Goal: Task Accomplishment & Management: Use online tool/utility

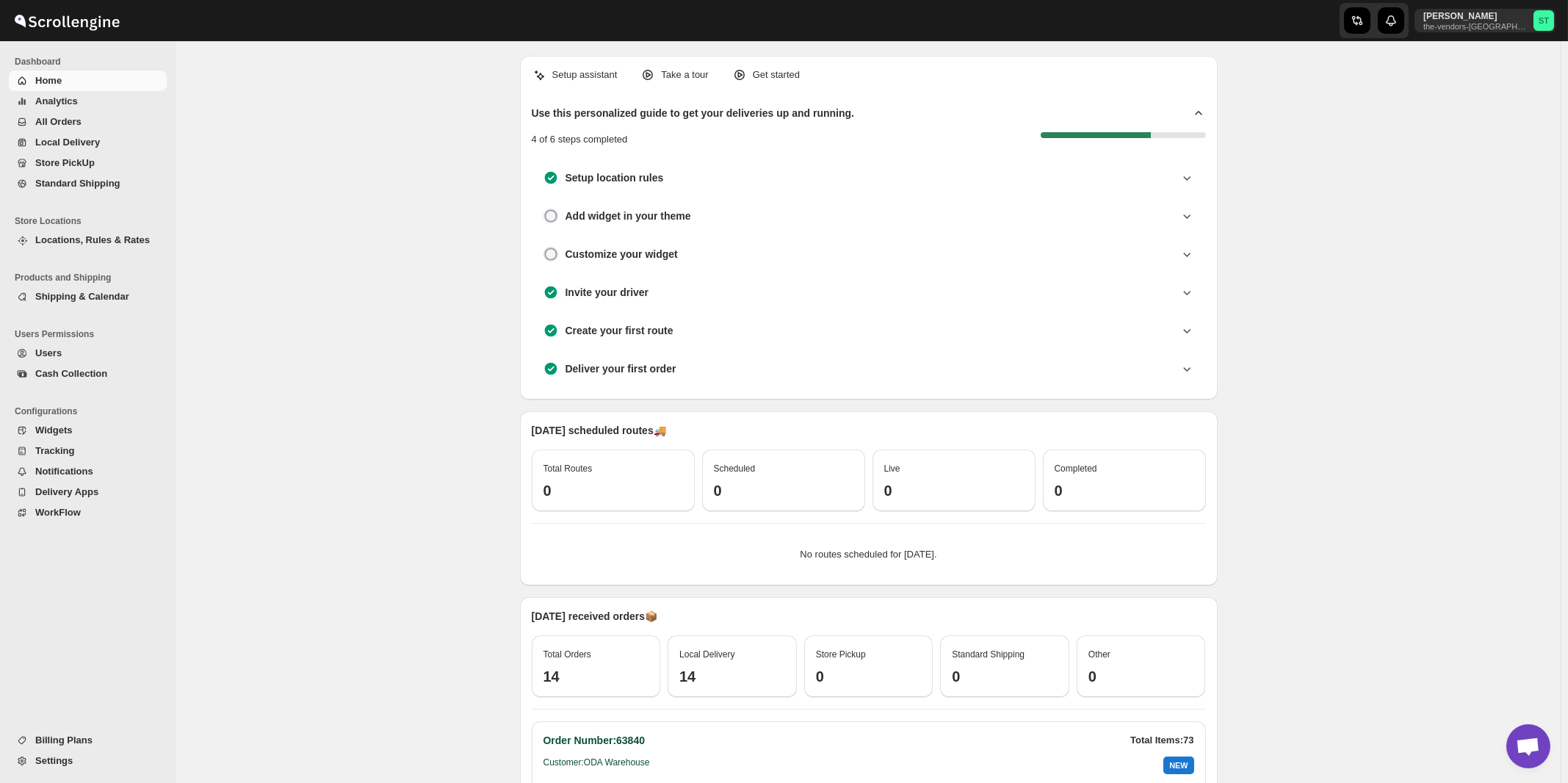
click at [50, 121] on span "All Orders" at bounding box center [58, 122] width 46 height 11
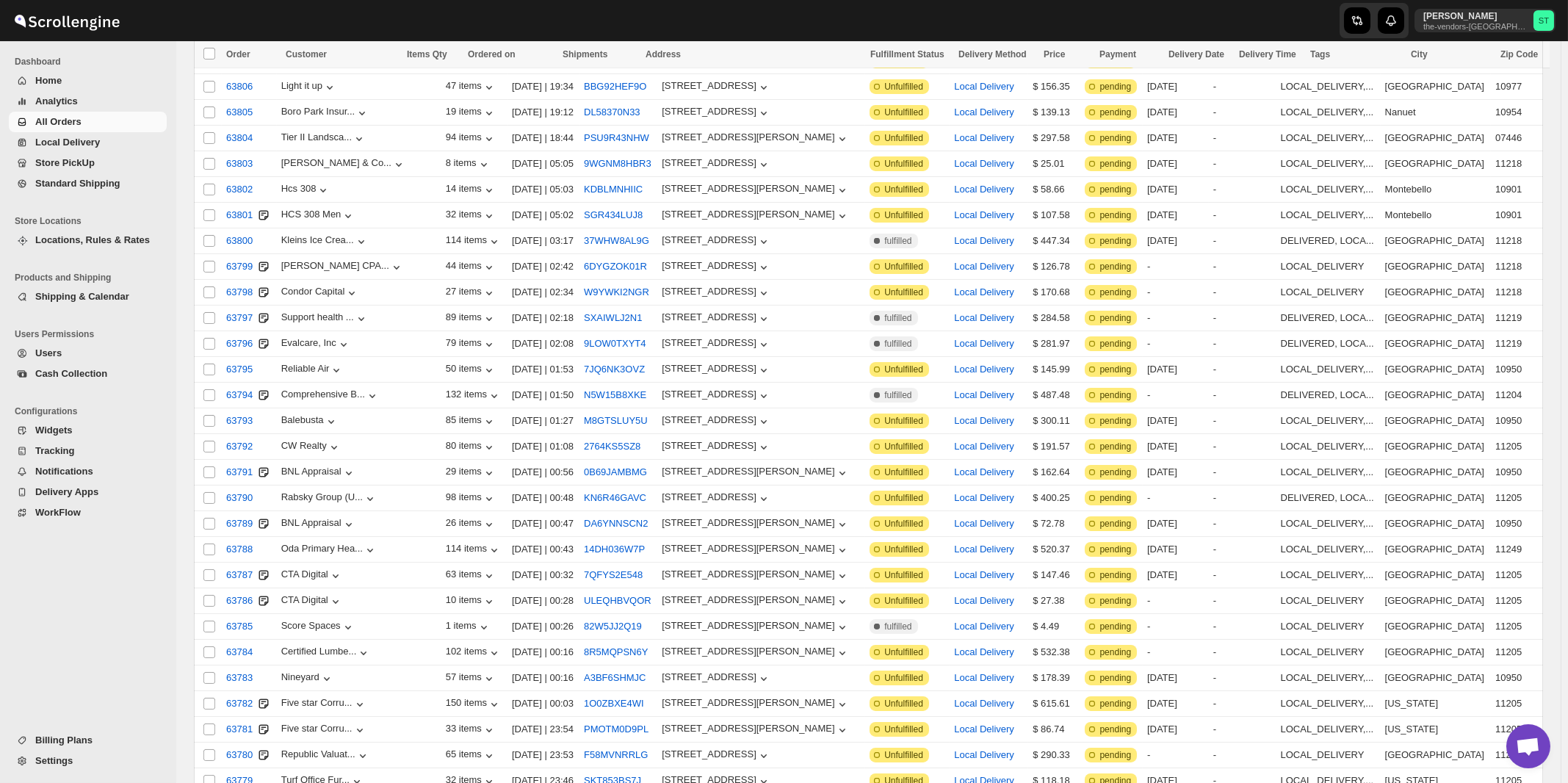
scroll to position [1436, 0]
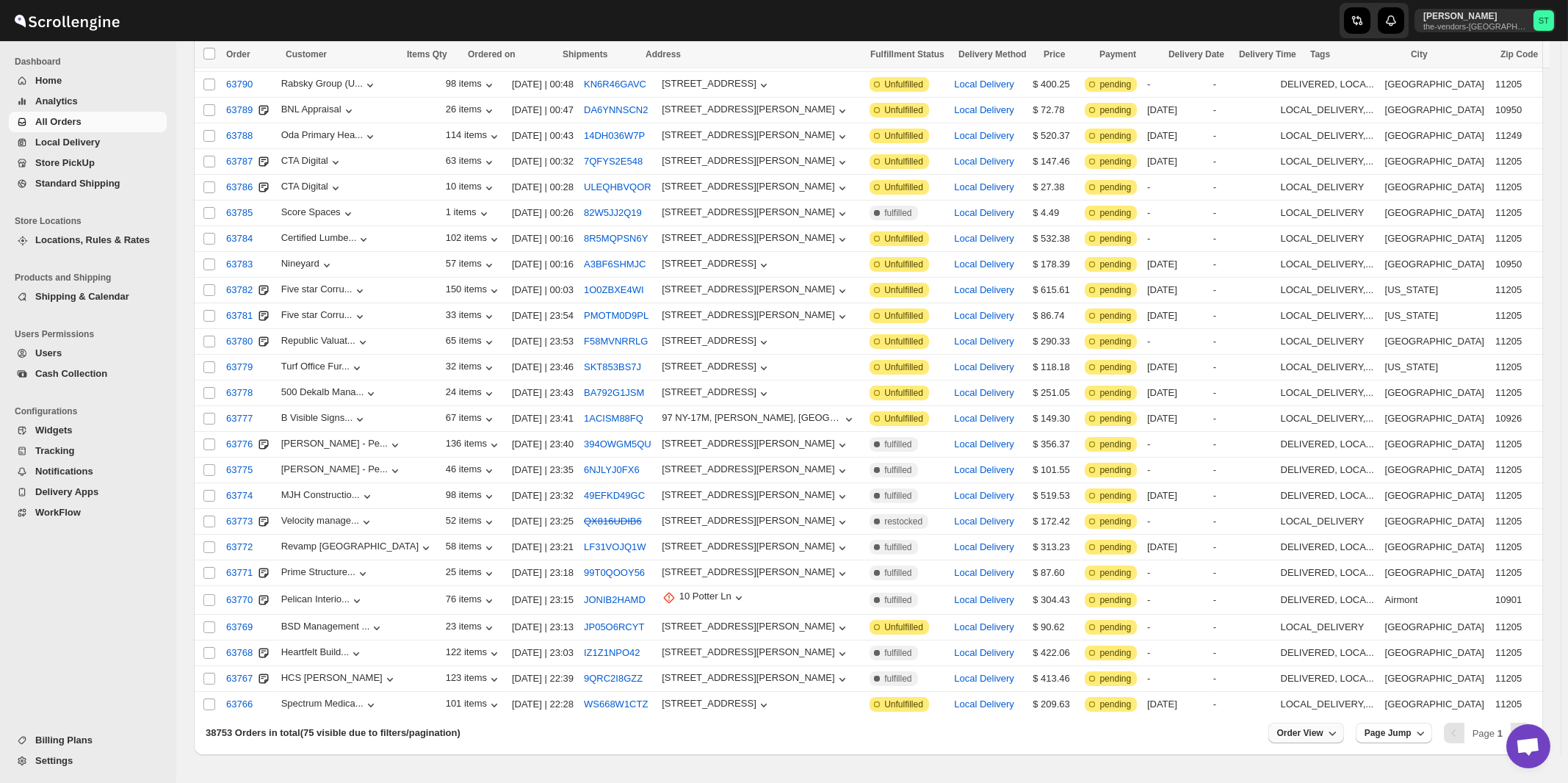
click at [1320, 727] on span "Order View" at bounding box center [1300, 733] width 46 height 12
click at [1313, 639] on input "75" at bounding box center [1306, 634] width 51 height 23
click at [1312, 656] on div "Set" at bounding box center [1318, 656] width 74 height 16
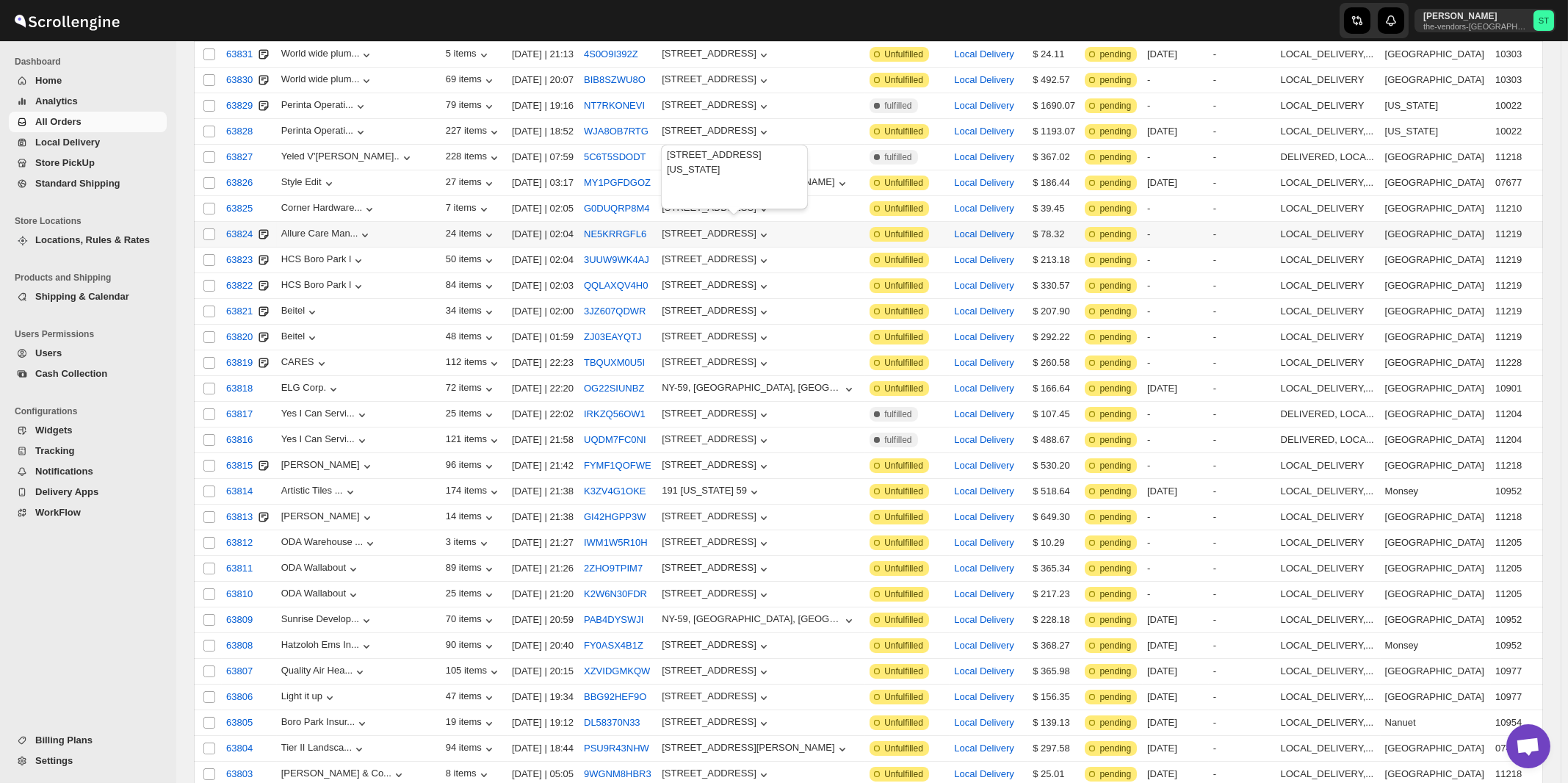
scroll to position [0, 0]
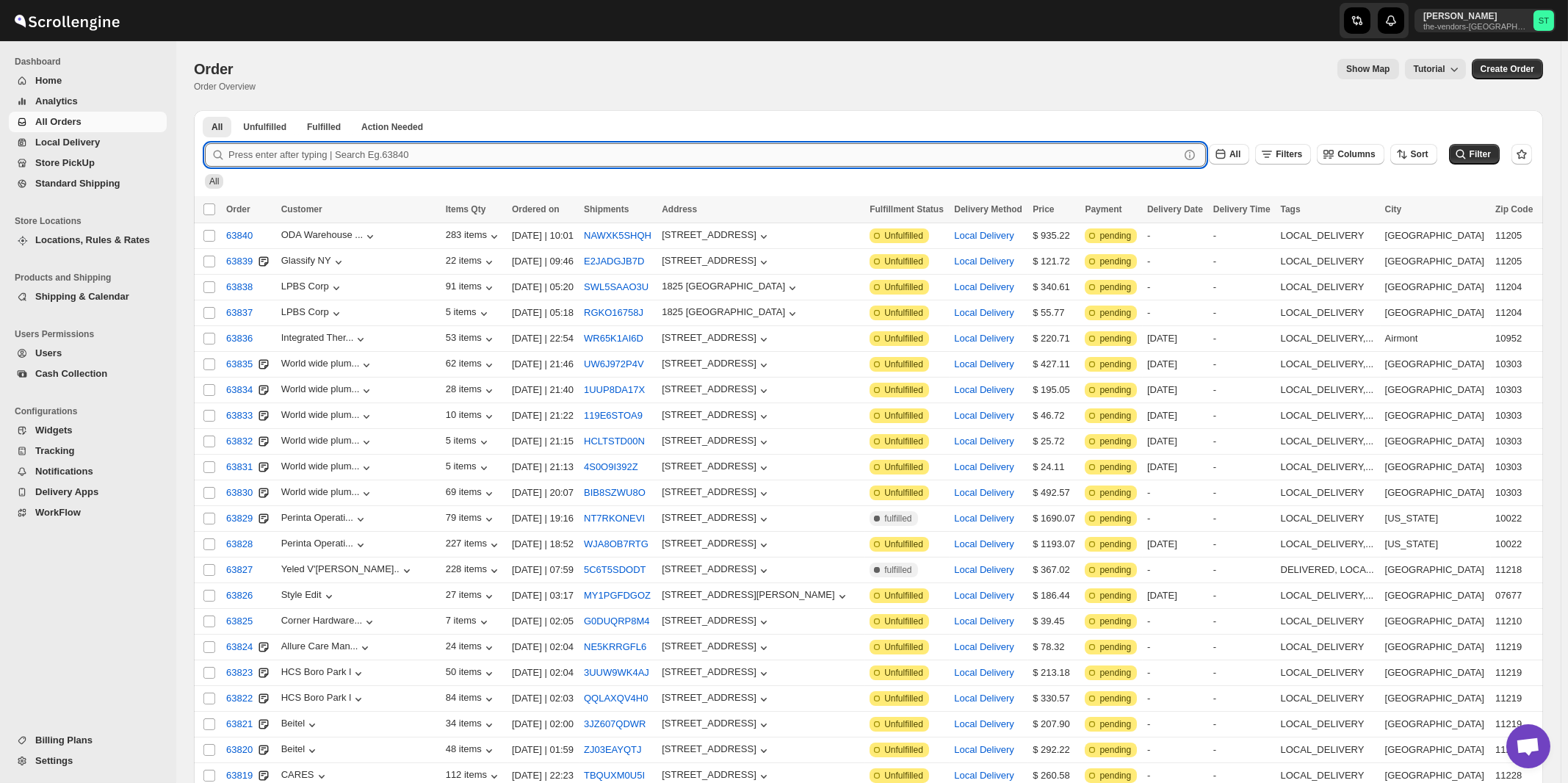
click at [318, 150] on input "text" at bounding box center [704, 155] width 951 height 23
click at [205, 110] on button "Submit" at bounding box center [226, 117] width 41 height 15
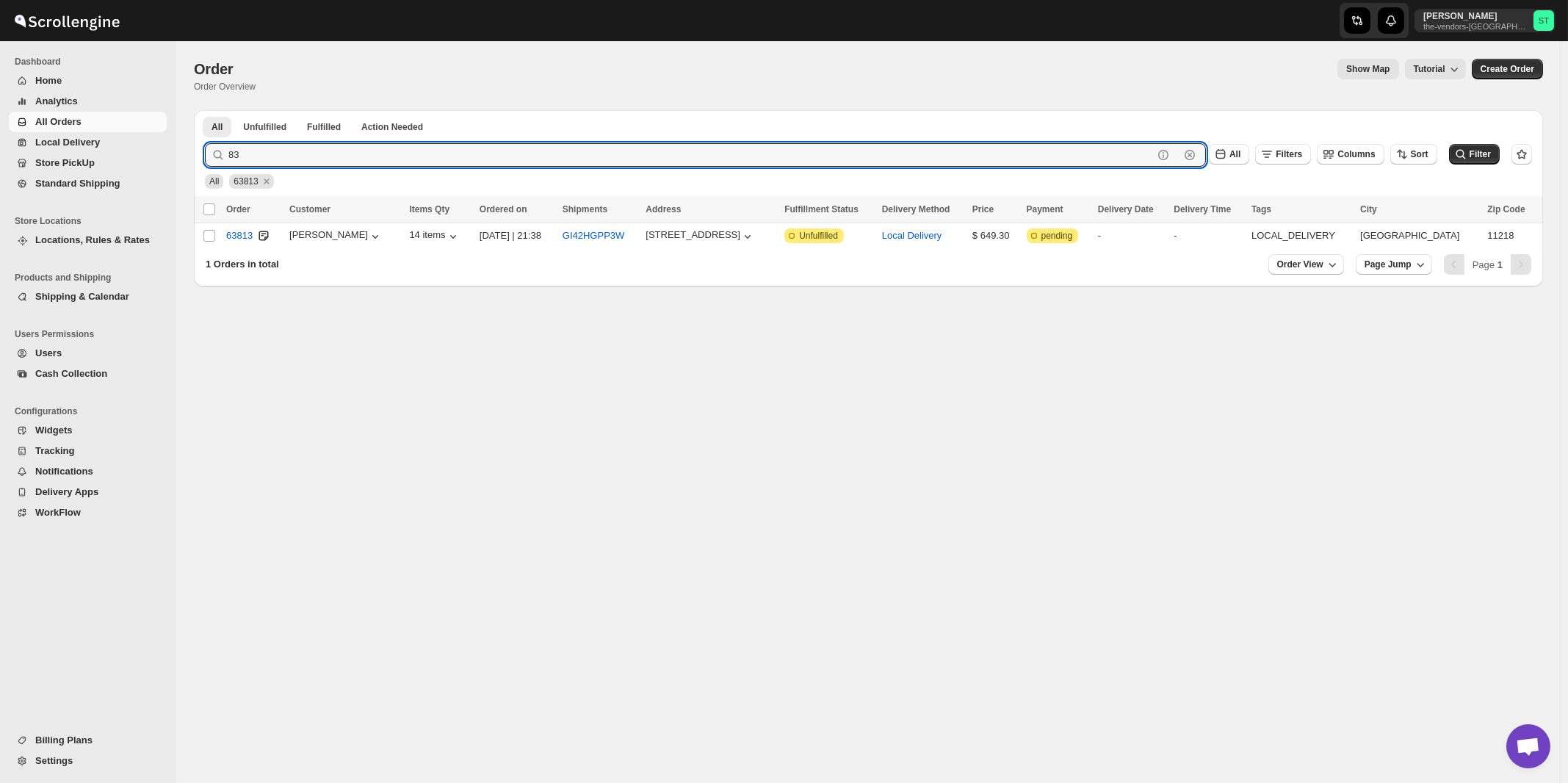
type input "8"
type input "63815"
click at [205, 110] on button "Submit" at bounding box center [226, 117] width 41 height 15
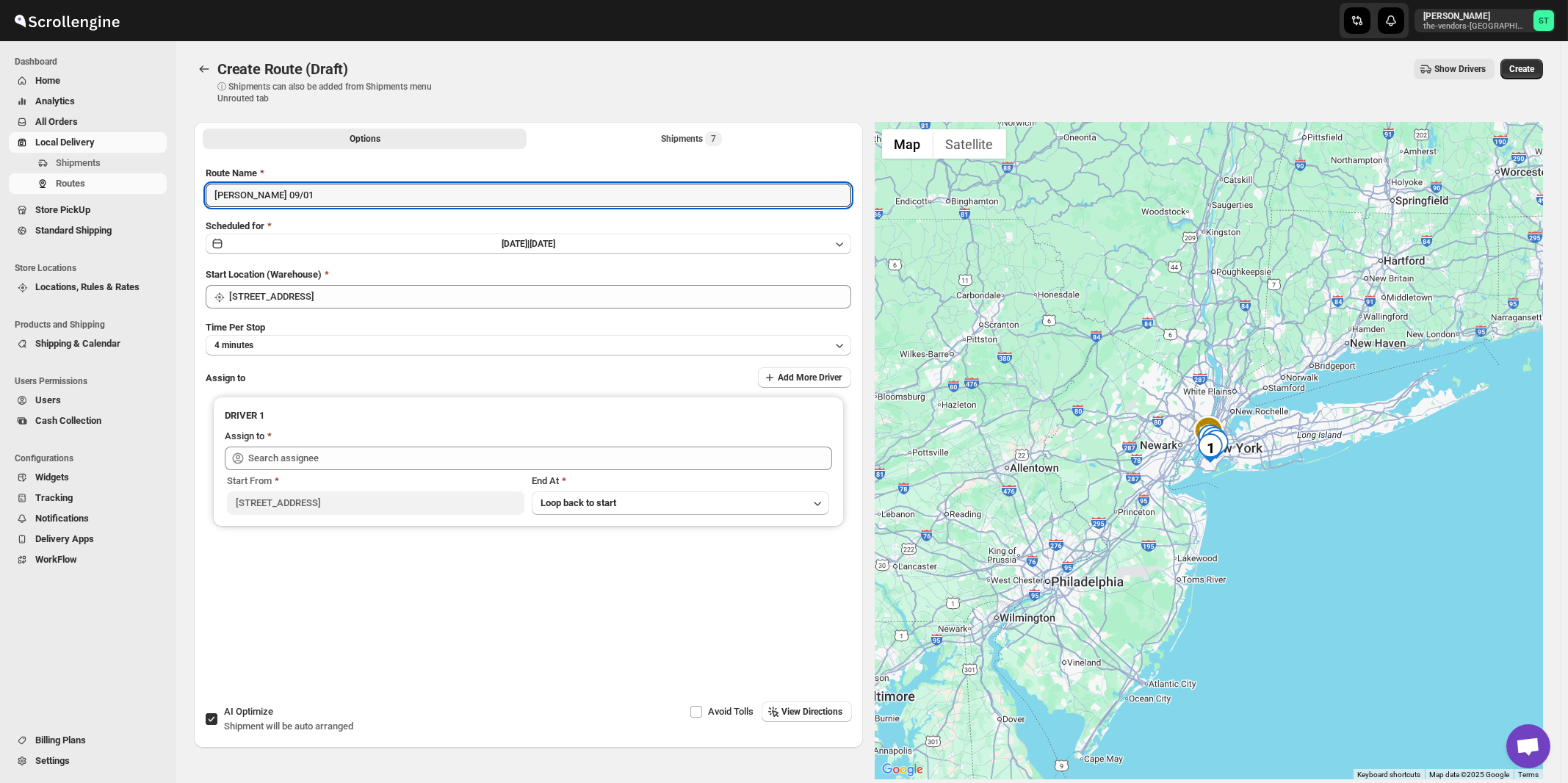
type input "[PERSON_NAME] 09/01"
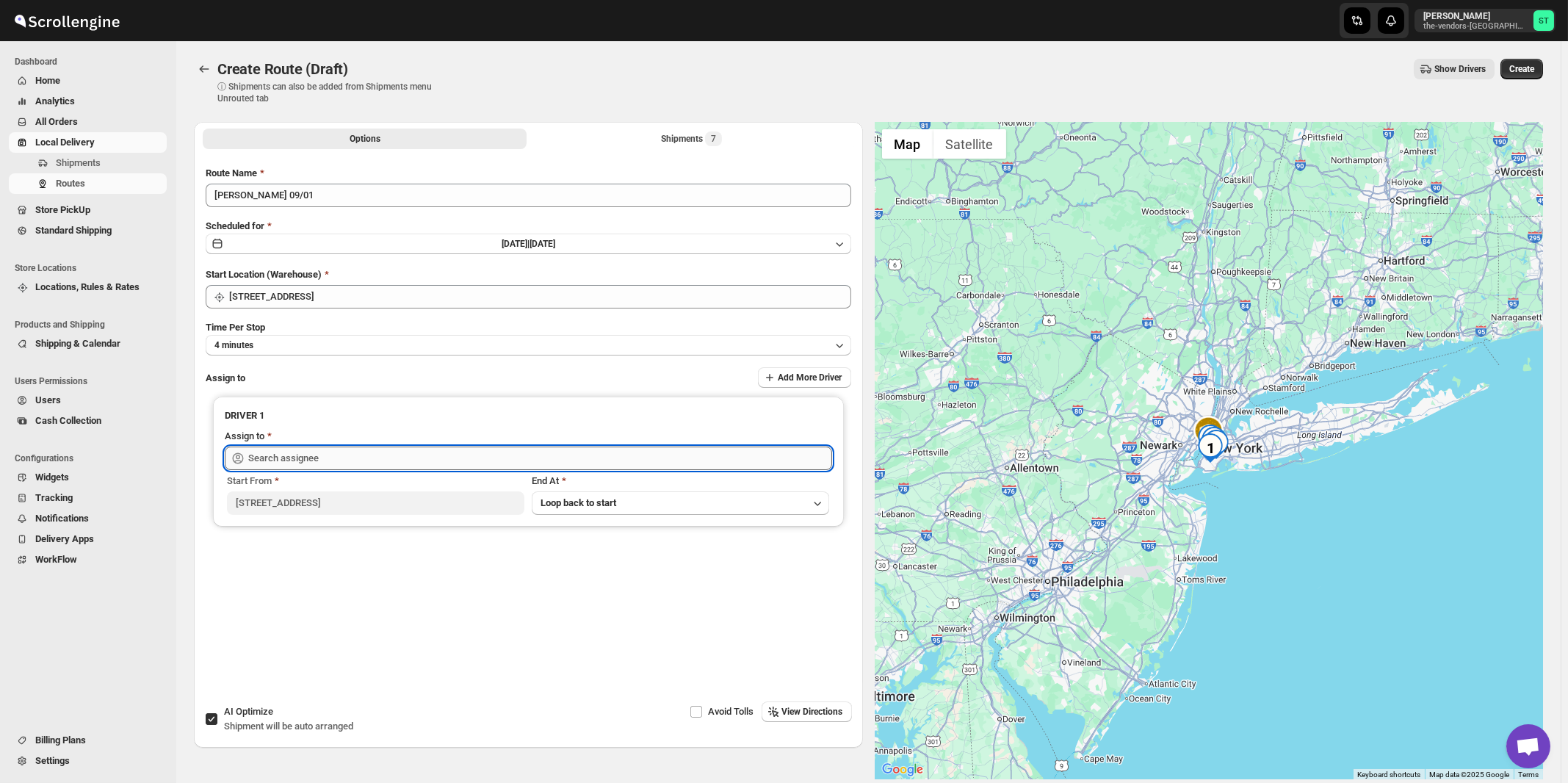
click at [359, 456] on input "text" at bounding box center [540, 458] width 583 height 23
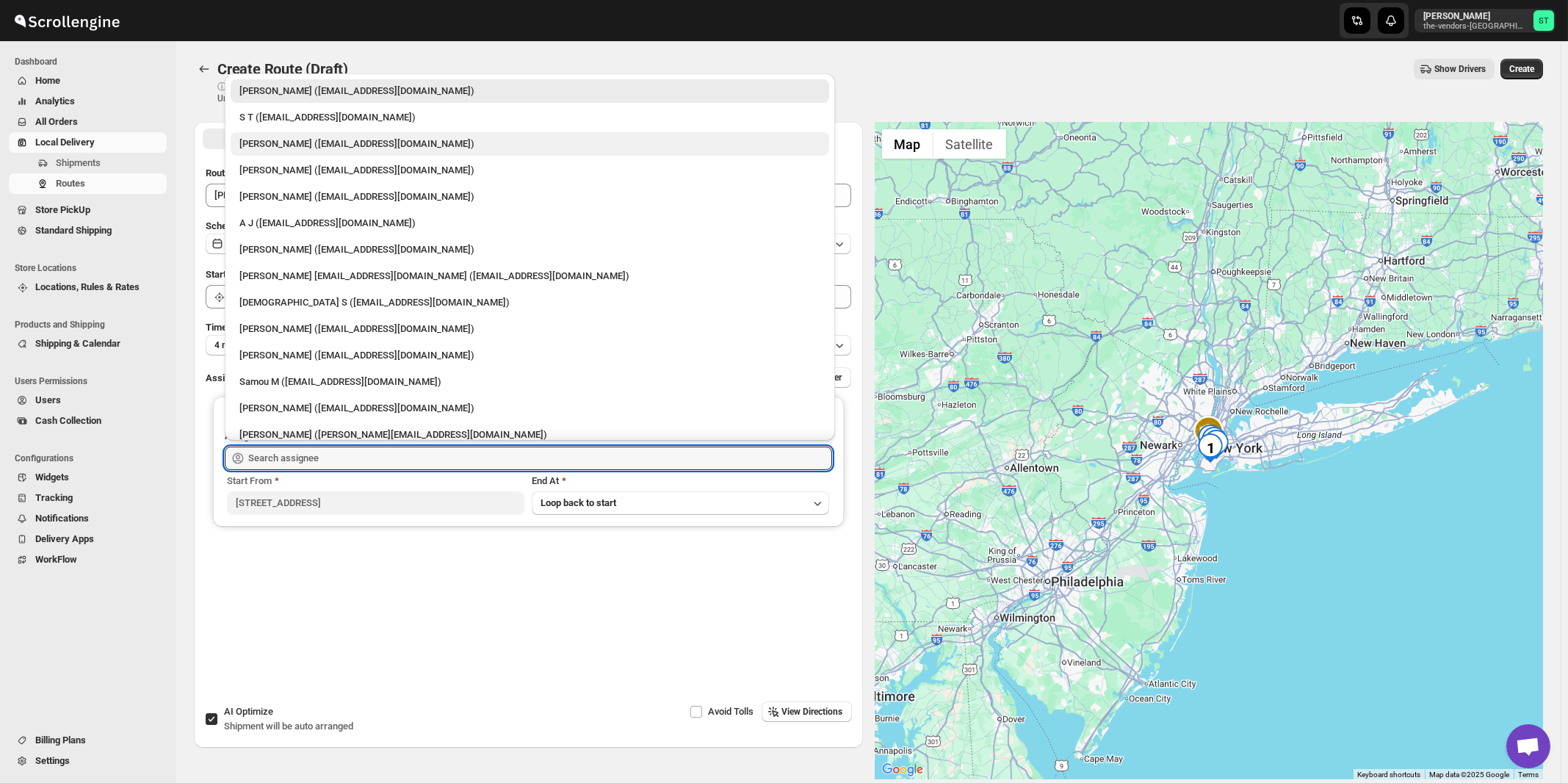
click at [273, 146] on div "[PERSON_NAME] ([EMAIL_ADDRESS][DOMAIN_NAME])" at bounding box center [529, 144] width 581 height 14
type input "[PERSON_NAME] ([EMAIL_ADDRESS][DOMAIN_NAME])"
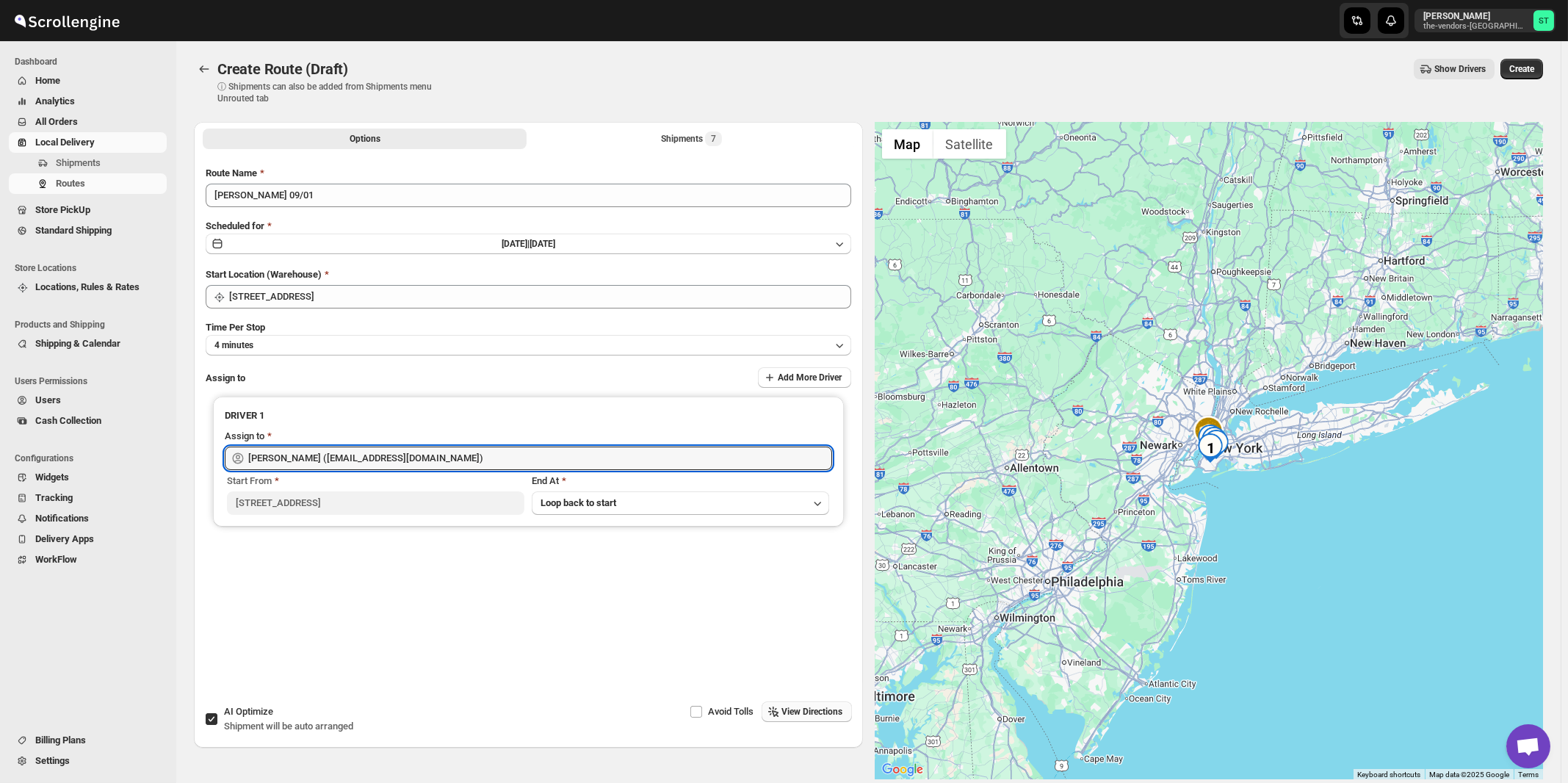
click at [830, 711] on span "View Directions" at bounding box center [813, 711] width 61 height 12
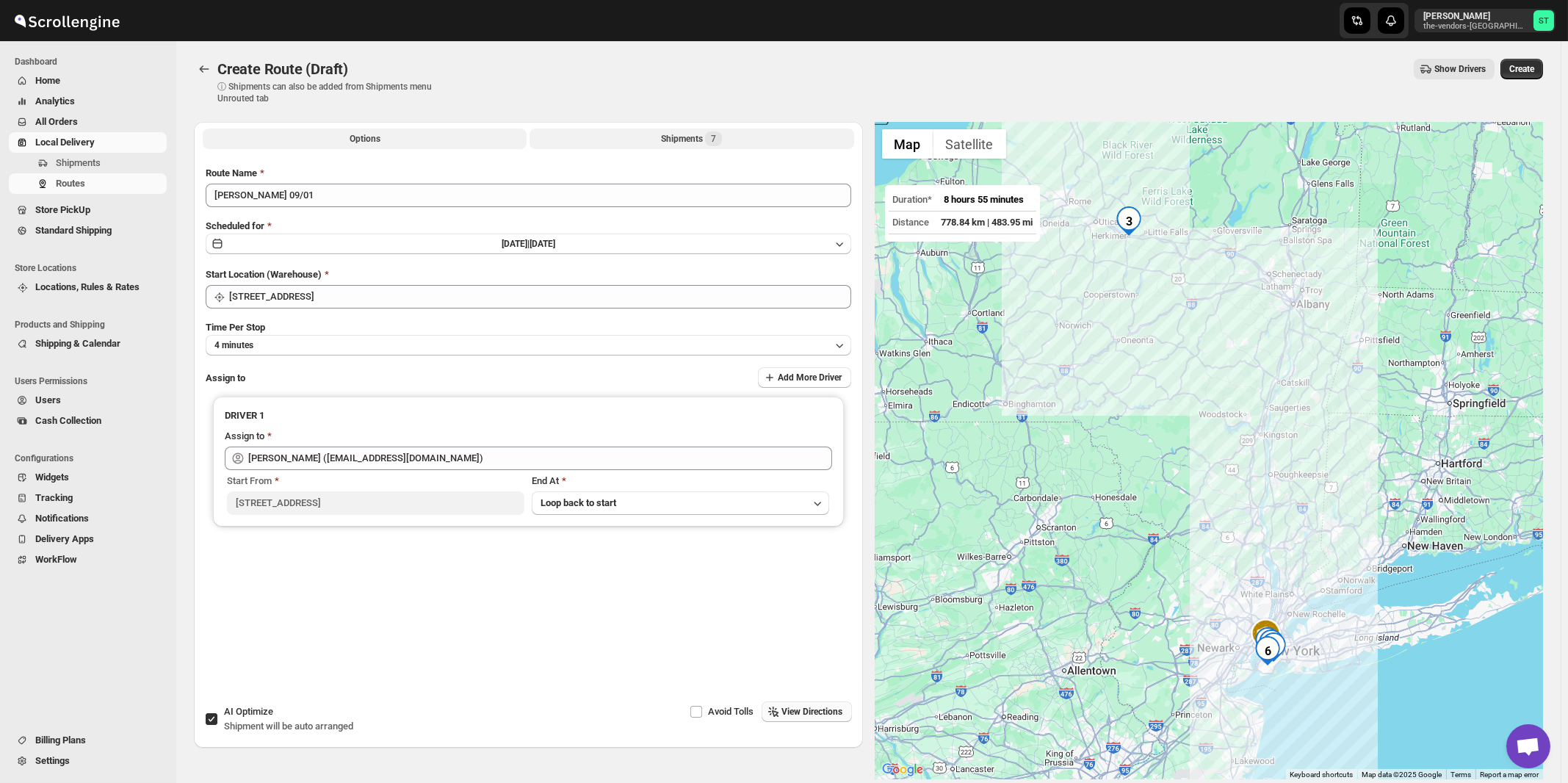
click at [703, 139] on div "Shipments 7" at bounding box center [691, 139] width 61 height 14
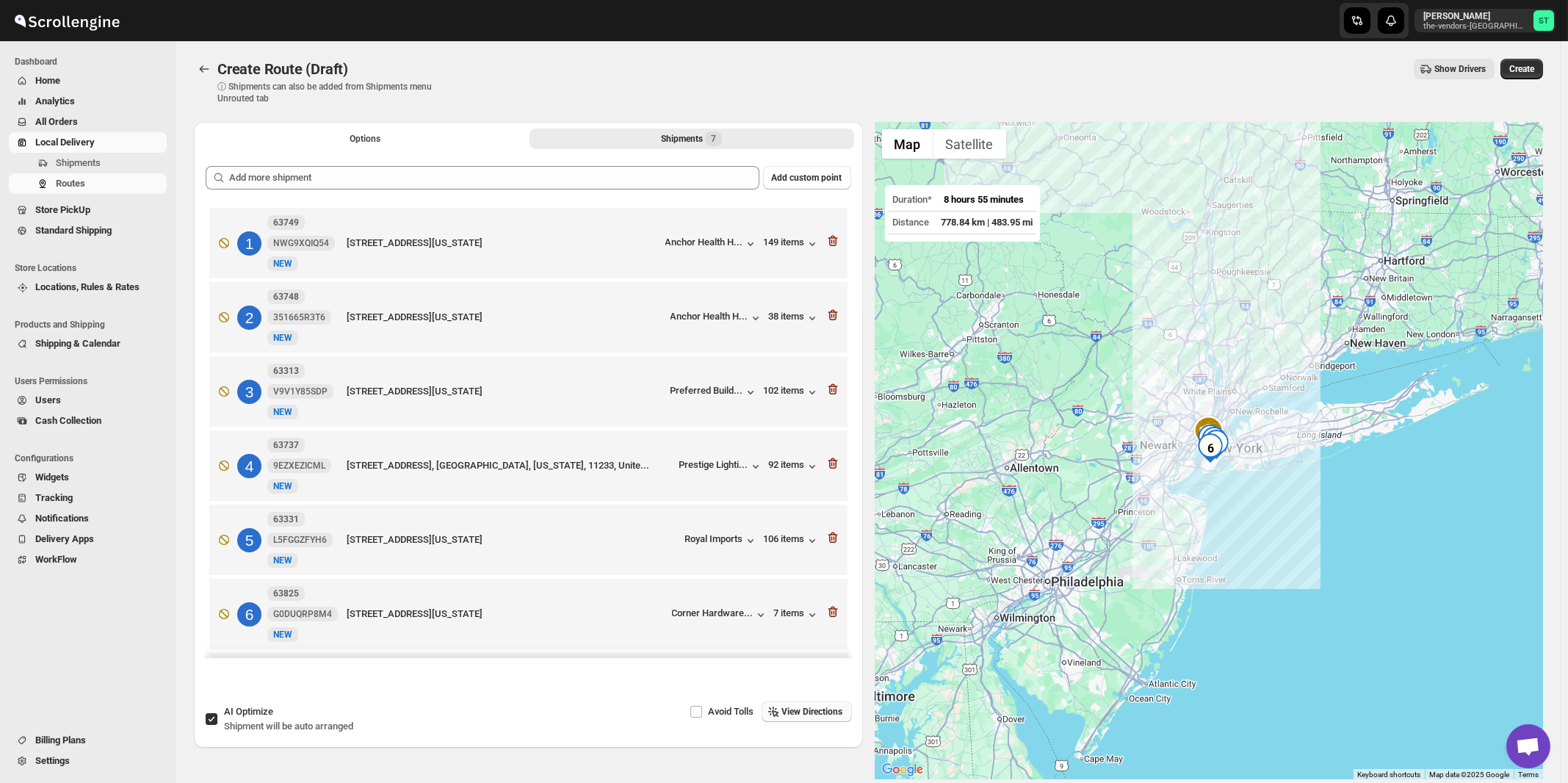
click at [257, 729] on span "Shipment will be auto arranged" at bounding box center [289, 725] width 130 height 11
click at [217, 724] on input "AI Optimize Shipment will be auto arranged" at bounding box center [211, 718] width 12 height 12
checkbox input "false"
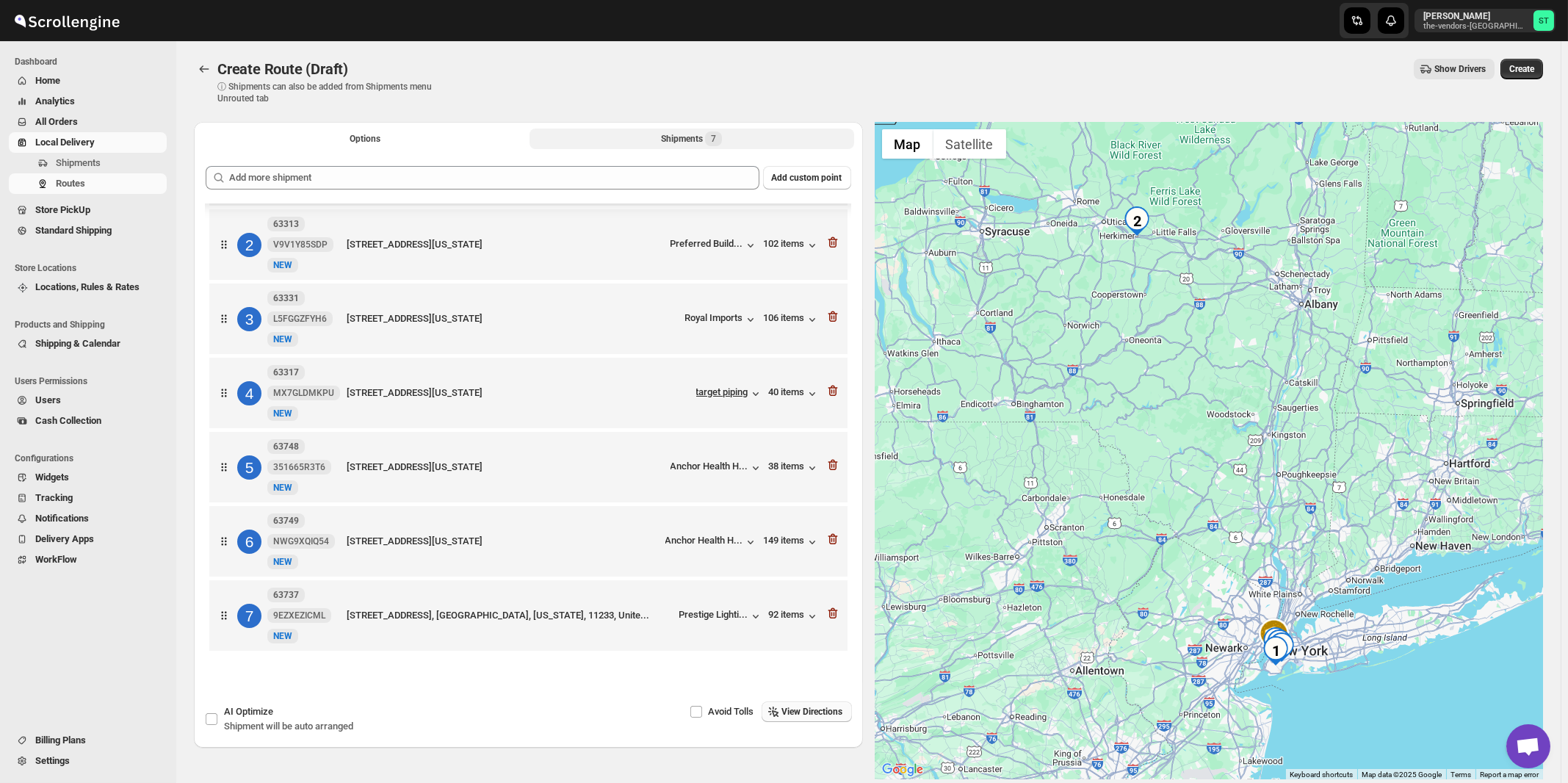
scroll to position [80, 0]
click at [806, 714] on span "View Directions" at bounding box center [813, 711] width 61 height 12
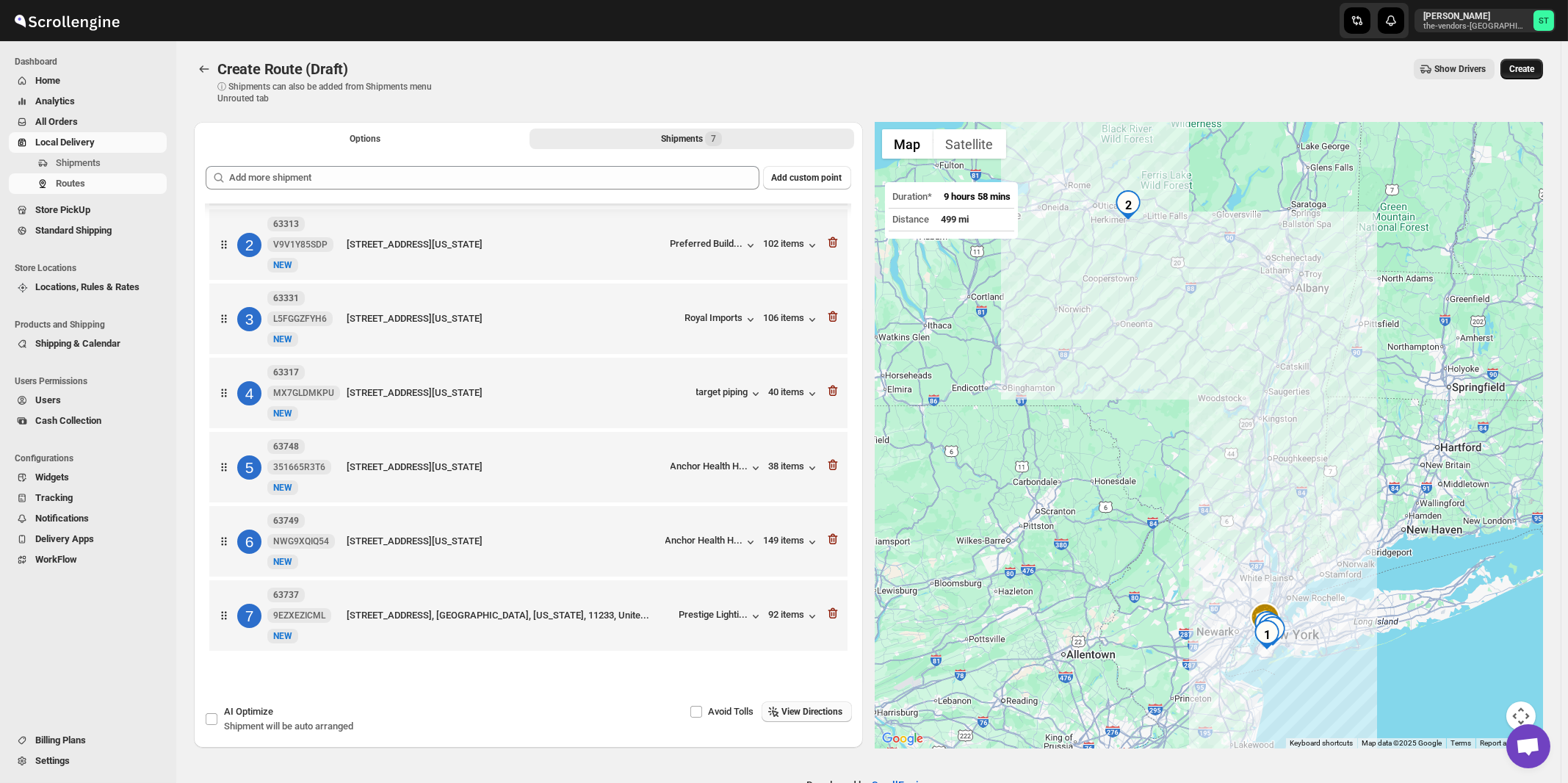
click at [1527, 72] on span "Create" at bounding box center [1521, 68] width 25 height 12
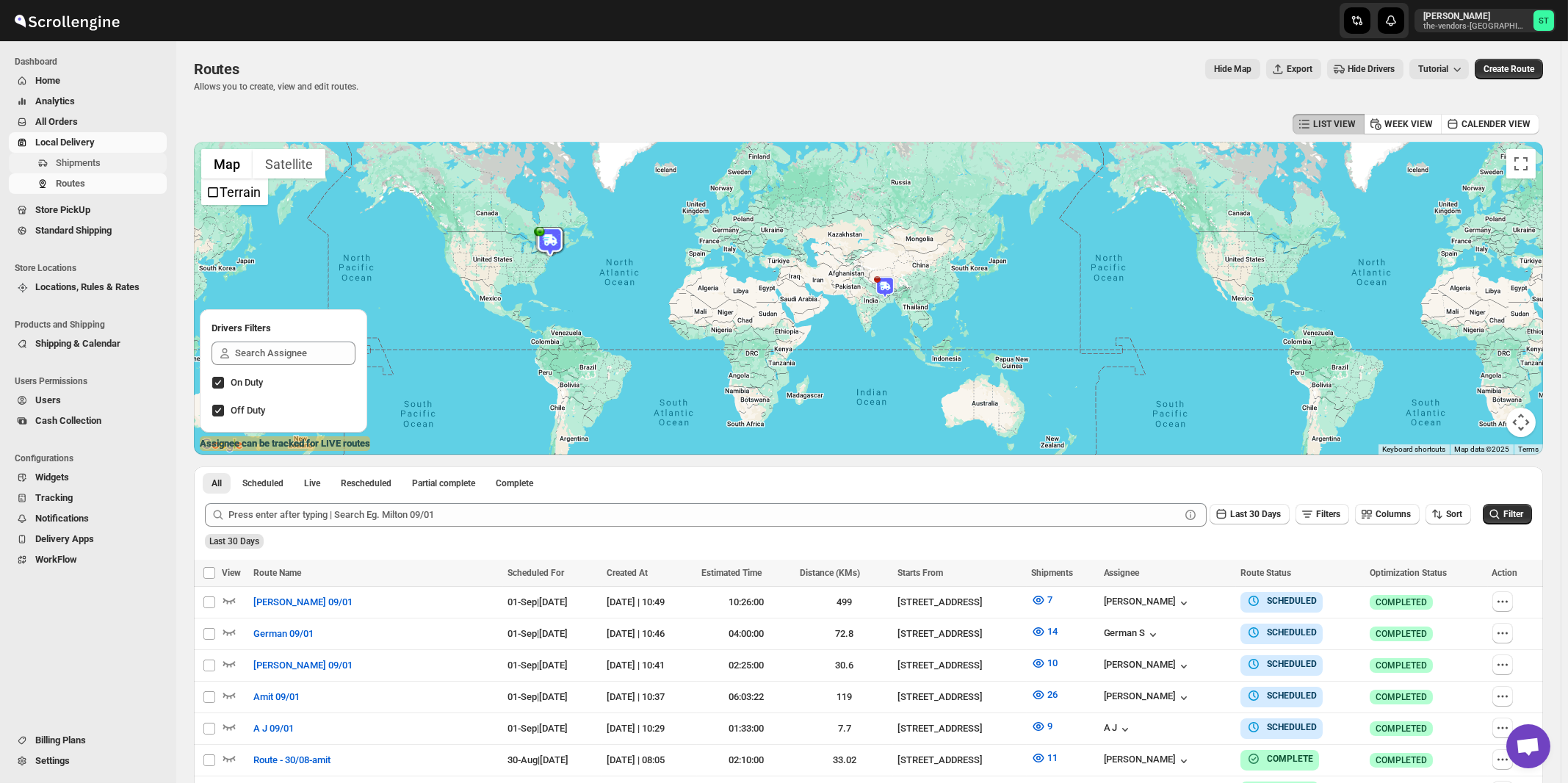
click at [74, 166] on span "Shipments" at bounding box center [78, 163] width 45 height 11
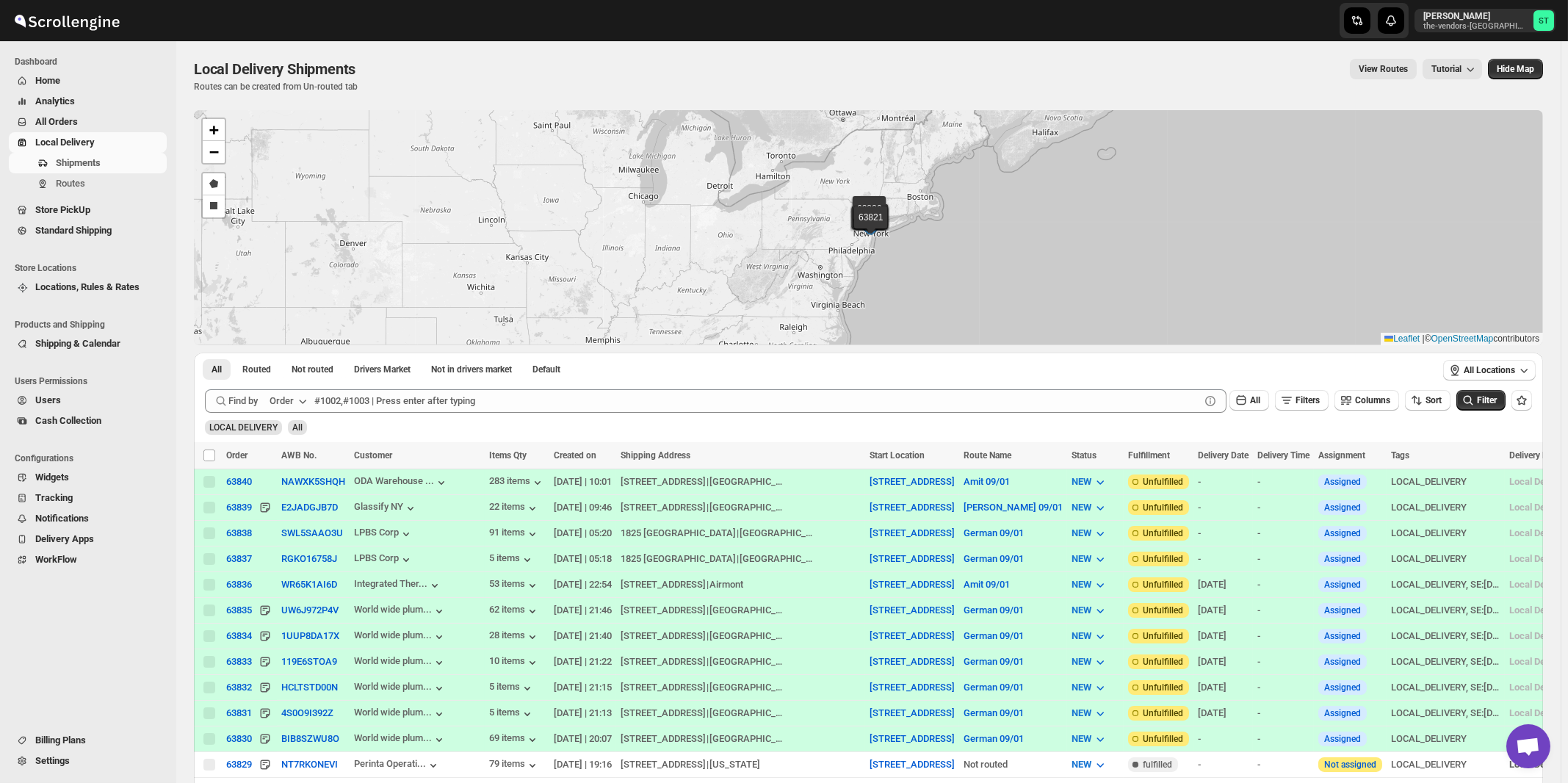
click at [301, 402] on icon "button" at bounding box center [302, 400] width 14 height 14
click at [294, 518] on div "Customer Name" at bounding box center [290, 510] width 68 height 14
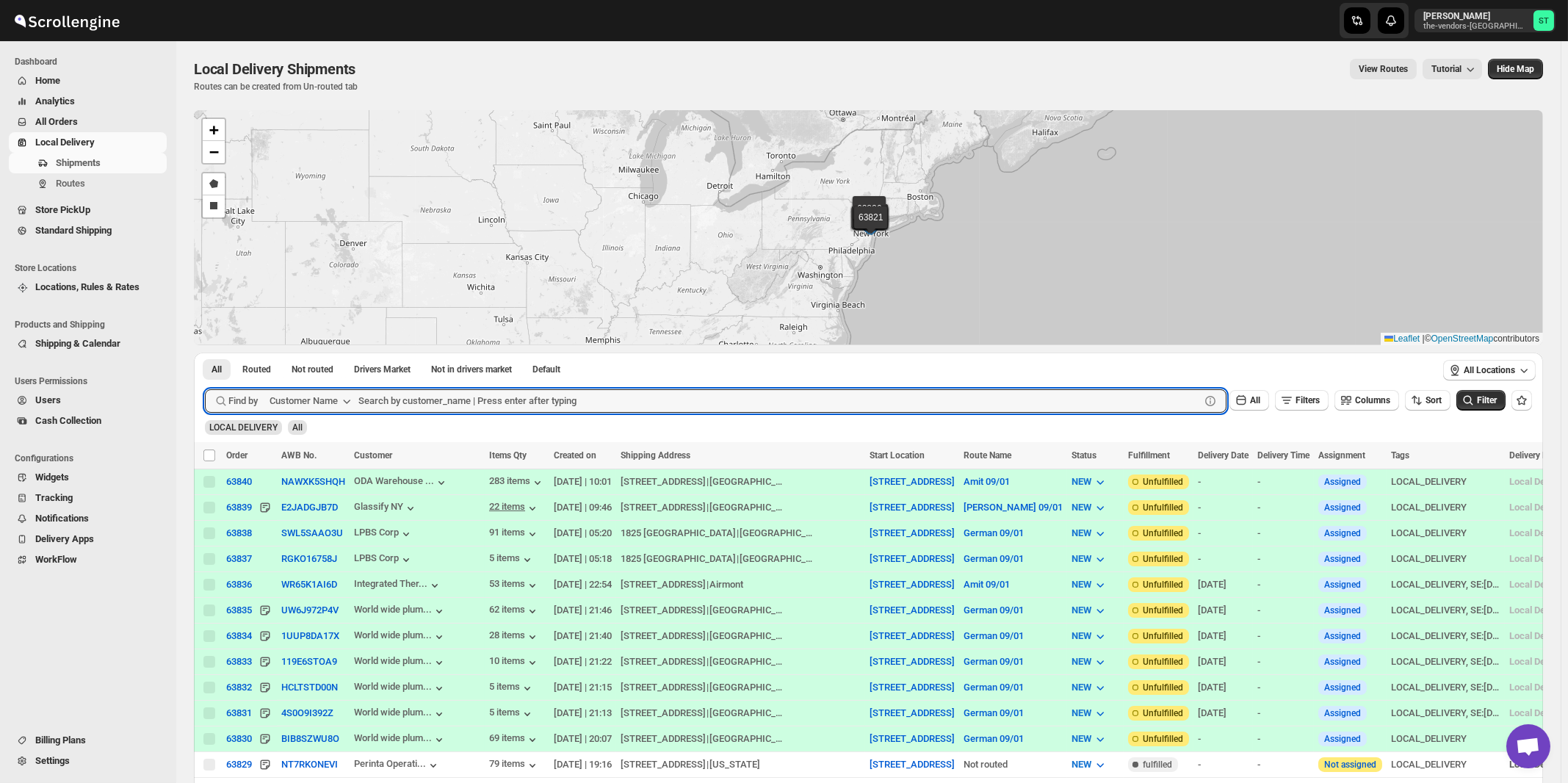
paste input "Revive Wound Care"
type input "Revive Wound Care"
click at [205, 353] on button "Submit" at bounding box center [226, 360] width 41 height 15
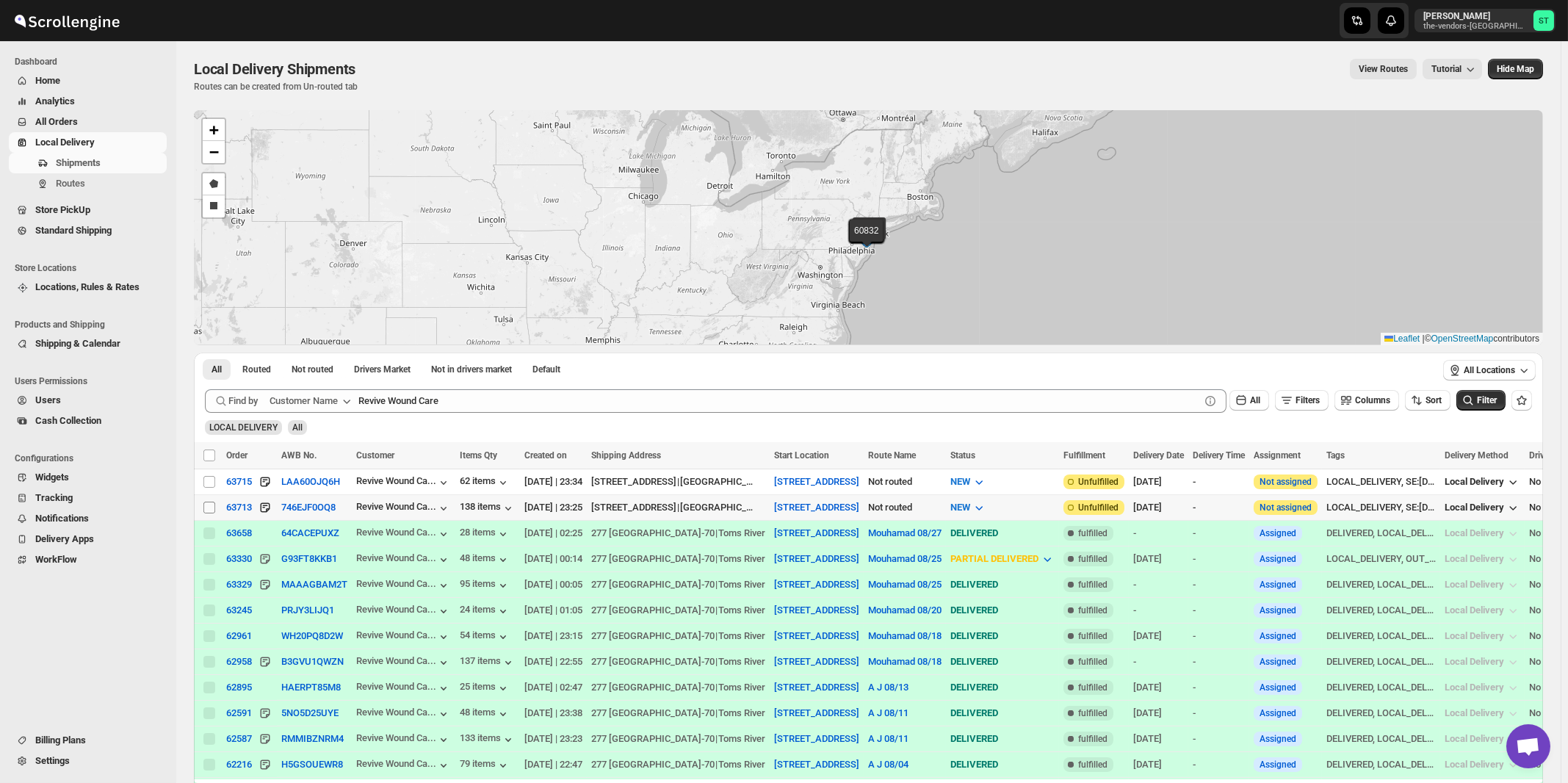
click at [212, 504] on input "Select shipment" at bounding box center [209, 507] width 12 height 12
checkbox input "true"
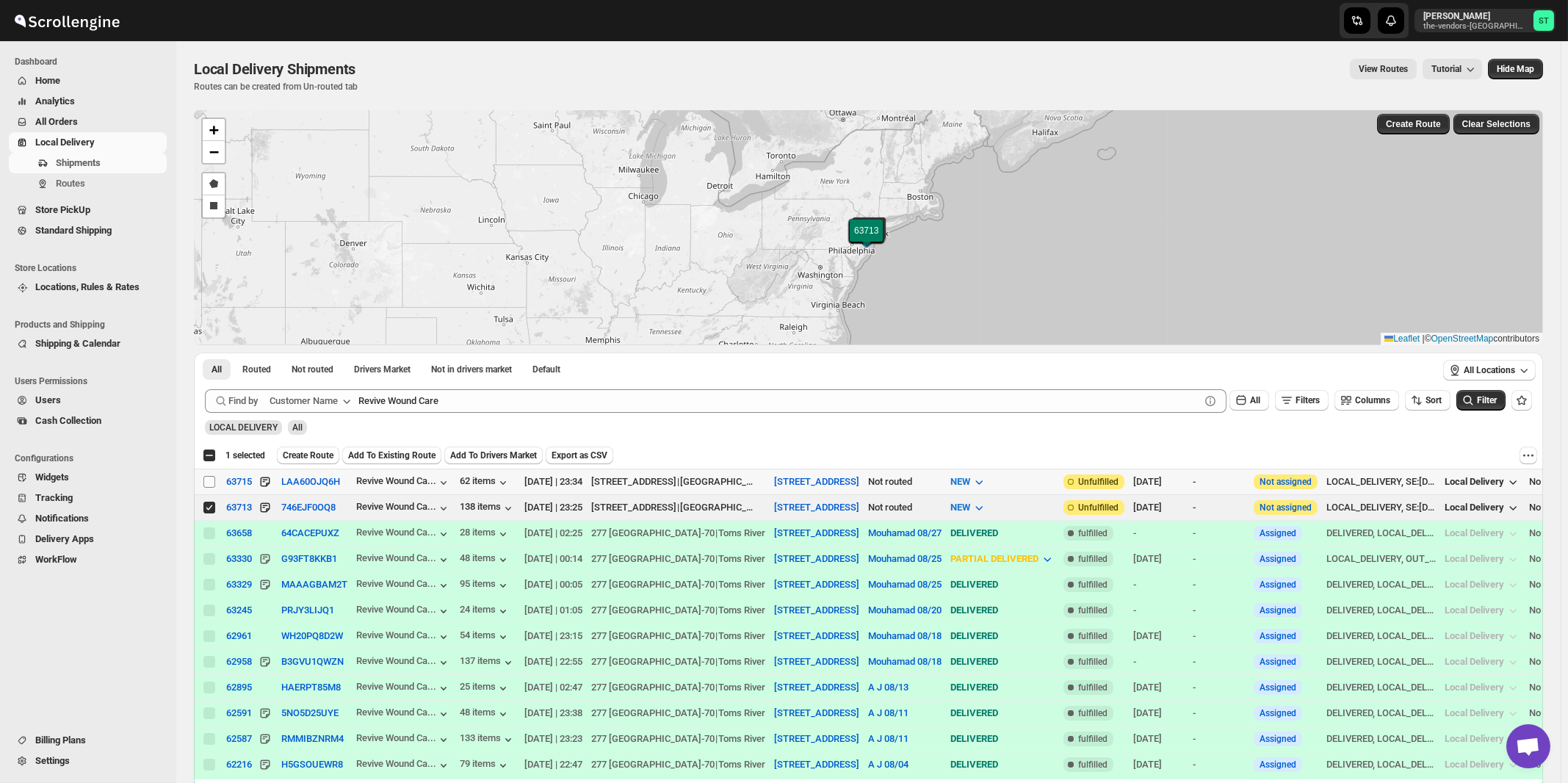
click at [209, 480] on input "Select shipment" at bounding box center [209, 482] width 12 height 12
checkbox input "true"
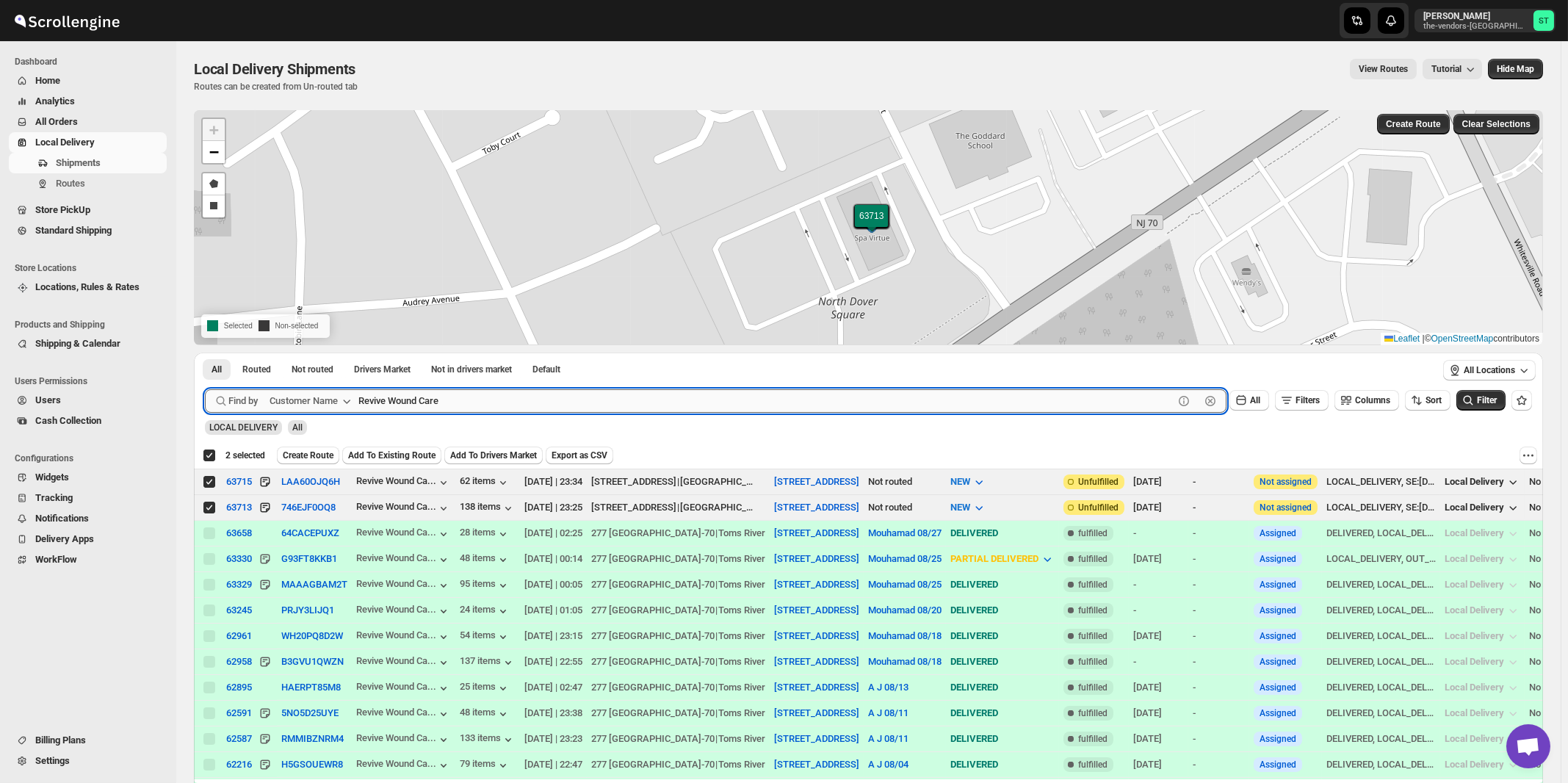
click at [461, 398] on input "Revive Wound Care" at bounding box center [765, 400] width 815 height 23
paste input "All ways Forwarding"
type input "All ways Forwarding"
click at [205, 353] on button "Submit" at bounding box center [226, 360] width 41 height 15
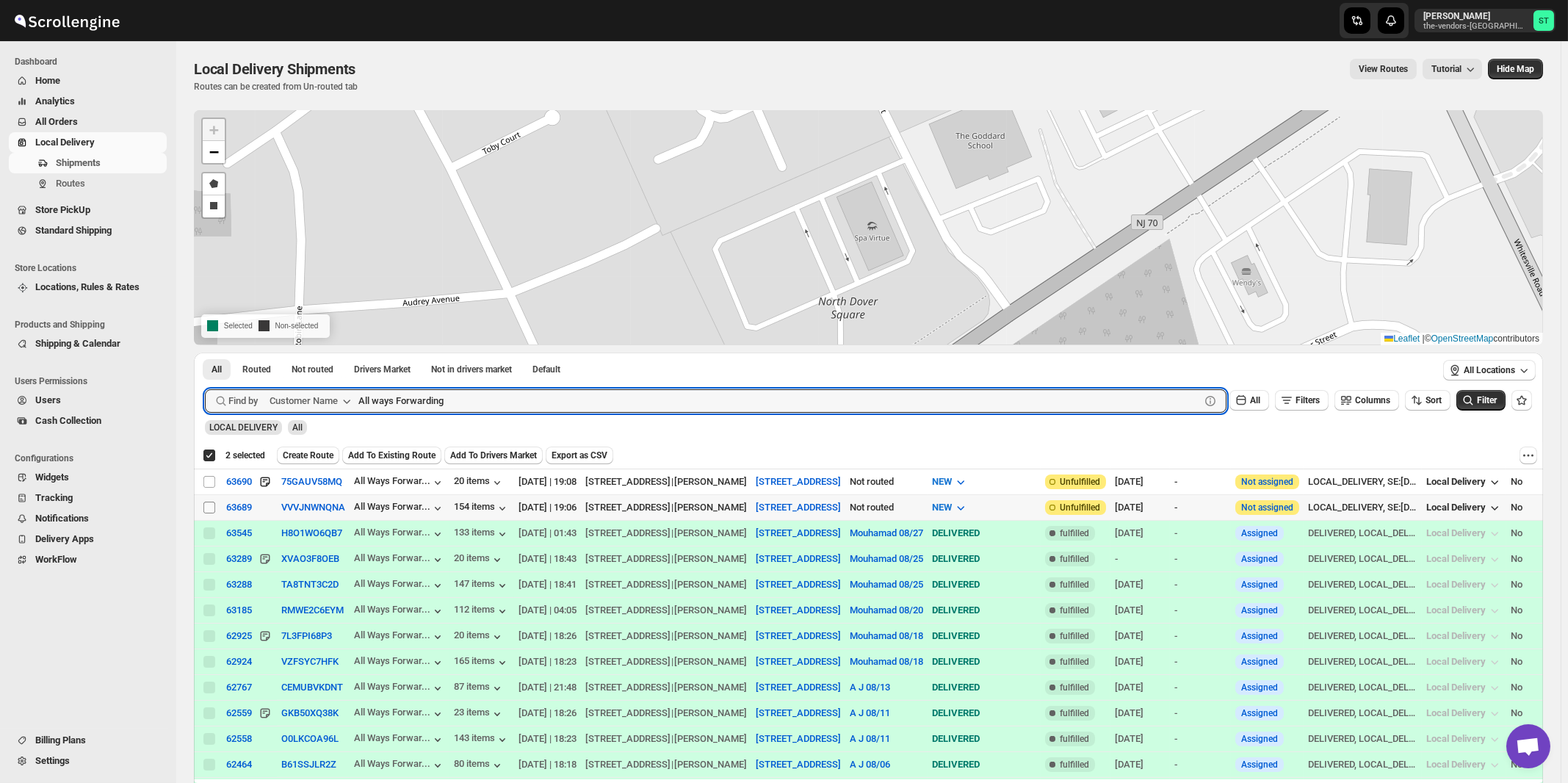
click at [209, 508] on input "Select shipment" at bounding box center [209, 507] width 12 height 12
checkbox input "true"
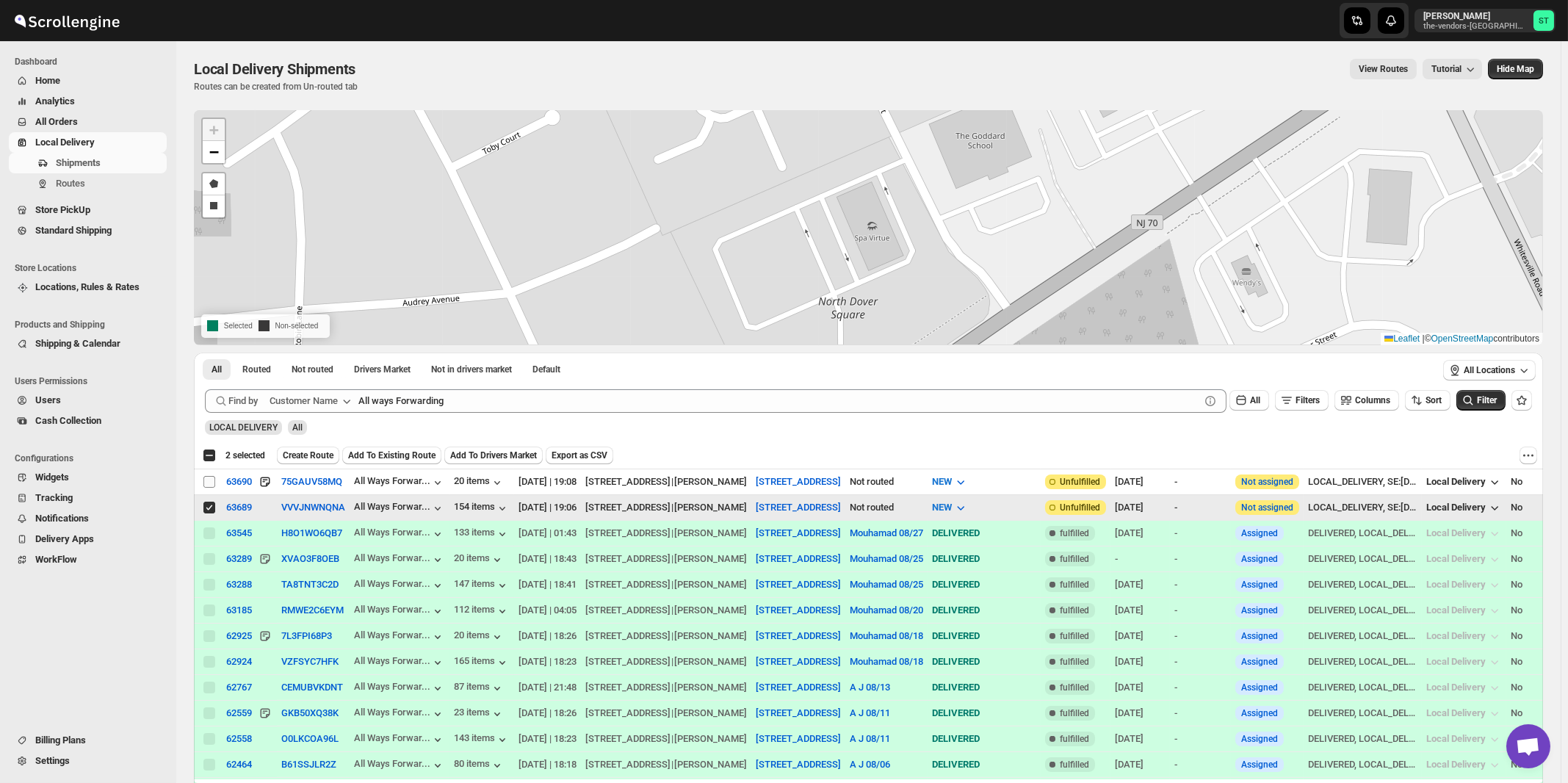
checkbox input "false"
click at [205, 480] on input "Select shipment" at bounding box center [209, 482] width 12 height 12
checkbox input "true"
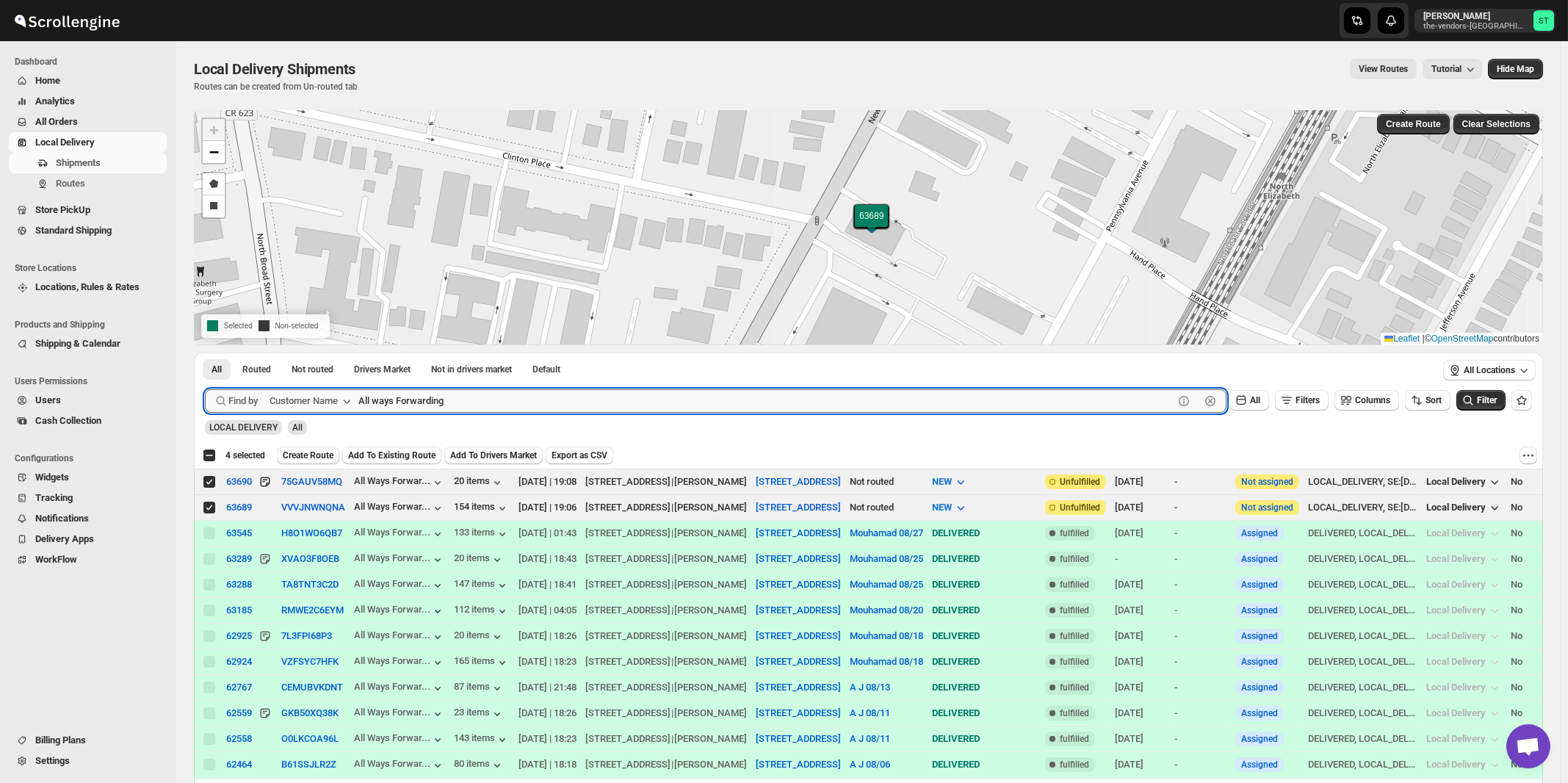
click at [482, 401] on input "All ways Forwarding" at bounding box center [765, 400] width 815 height 23
paste input "Medacure"
type input "Medacure"
click at [205, 353] on button "Submit" at bounding box center [226, 360] width 41 height 15
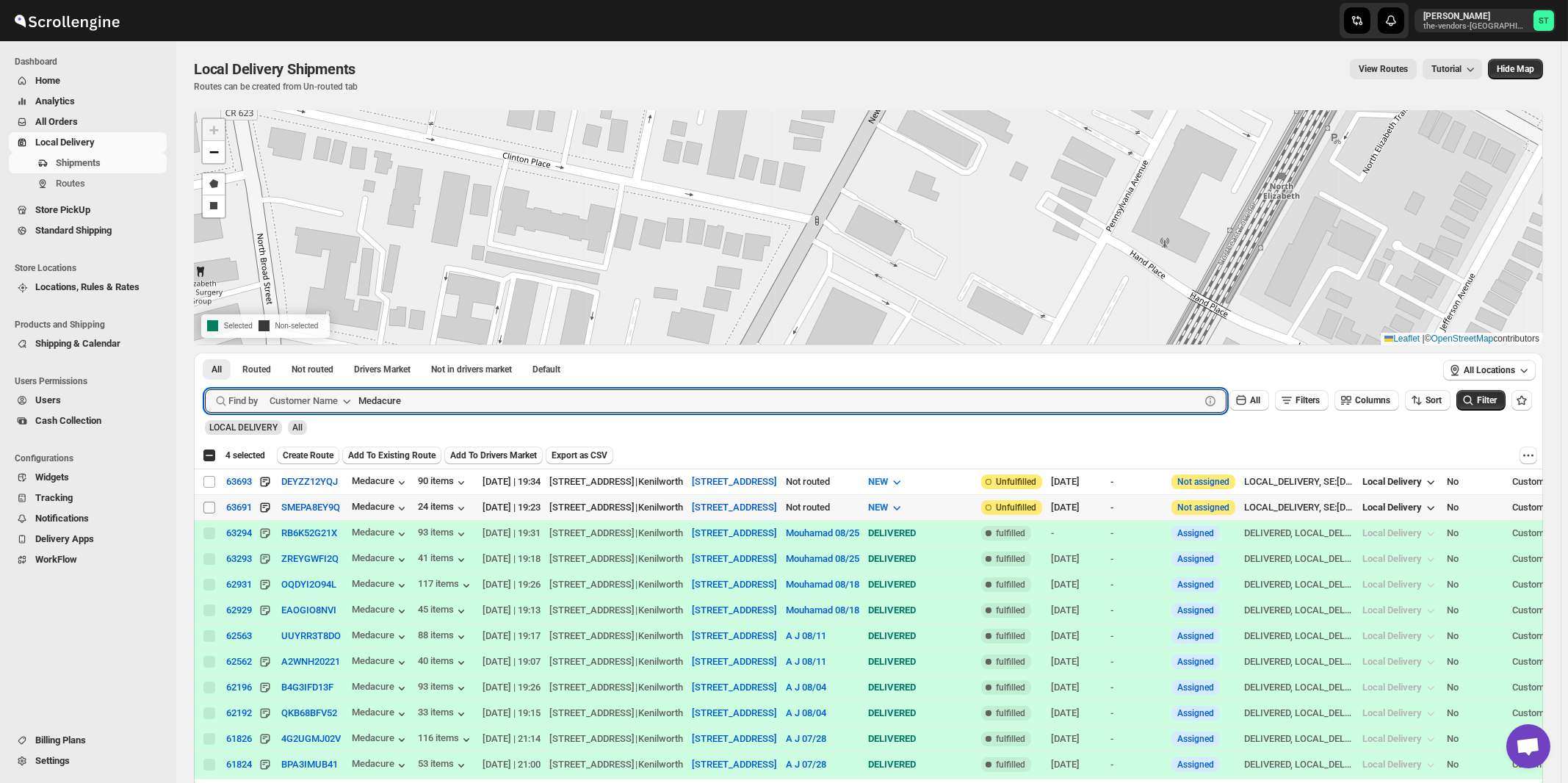
click at [210, 504] on input "Select shipment" at bounding box center [209, 507] width 12 height 12
checkbox input "true"
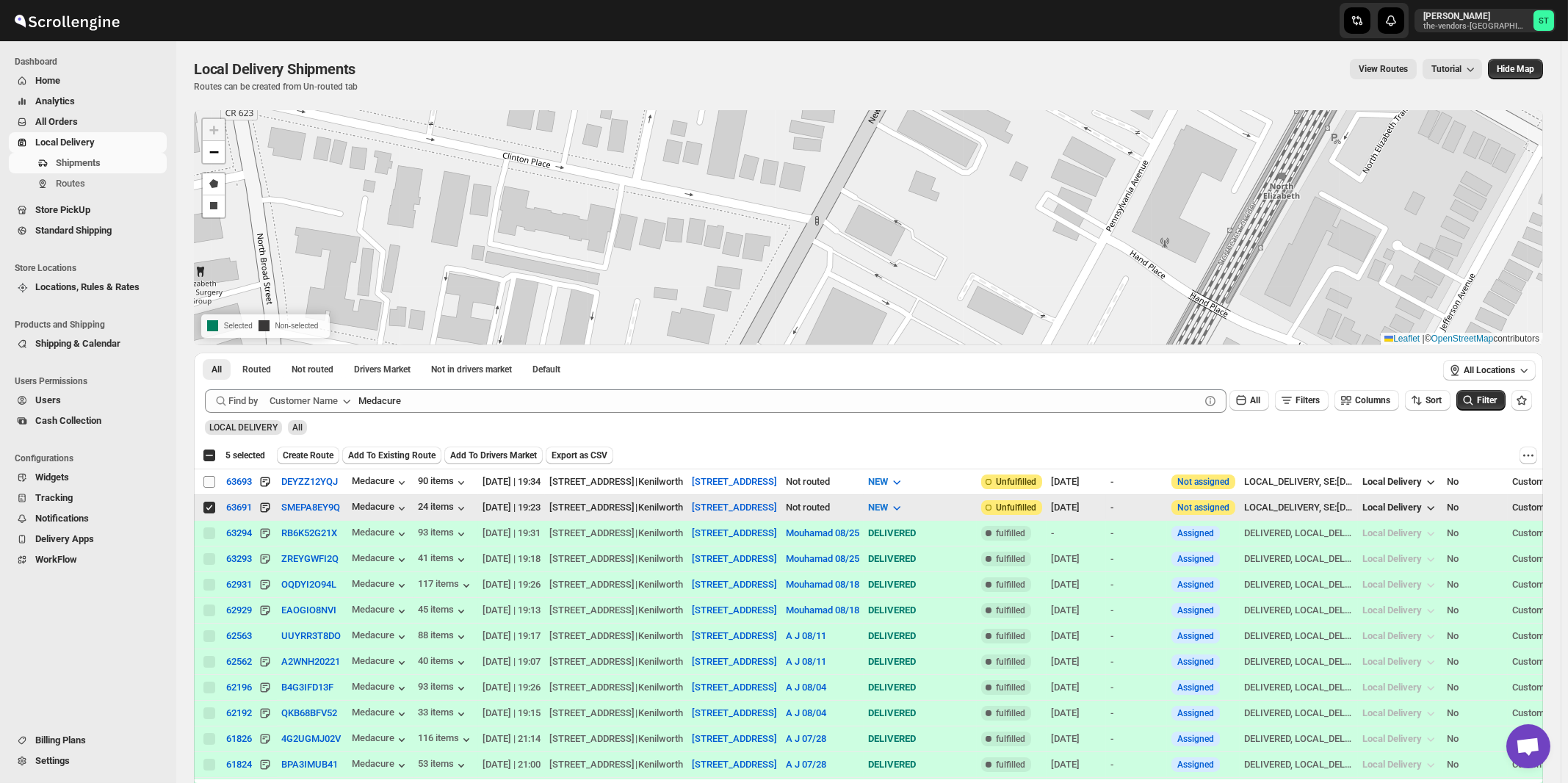
click at [206, 476] on input "Select shipment" at bounding box center [209, 482] width 12 height 12
checkbox input "true"
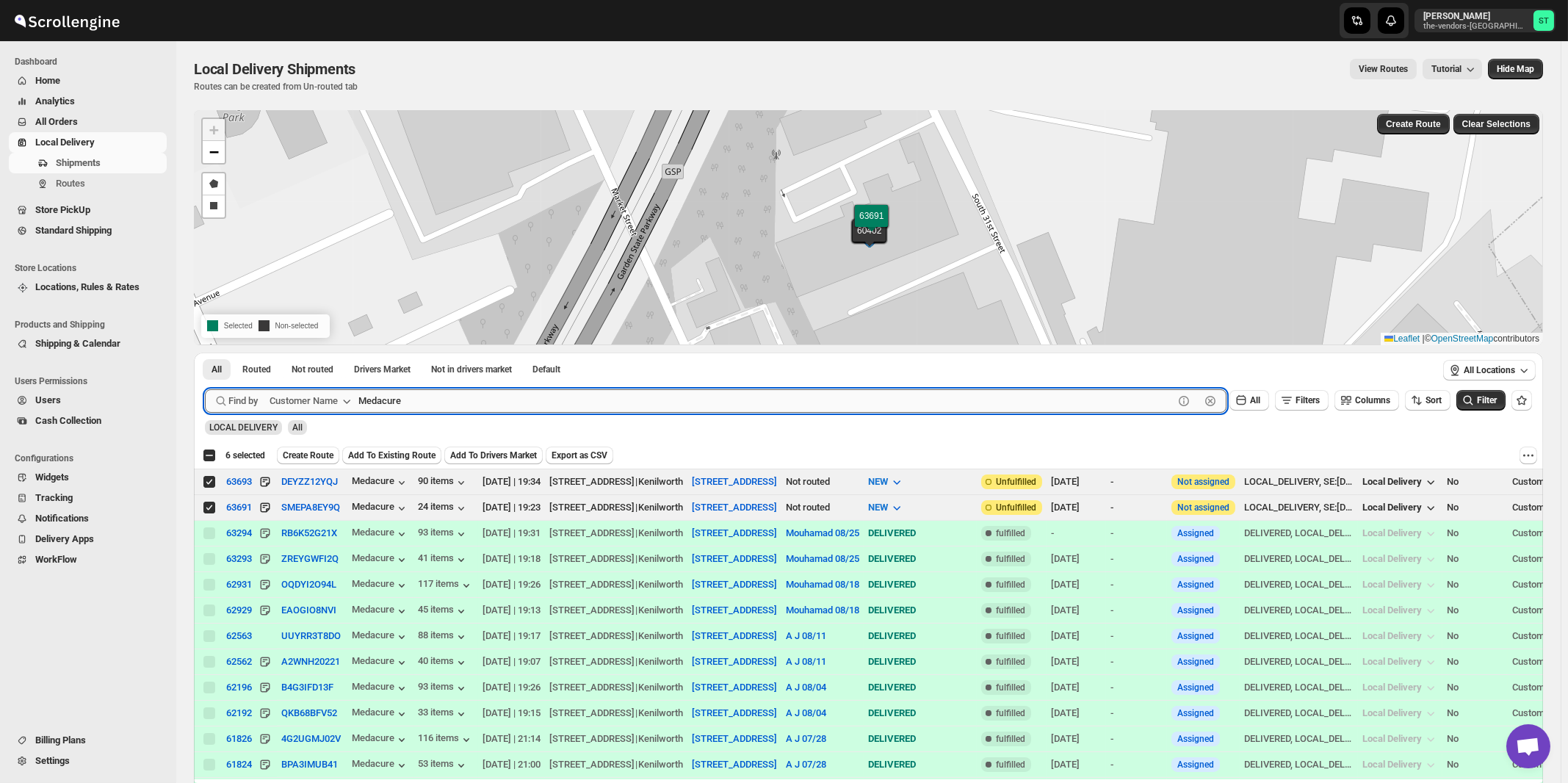
click at [483, 396] on input "Medacure" at bounding box center [765, 400] width 815 height 23
paste input "Whisper Laser LLC 202 ( [GEOGRAPHIC_DATA])"
type input "Whisper Laser"
click at [205, 353] on button "Submit" at bounding box center [226, 360] width 41 height 15
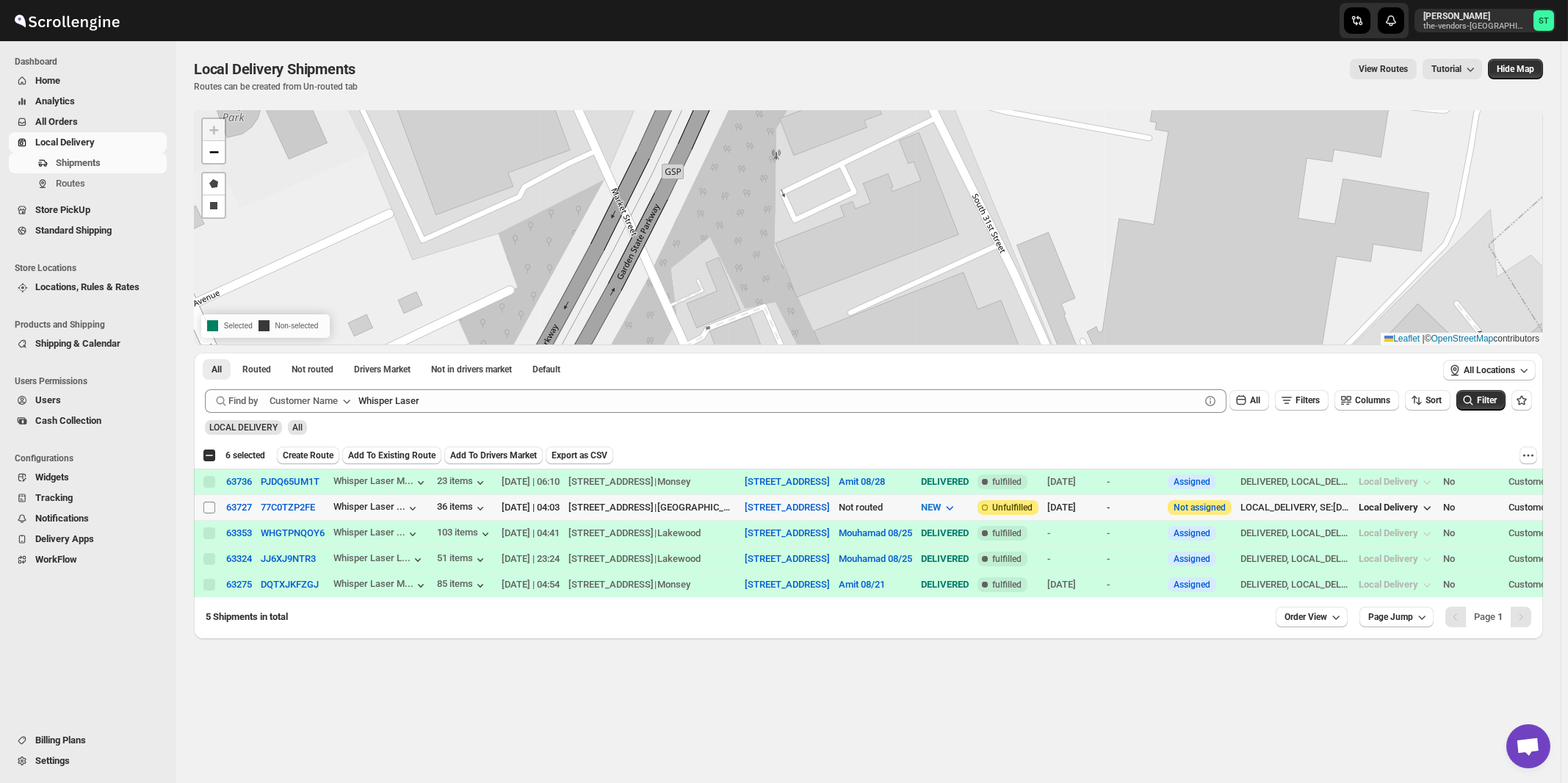
click at [209, 508] on input "Select shipment" at bounding box center [209, 507] width 12 height 12
checkbox input "true"
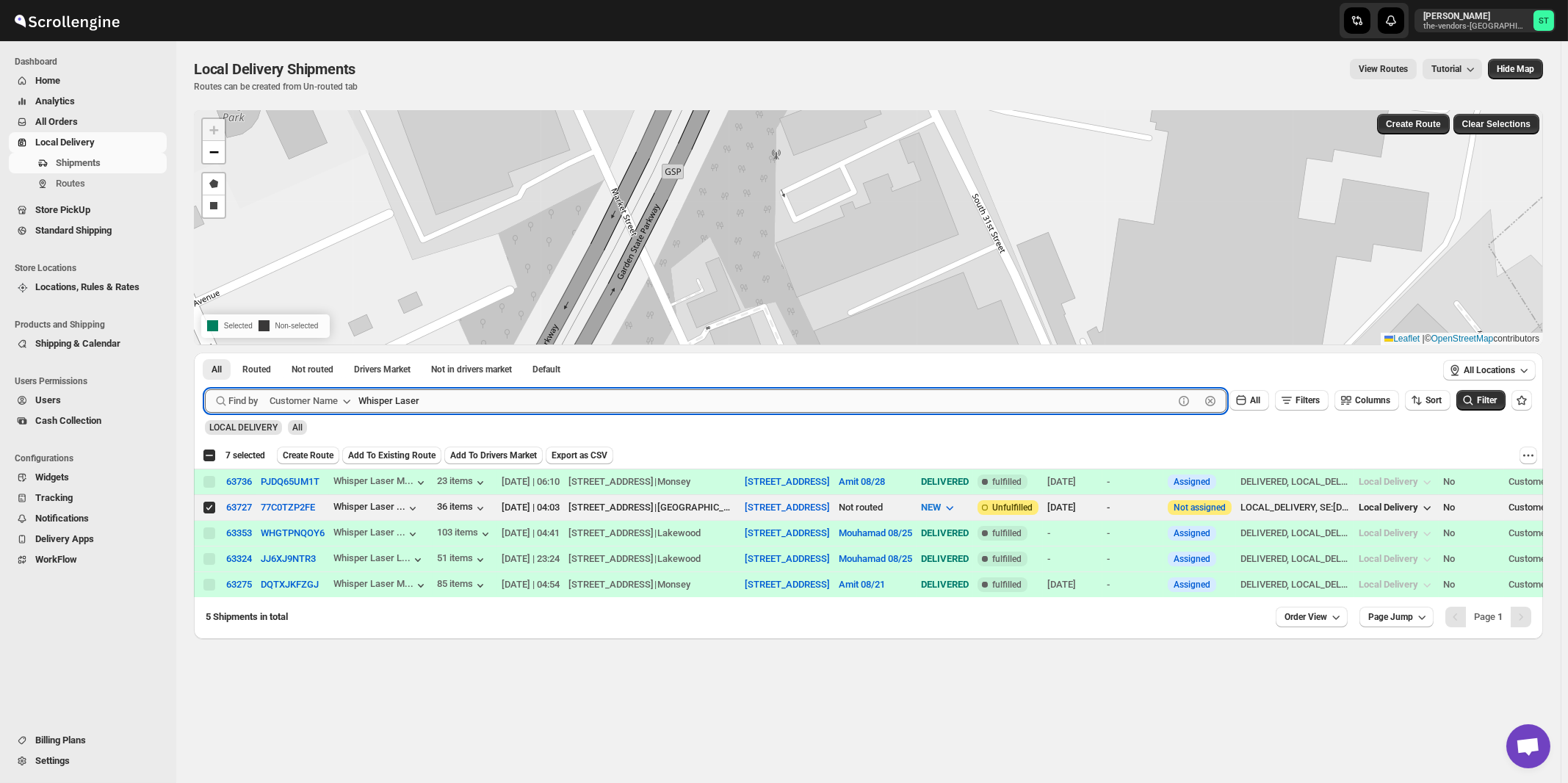
click at [450, 396] on input "Whisper Laser" at bounding box center [765, 400] width 815 height 23
click at [205, 353] on button "Submit" at bounding box center [226, 360] width 41 height 15
paste input "Laser LLC 207 (Lakewood Office)"
click at [205, 353] on button "Submit" at bounding box center [226, 360] width 41 height 15
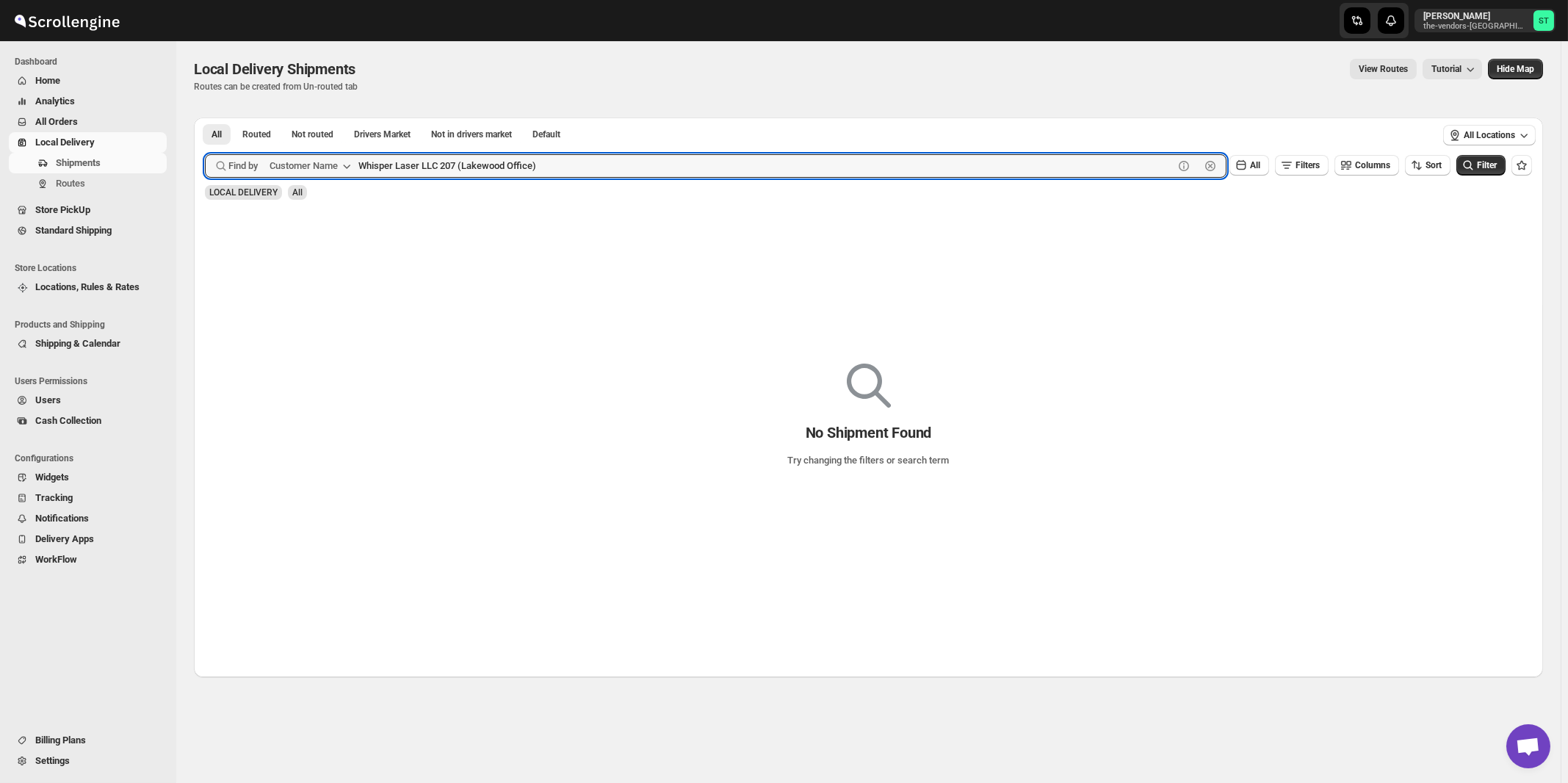
paste input "Janico INC"
click at [205, 118] on button "Submit" at bounding box center [226, 125] width 41 height 15
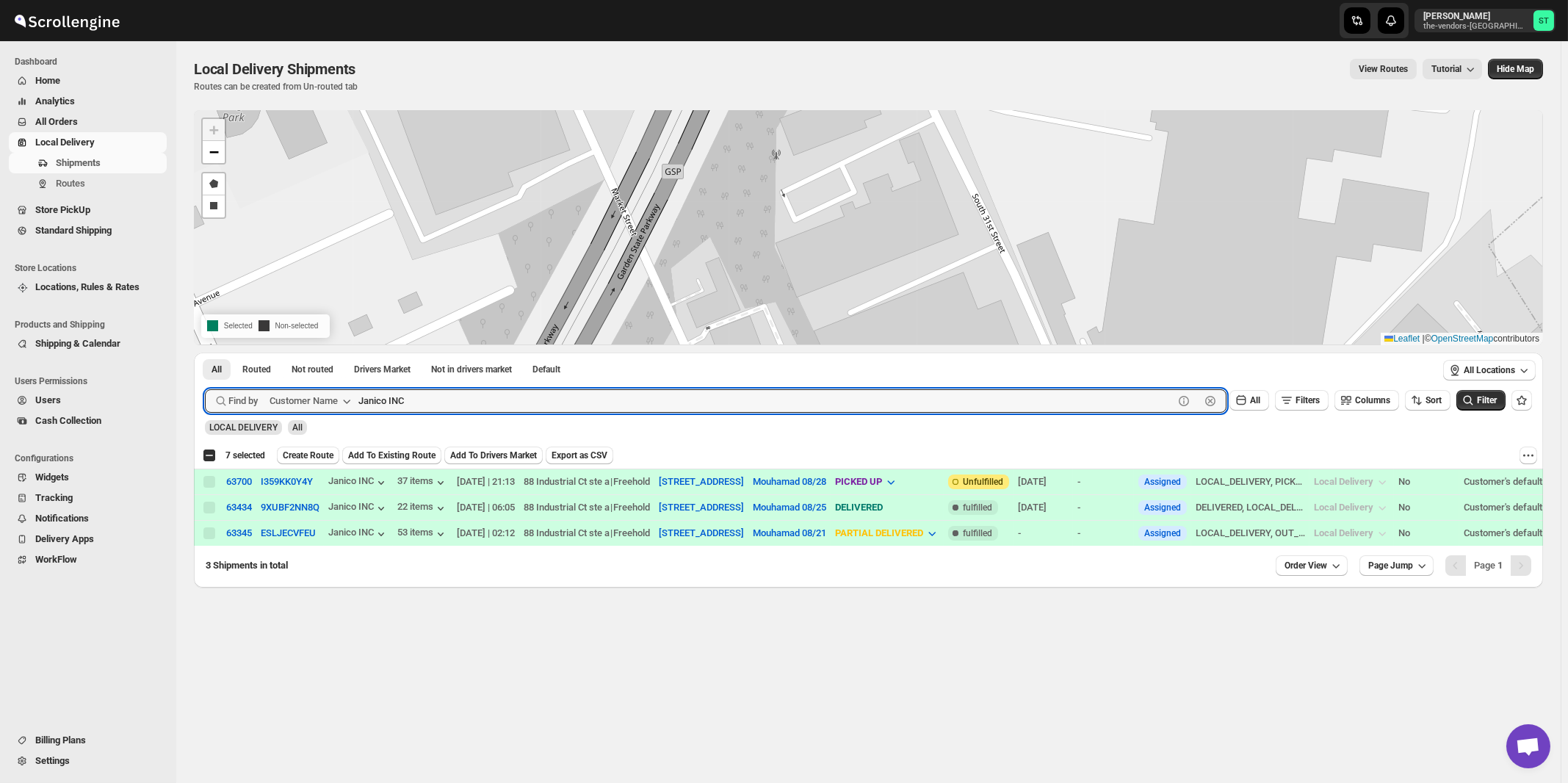
paste input "Flow"
type input "Flow"
click at [205, 353] on button "Submit" at bounding box center [226, 360] width 41 height 15
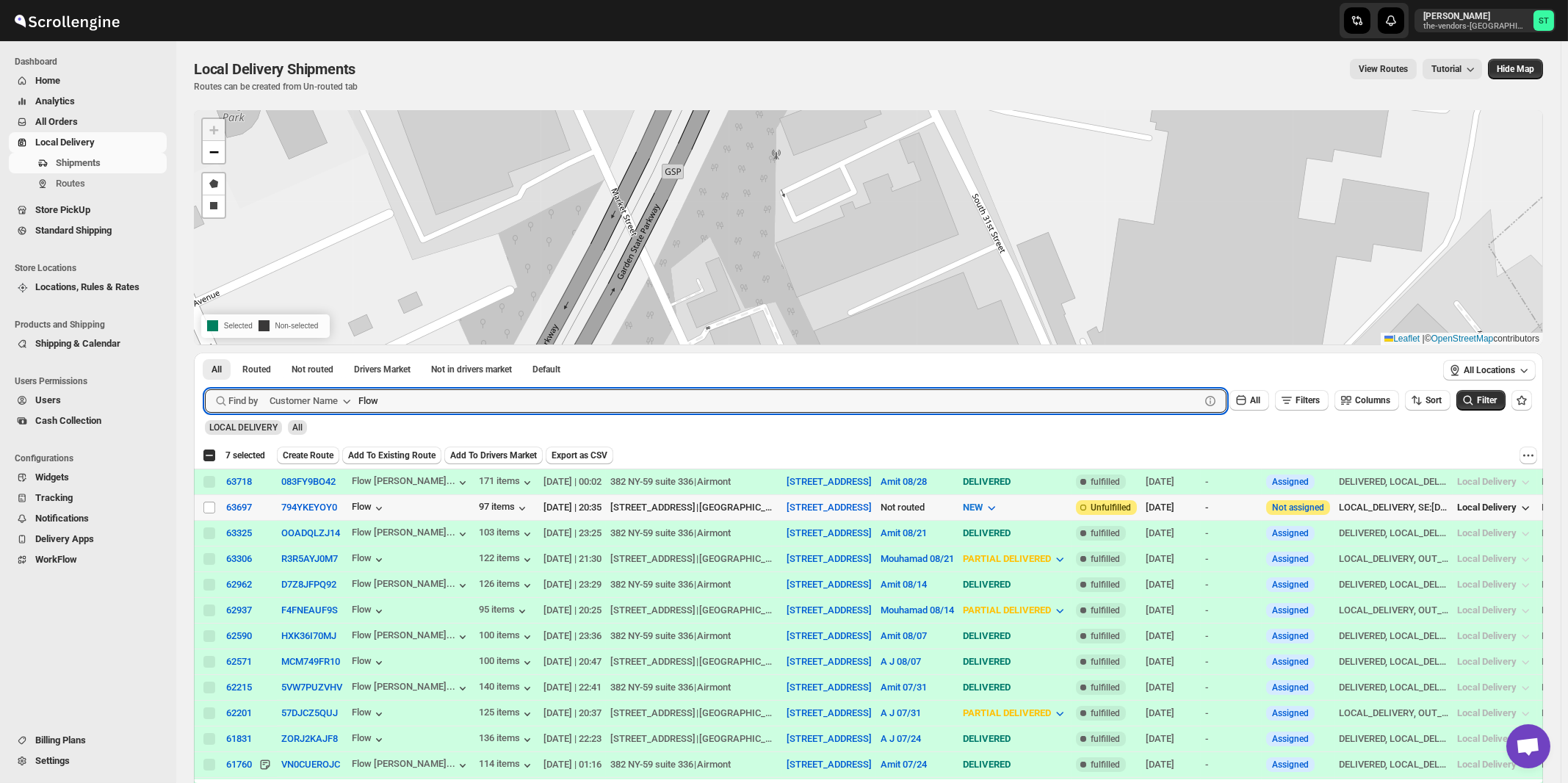
drag, startPoint x: 205, startPoint y: 503, endPoint x: 254, endPoint y: 504, distance: 49.0
click at [206, 504] on input "Select shipment" at bounding box center [209, 507] width 12 height 12
checkbox input "true"
click at [494, 400] on input "Flow" at bounding box center [765, 400] width 815 height 23
paste input "[PERSON_NAME]"
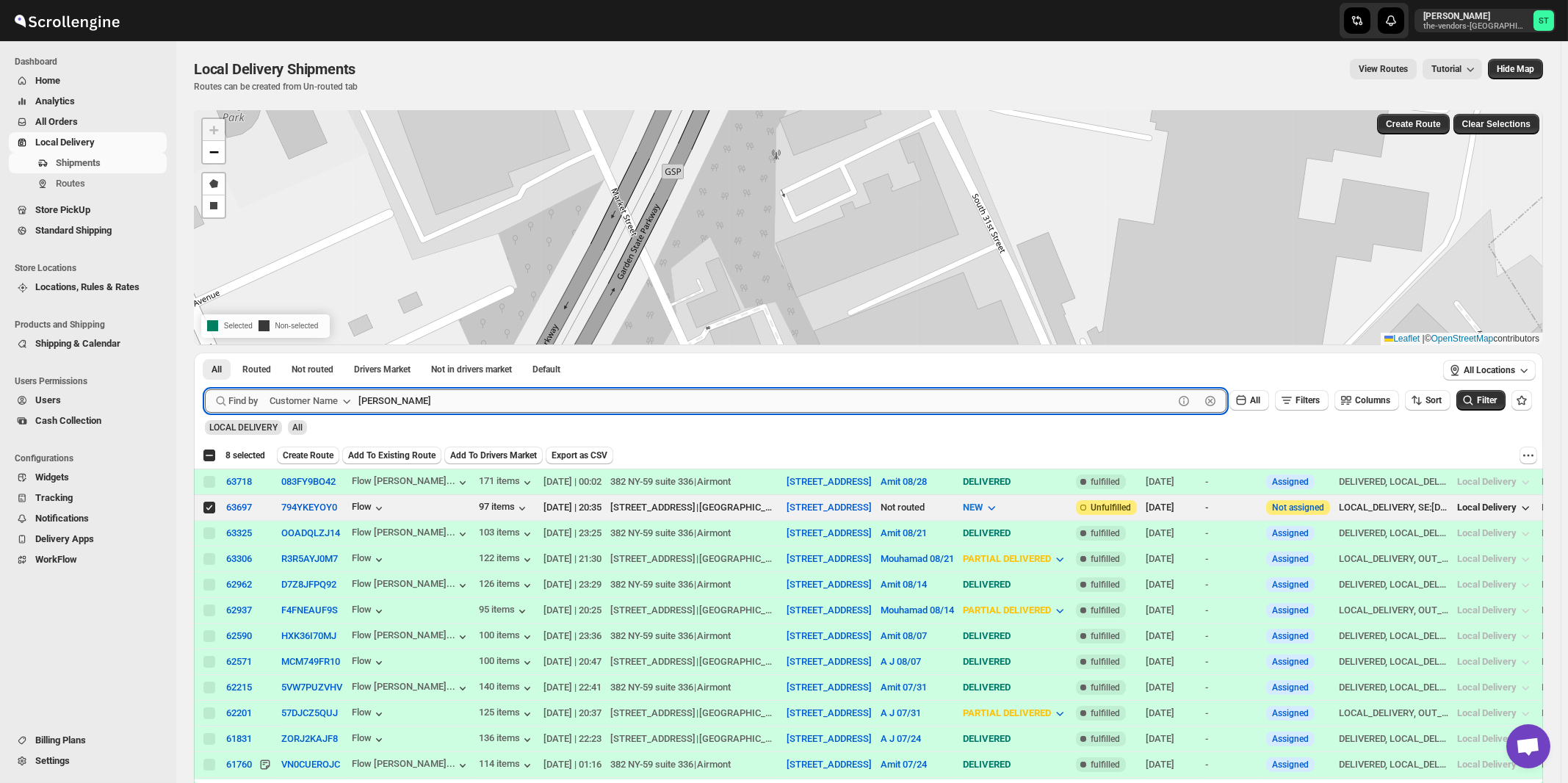
click at [205, 353] on button "Submit" at bounding box center [226, 360] width 41 height 15
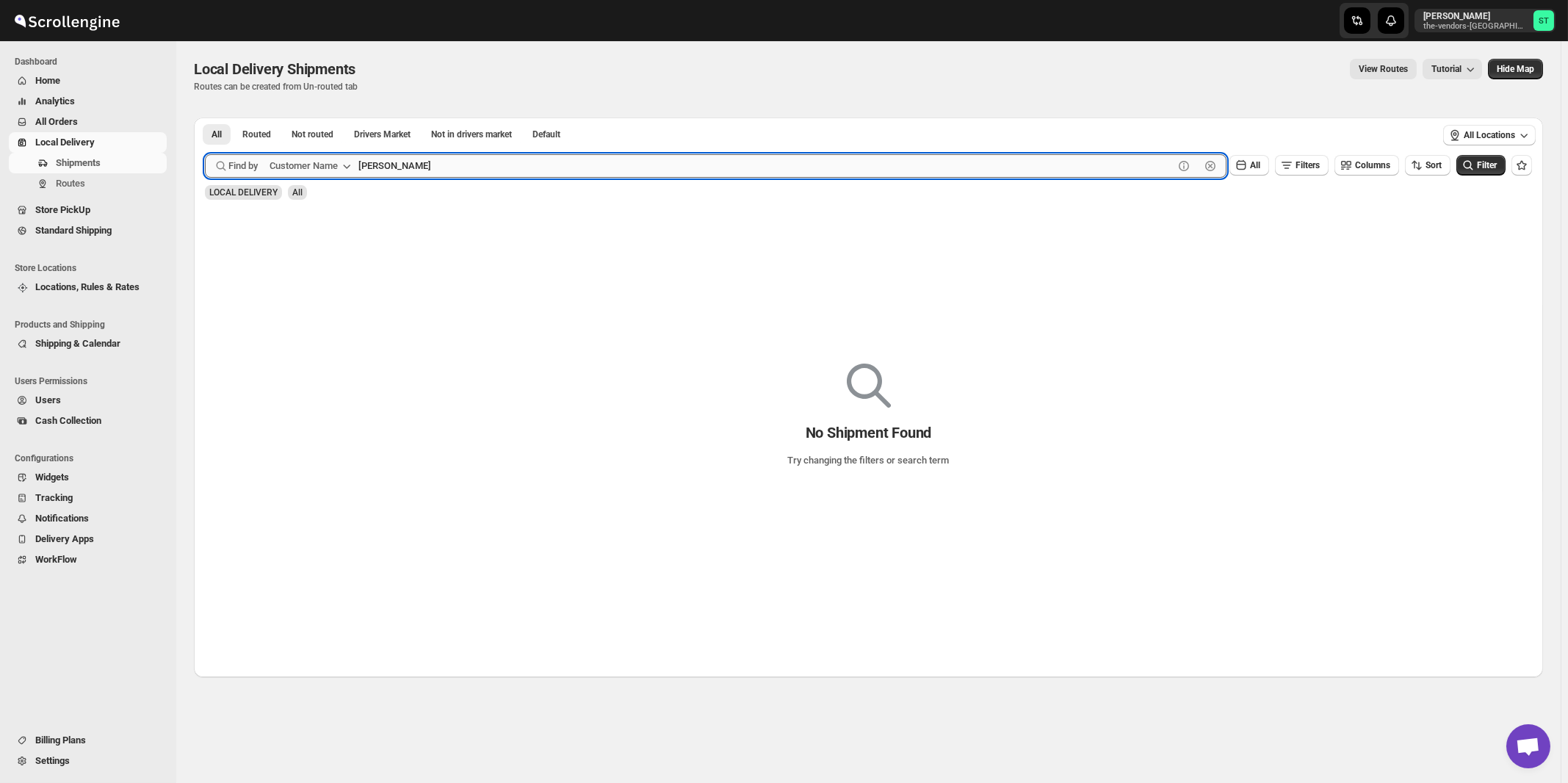
type input "[PERSON_NAME]"
click at [205, 118] on button "Submit" at bounding box center [226, 125] width 41 height 15
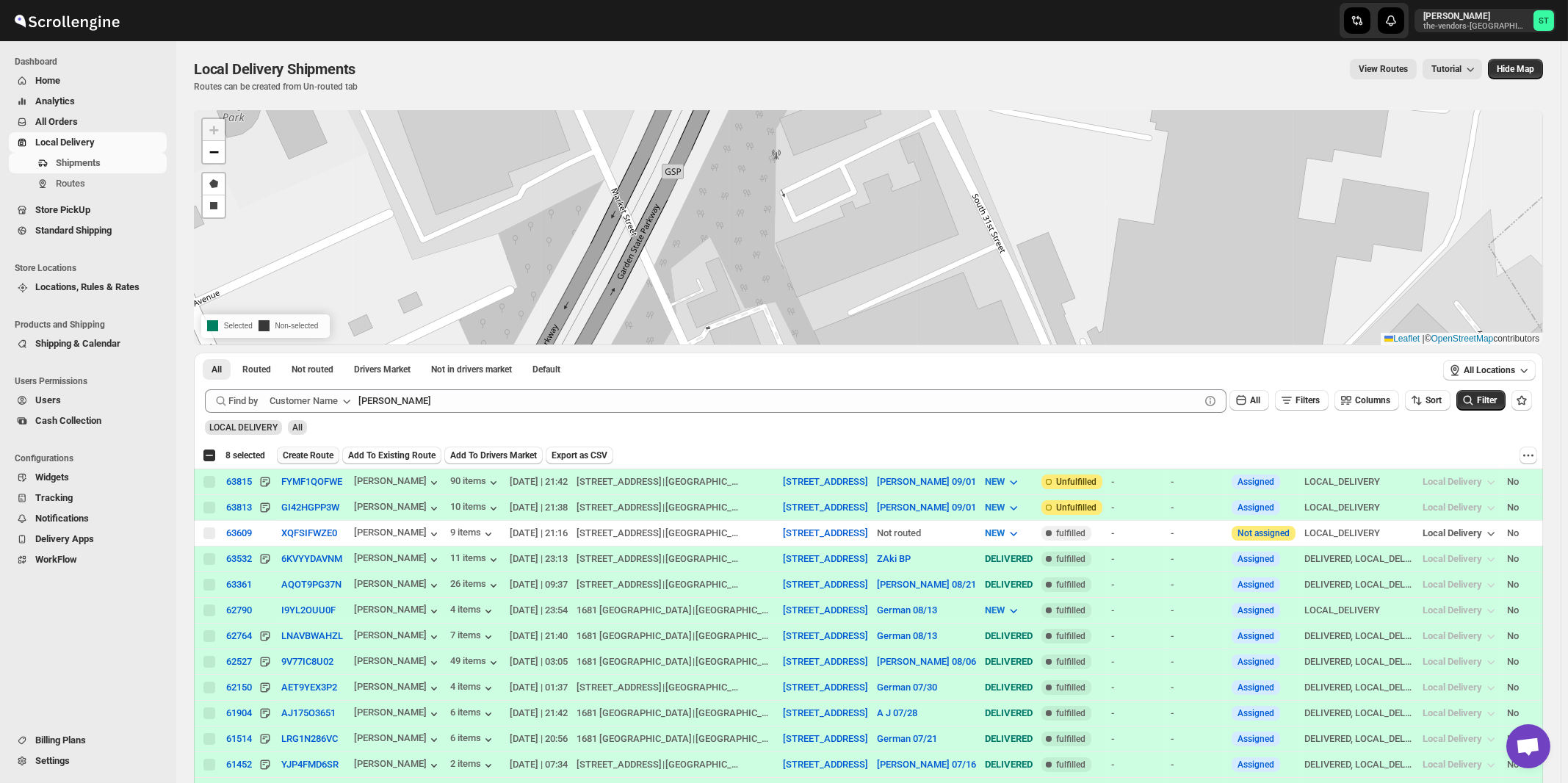
click at [328, 454] on span "Create Route" at bounding box center [308, 454] width 50 height 12
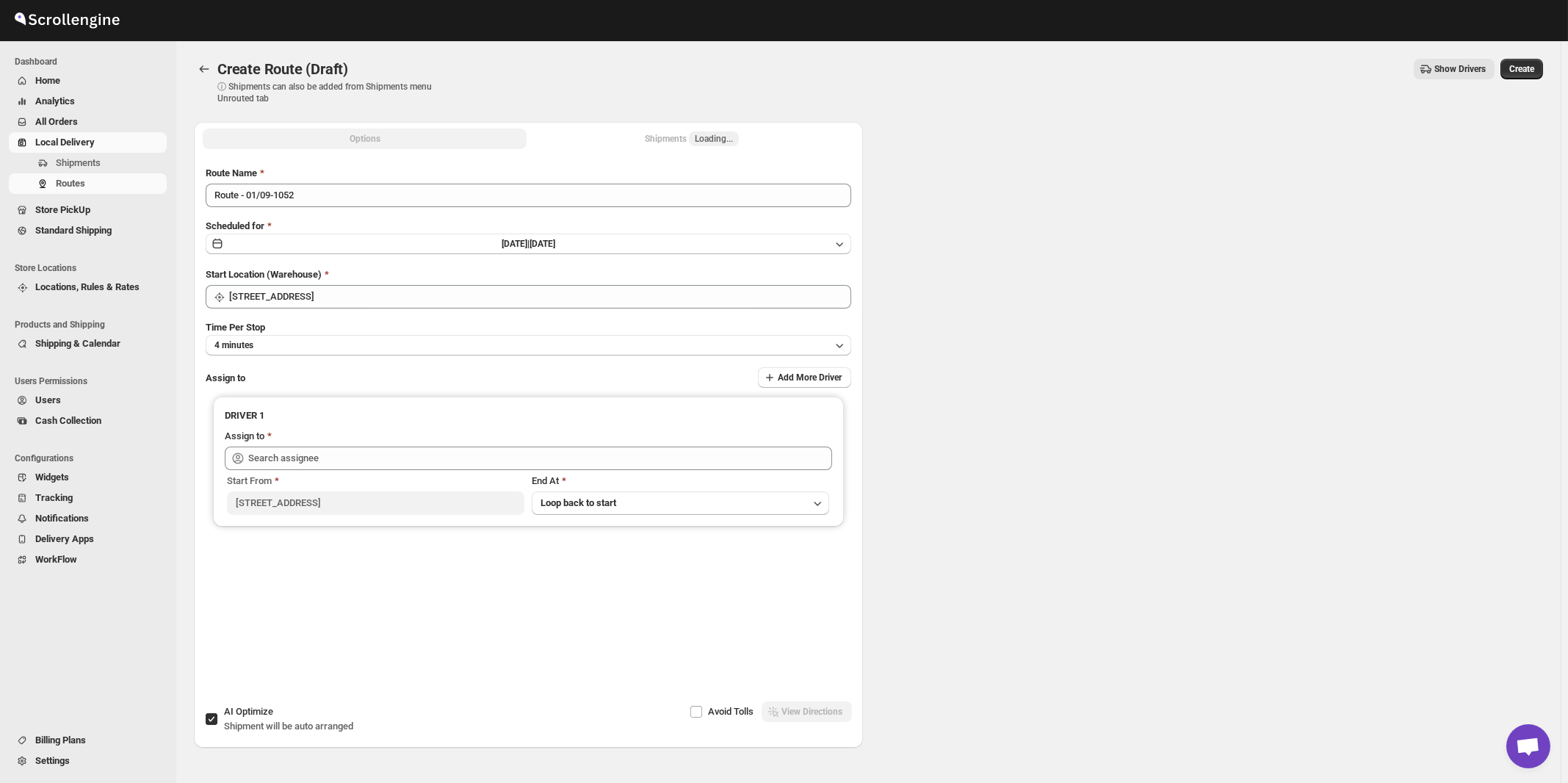
type input "[STREET_ADDRESS]"
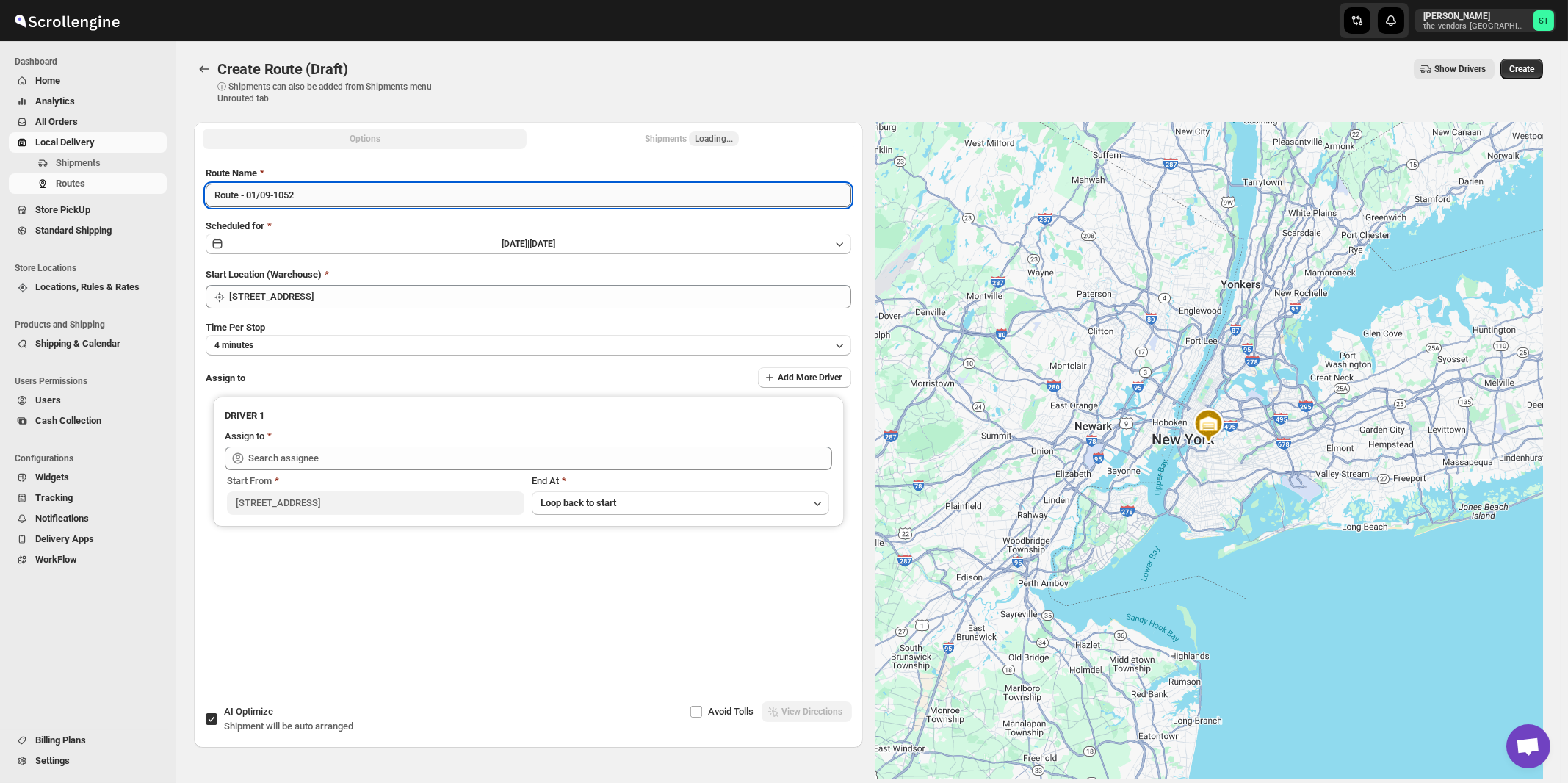
click at [373, 187] on input "Route - 01/09-1052" at bounding box center [527, 195] width 645 height 23
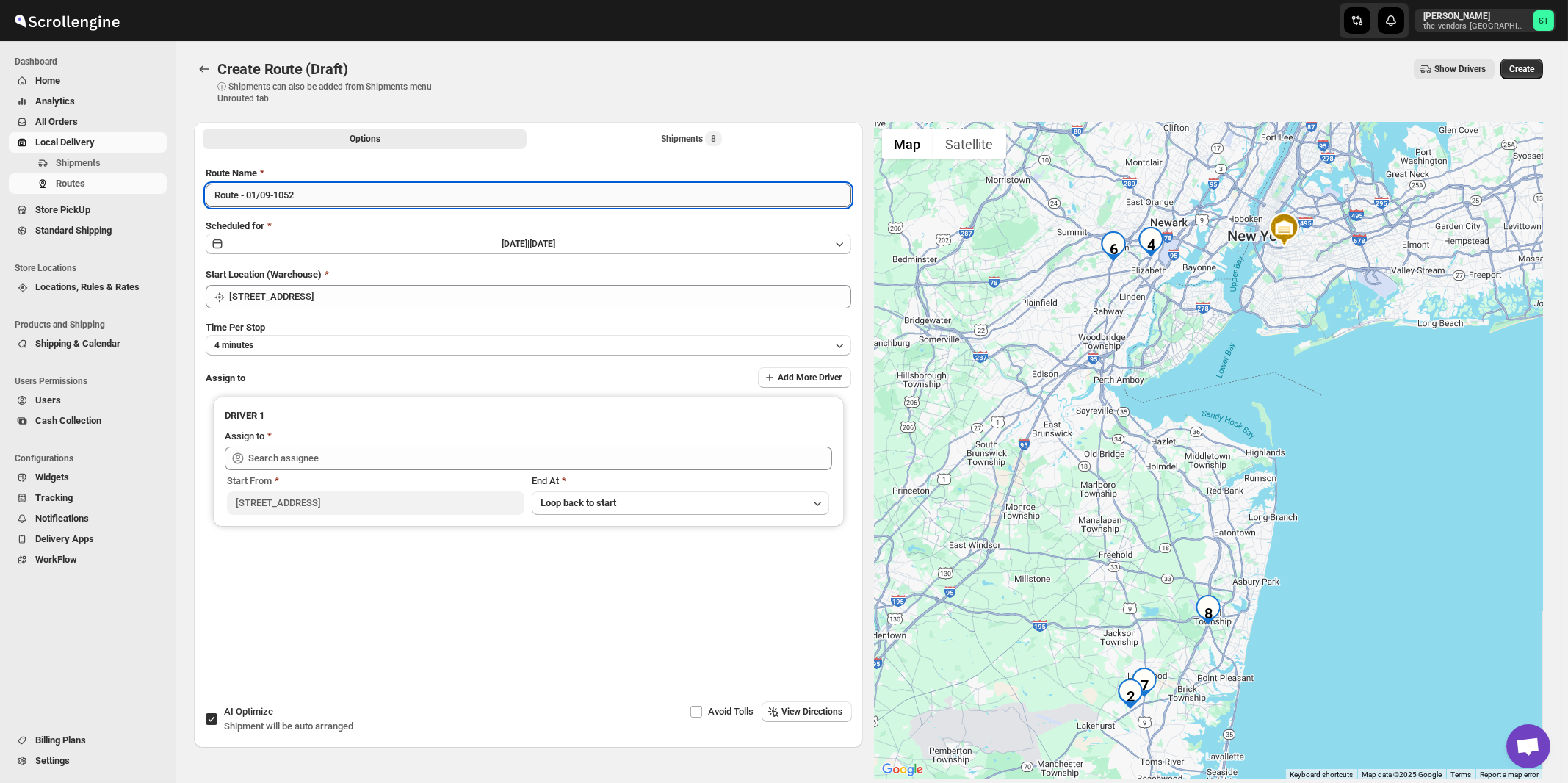
paste input "Mouhamad"
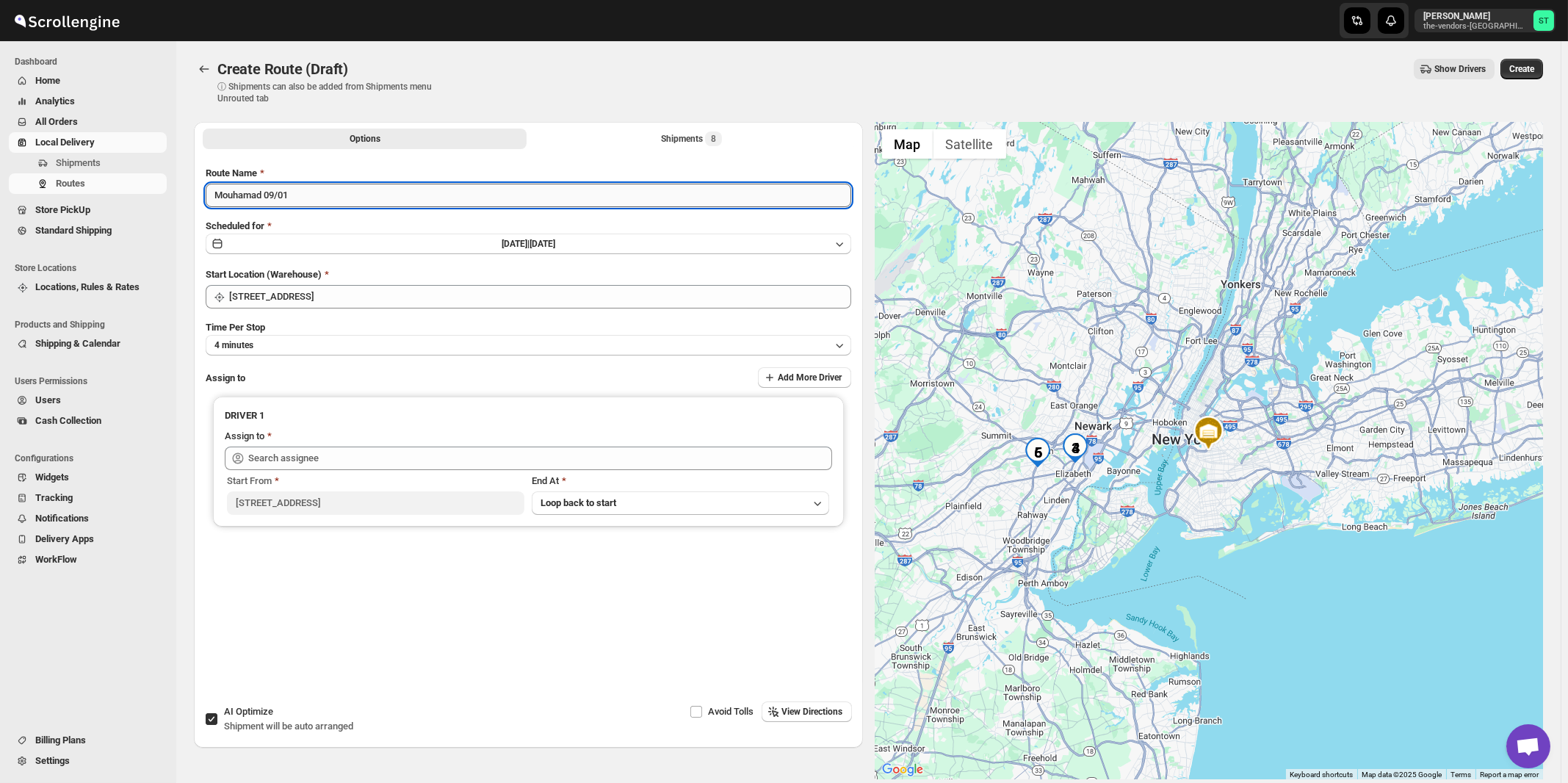
type input "Mouhamad 09/01"
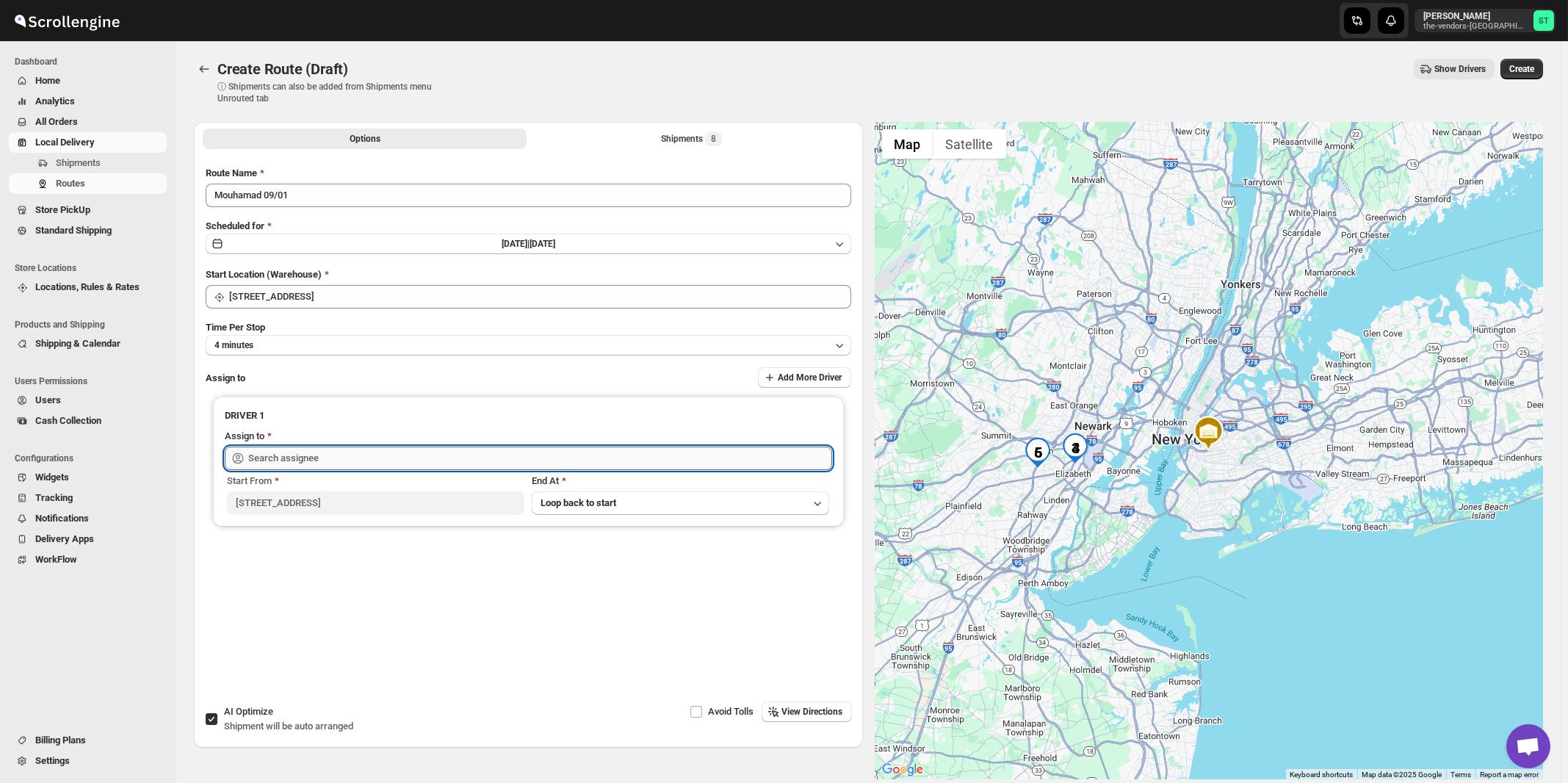
click at [314, 461] on input "text" at bounding box center [540, 458] width 583 height 23
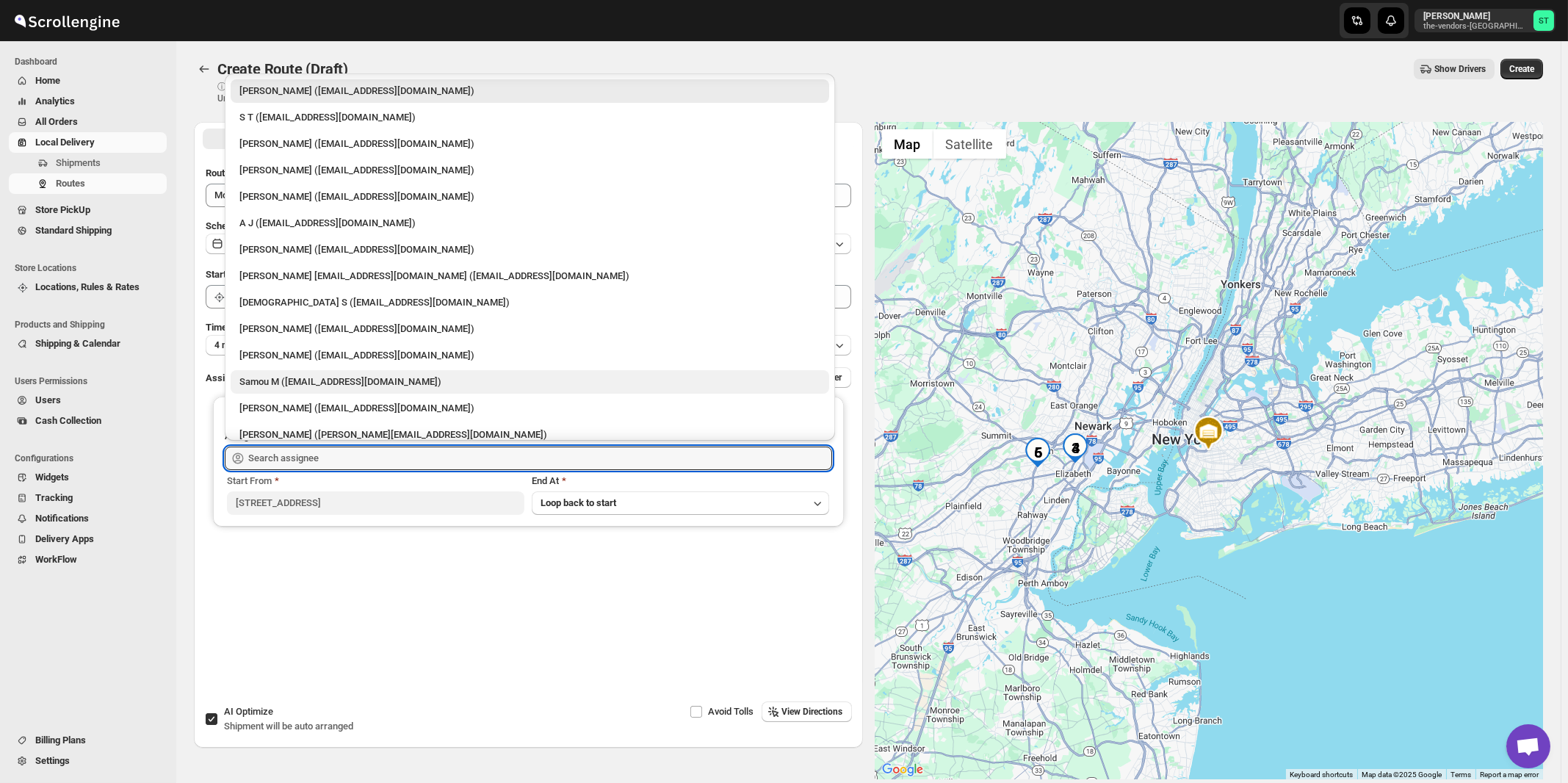
scroll to position [38, 0]
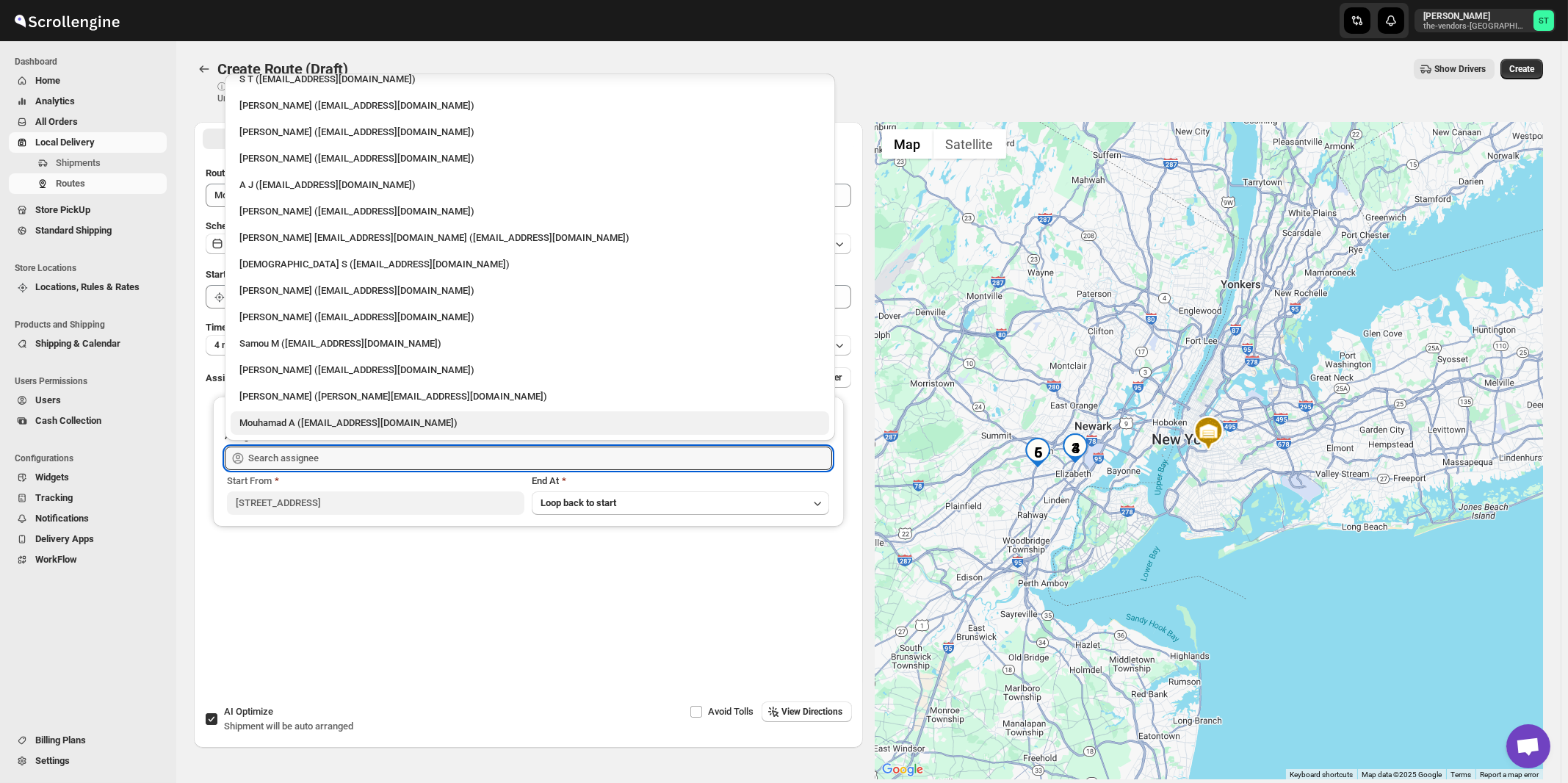
click at [290, 420] on div "Mouhamad A ([EMAIL_ADDRESS][DOMAIN_NAME])" at bounding box center [529, 423] width 581 height 14
type input "Mouhamad A ([EMAIL_ADDRESS][DOMAIN_NAME])"
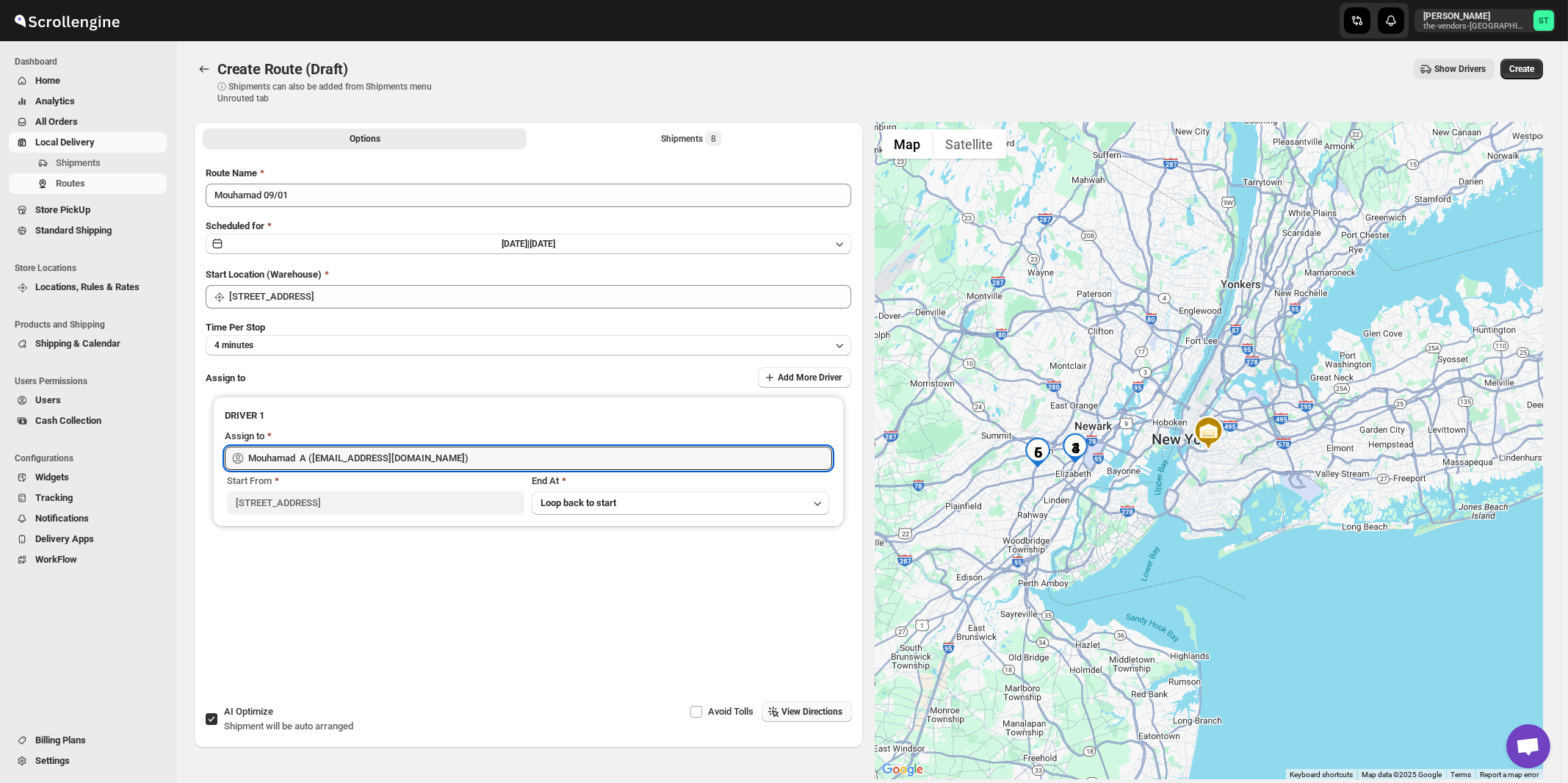
click at [831, 711] on span "View Directions" at bounding box center [813, 711] width 61 height 12
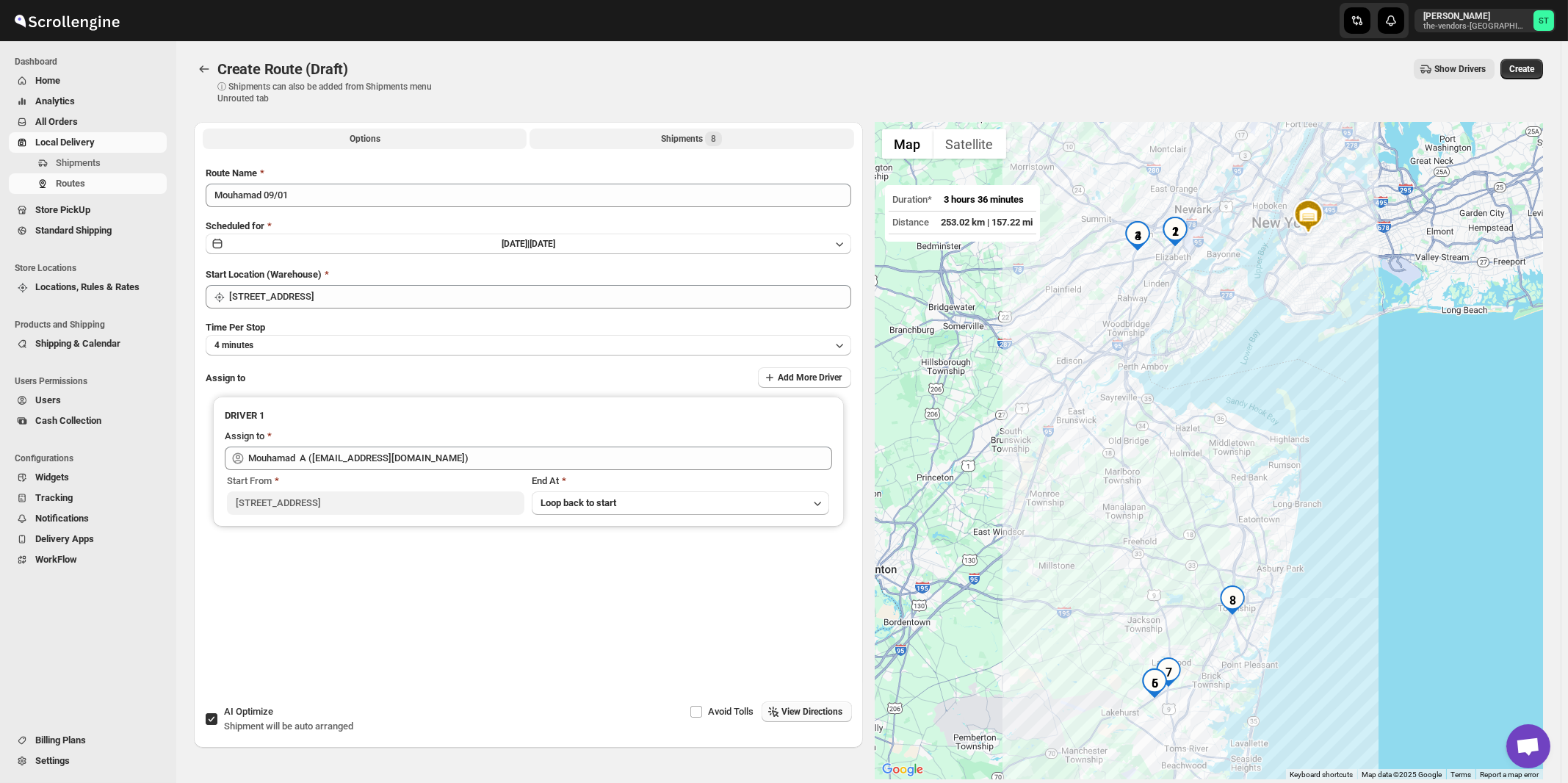
click at [706, 142] on div "Shipments 8" at bounding box center [691, 139] width 61 height 14
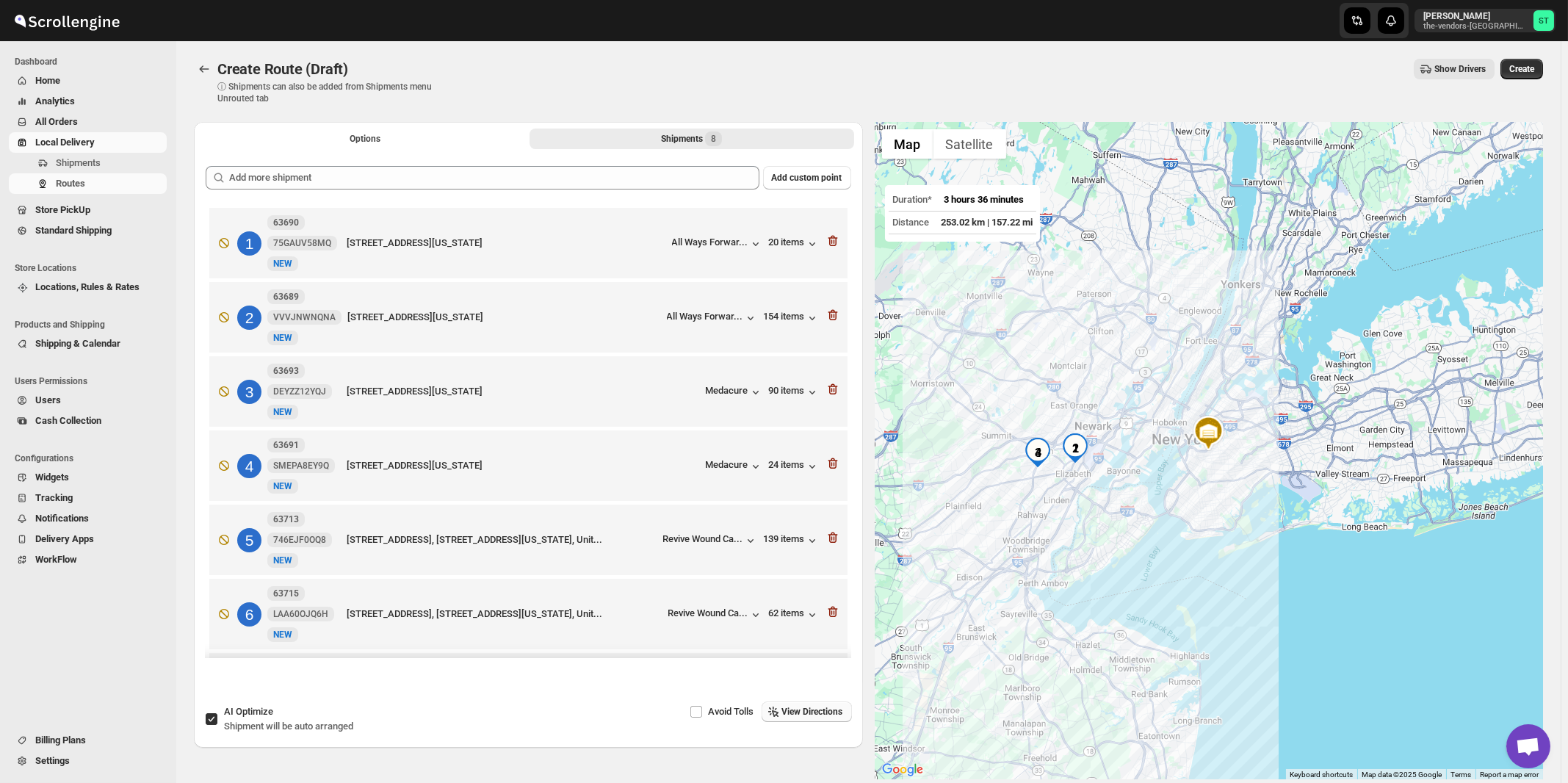
click at [304, 733] on div "AI Optimize Shipment will be auto arranged" at bounding box center [289, 718] width 130 height 30
click at [217, 724] on input "AI Optimize Shipment will be auto arranged" at bounding box center [211, 718] width 12 height 12
checkbox input "false"
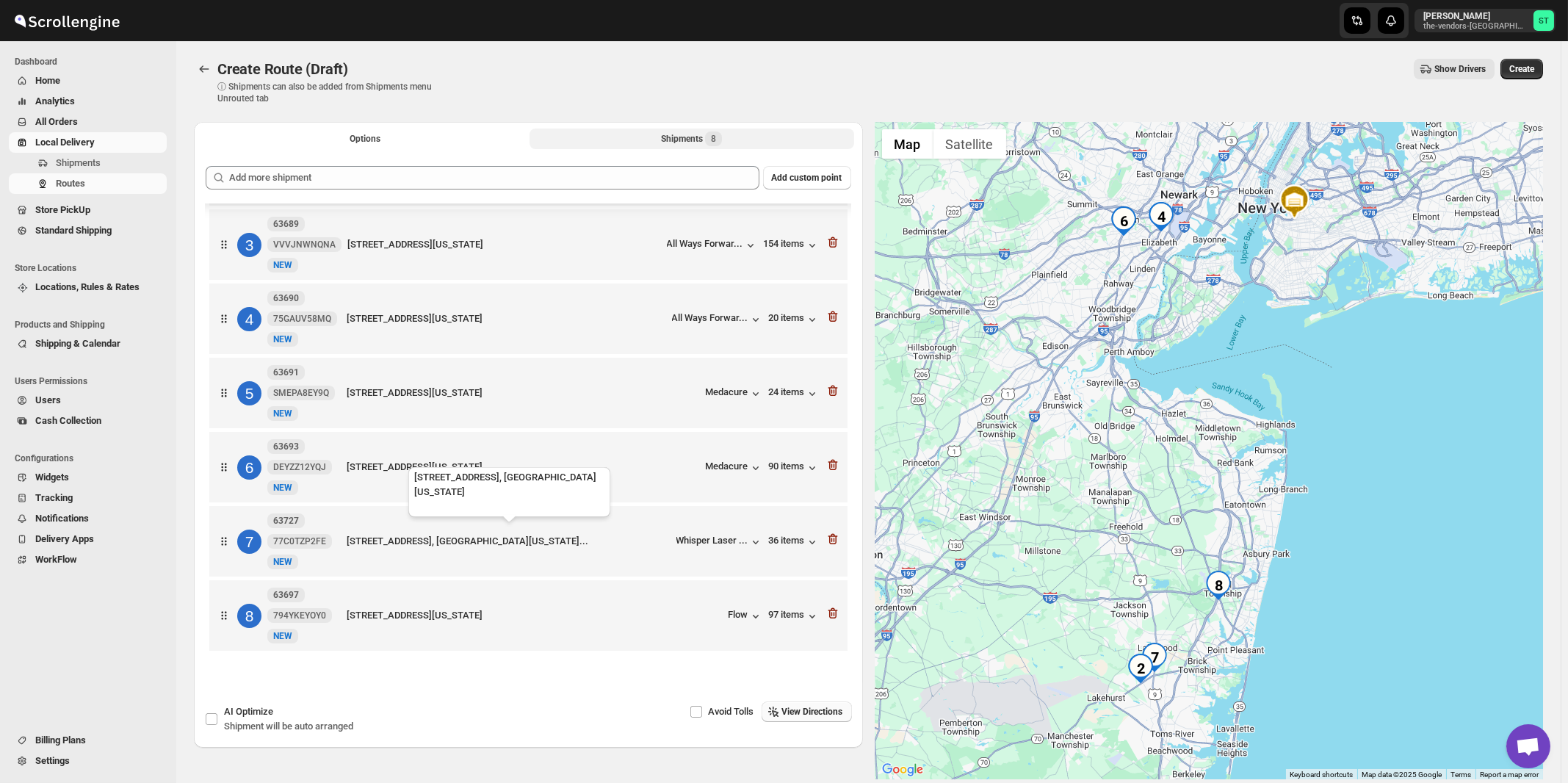
scroll to position [69, 0]
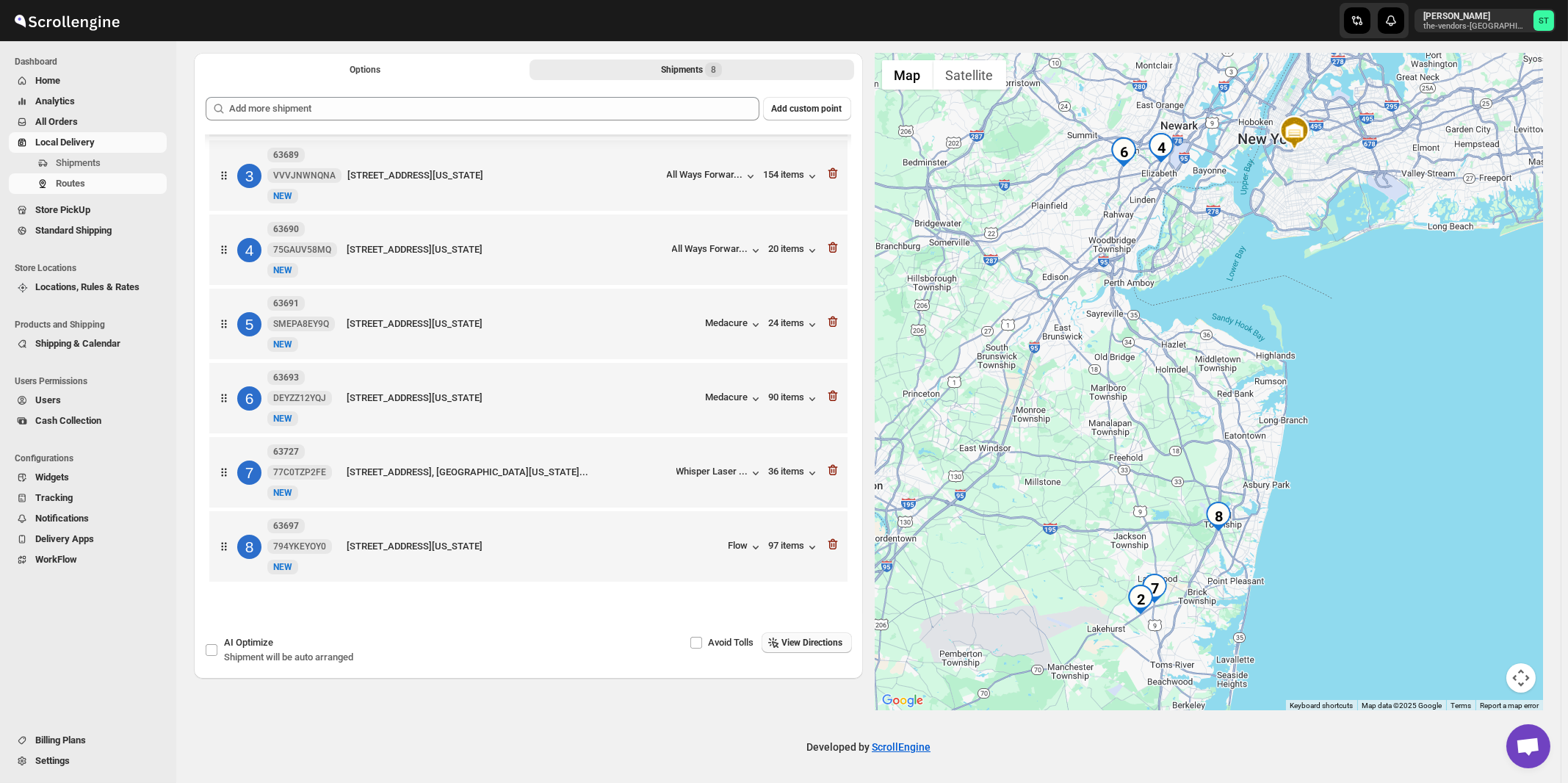
click at [829, 642] on span "View Directions" at bounding box center [813, 642] width 61 height 12
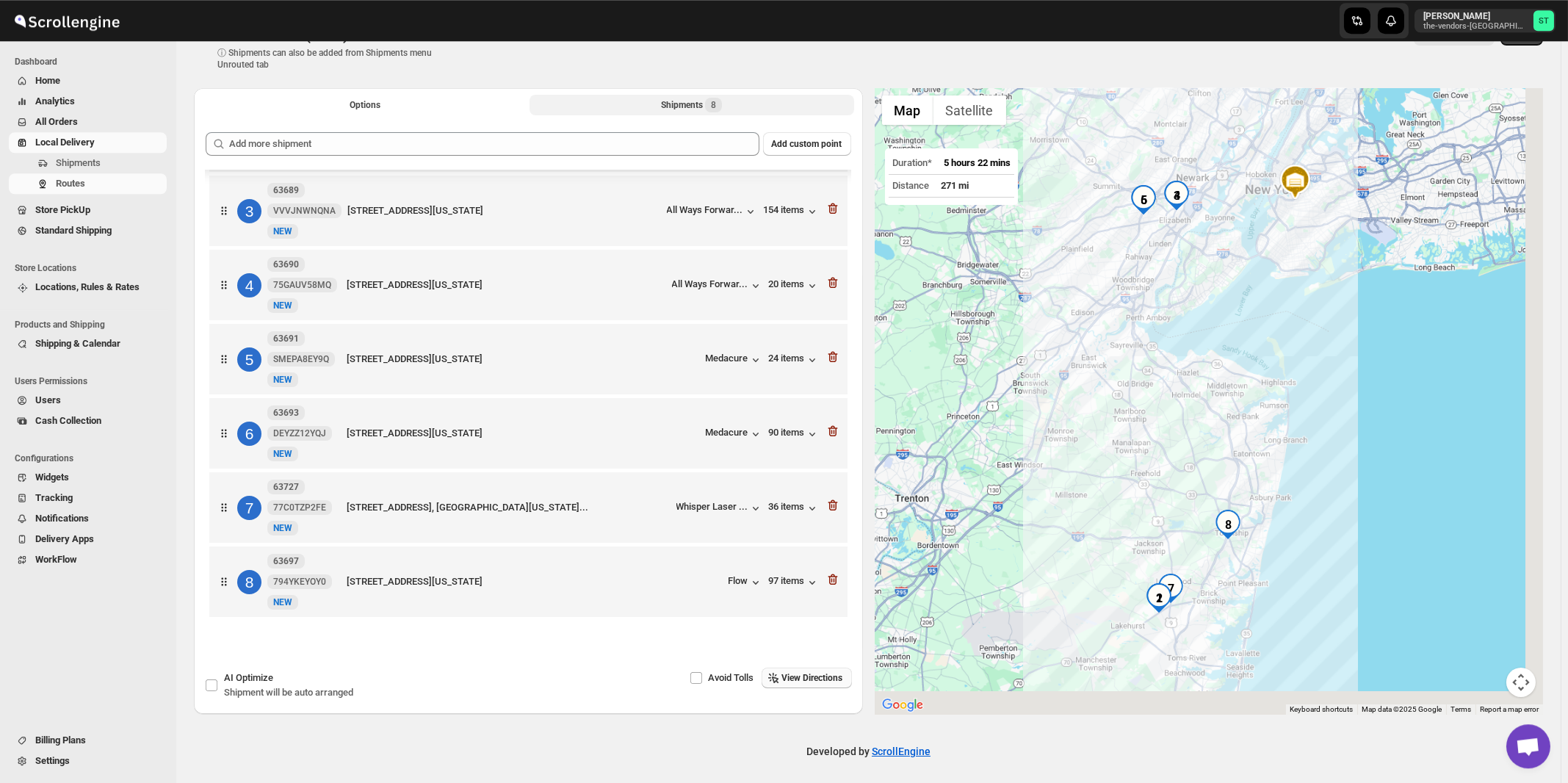
scroll to position [0, 0]
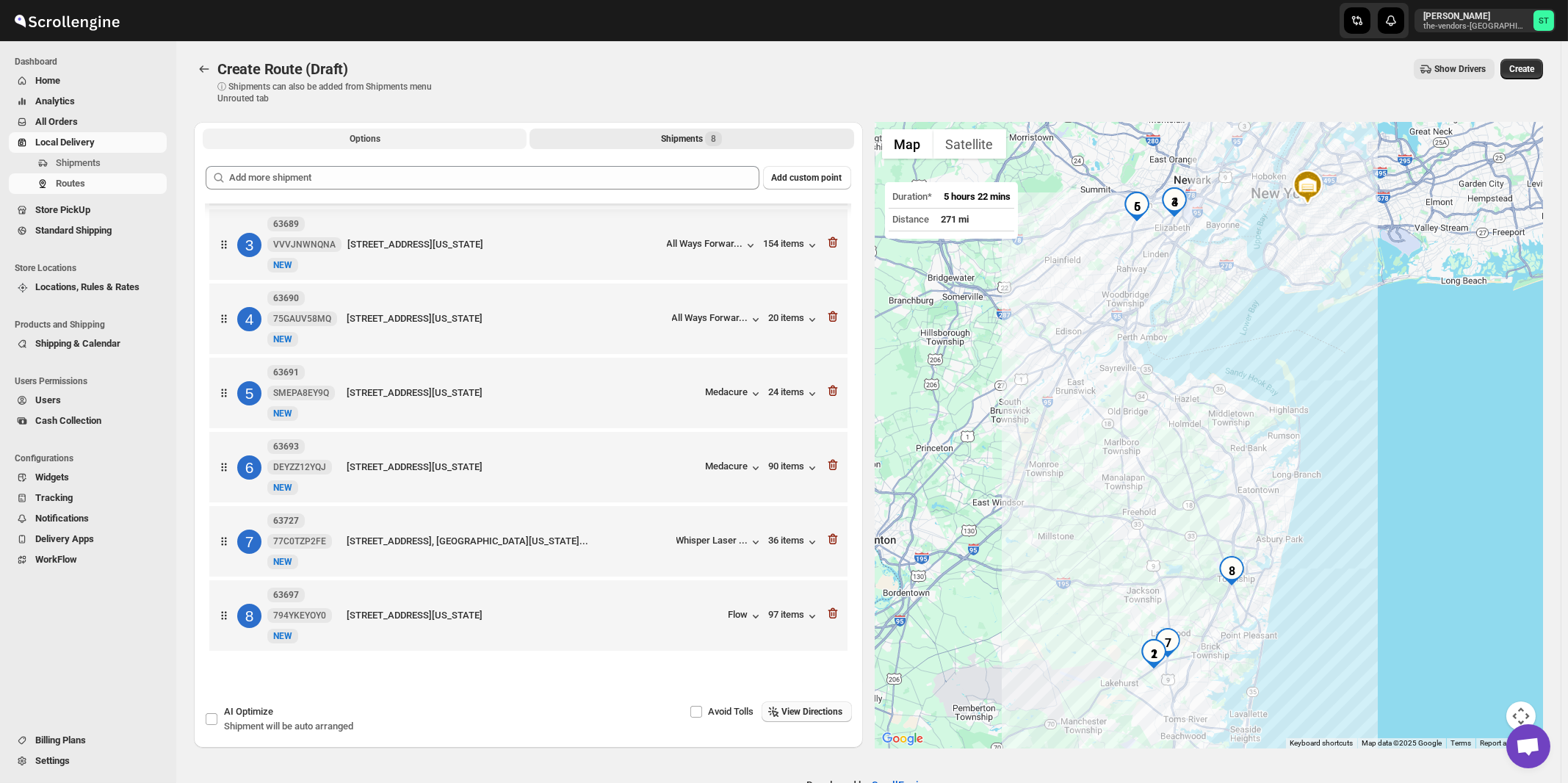
click at [357, 141] on span "Options" at bounding box center [365, 139] width 31 height 12
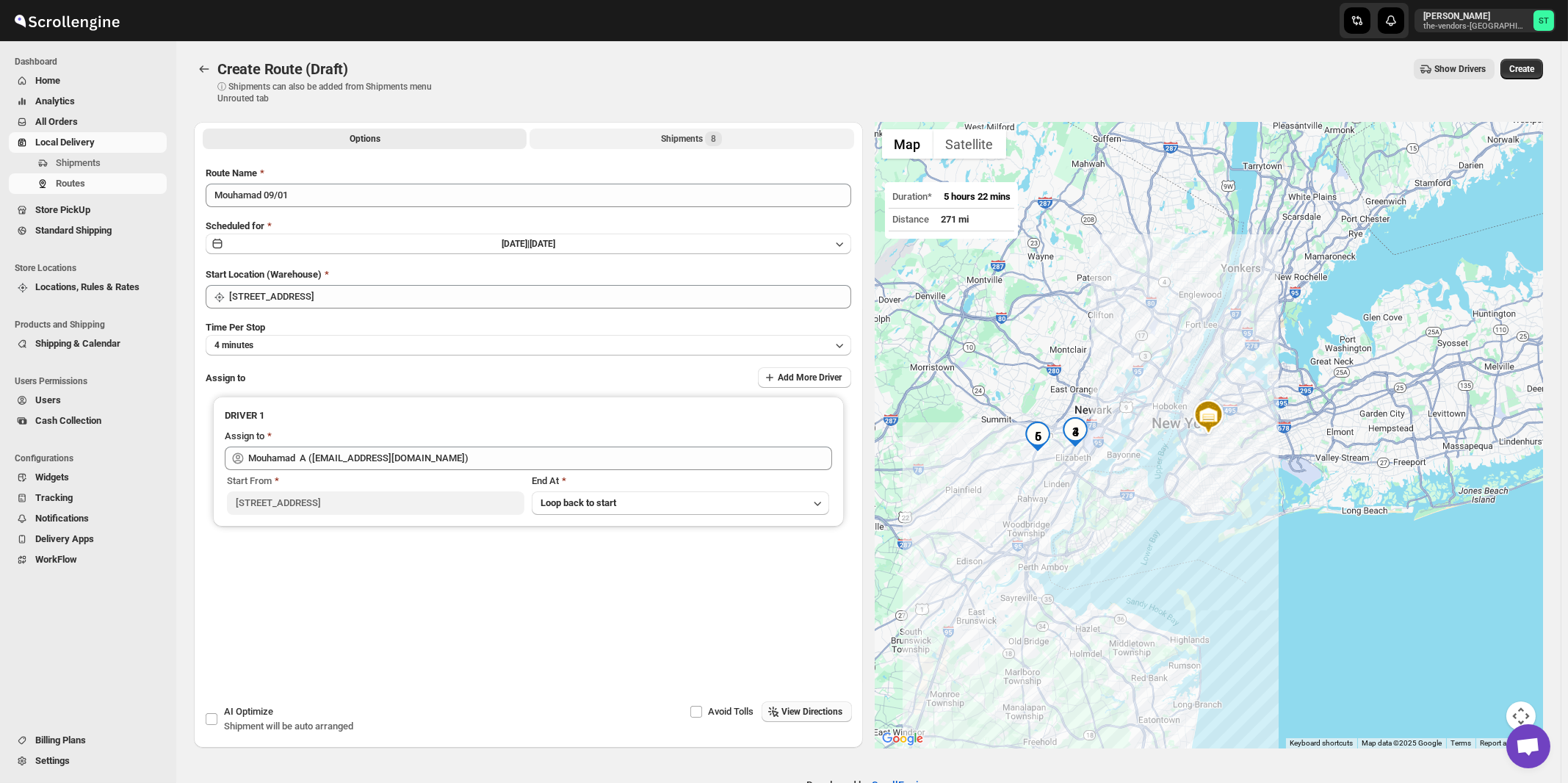
click at [678, 136] on div "Shipments 8" at bounding box center [691, 139] width 61 height 14
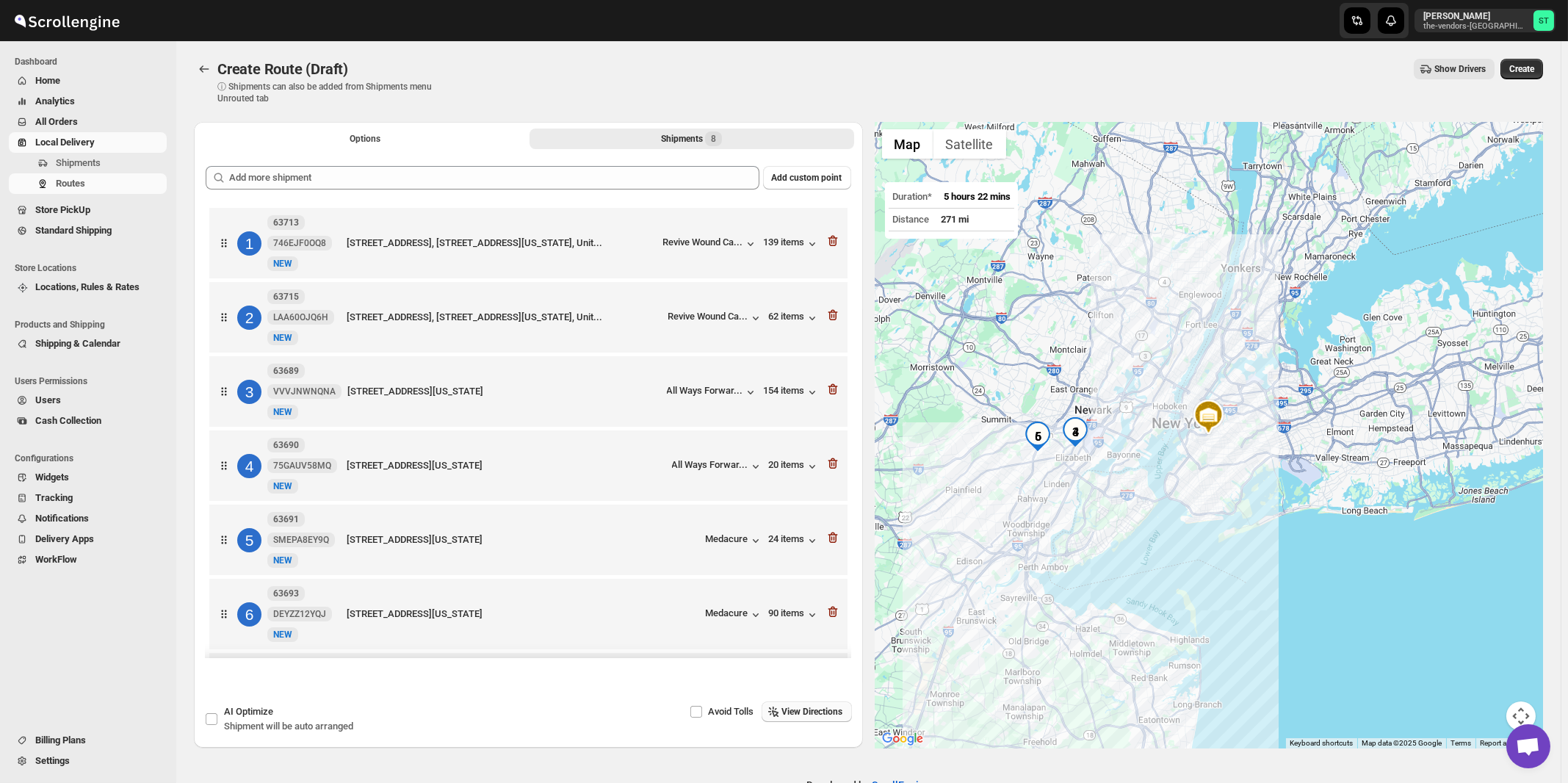
click at [345, 163] on div "Add custom point 1 63713 746EJF0OQ8 [GEOGRAPHIC_DATA]-[GEOGRAPHIC_DATA], [GEOGR…" at bounding box center [527, 409] width 669 height 509
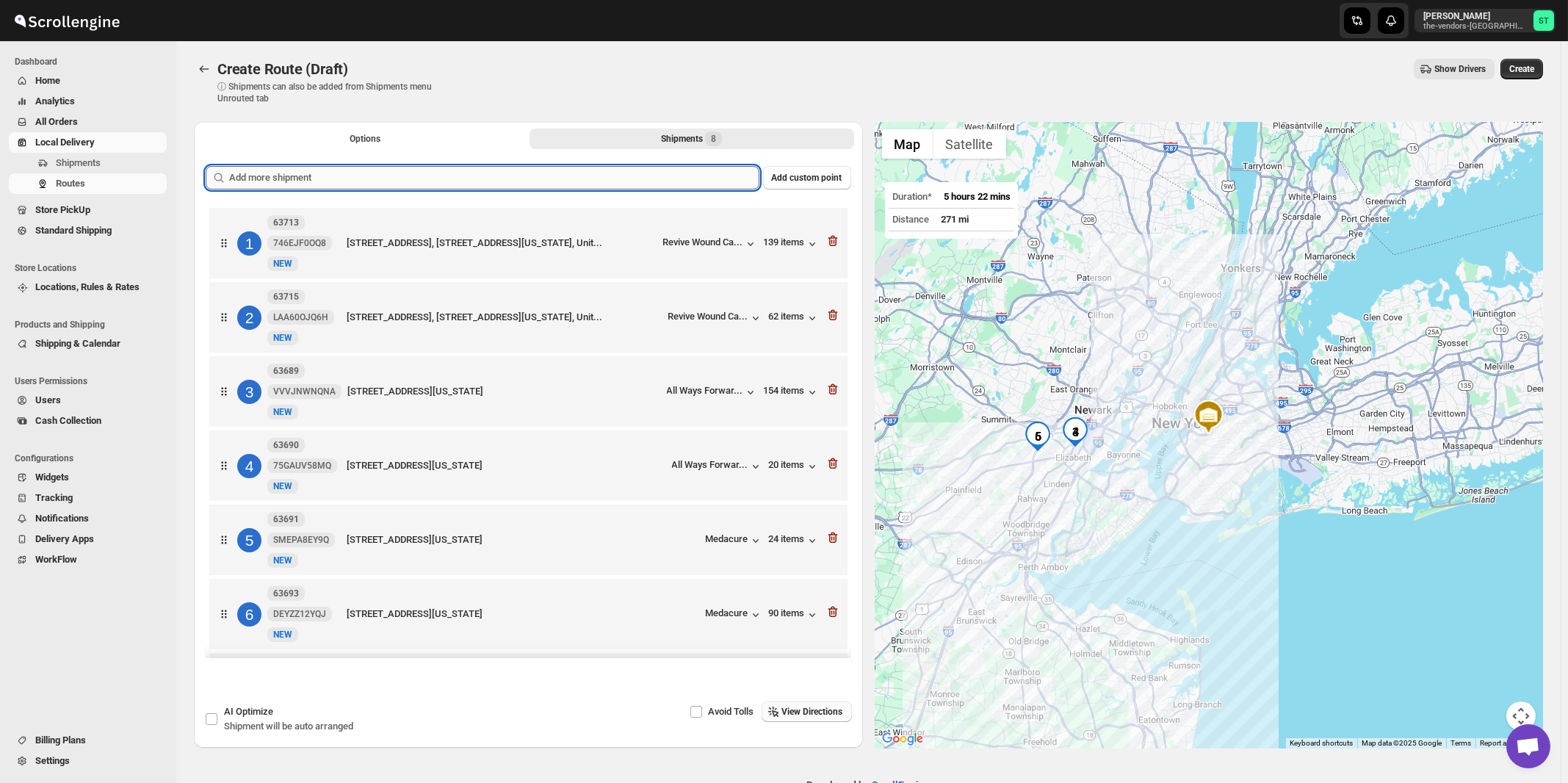
click at [347, 177] on input "text" at bounding box center [493, 177] width 530 height 23
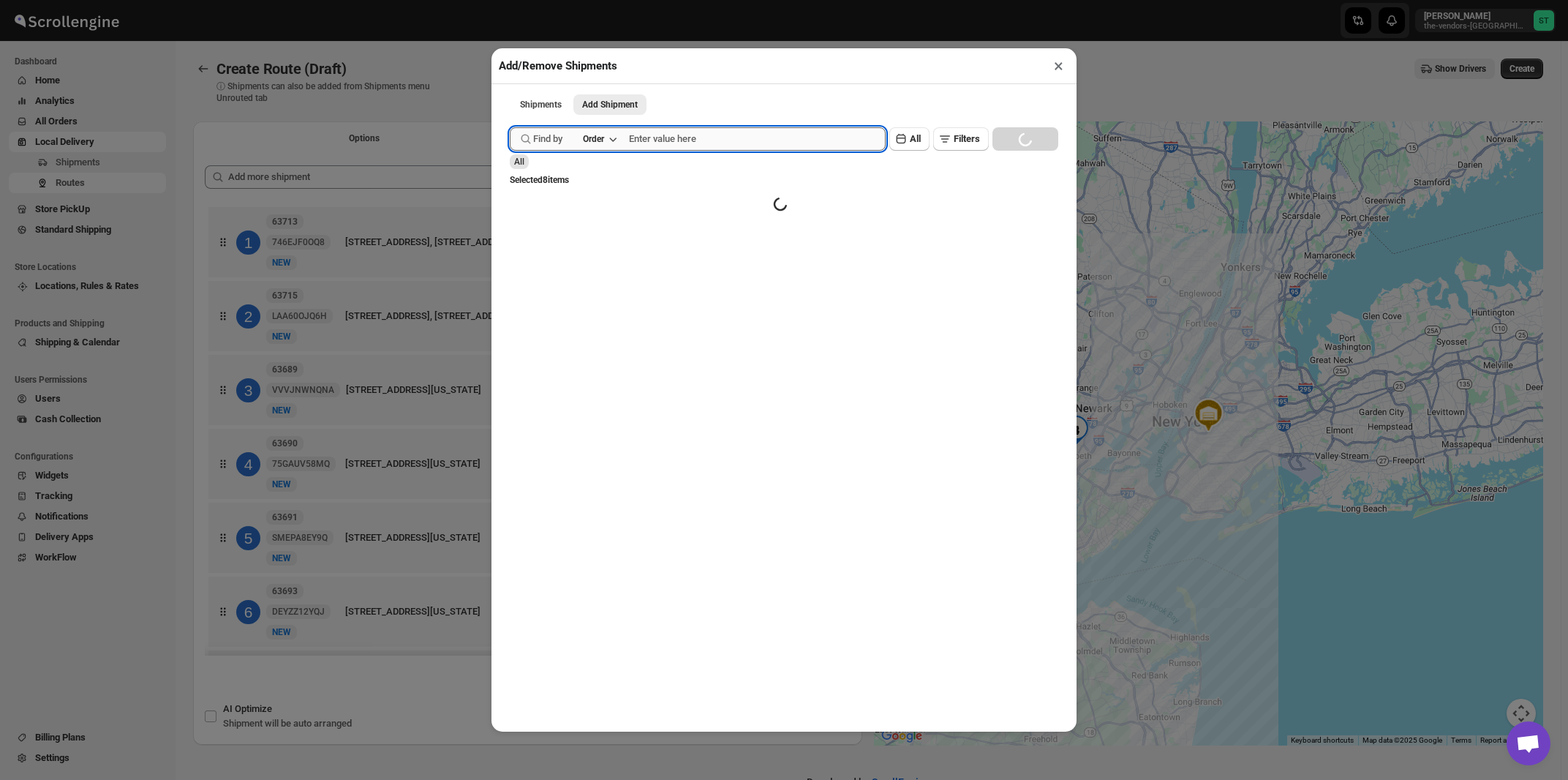
click at [653, 145] on input "text" at bounding box center [758, 139] width 256 height 23
click at [510, 0] on button "Submit" at bounding box center [531, 7] width 41 height 15
type input "63813"
click at [510, 0] on button "Submit" at bounding box center [531, 7] width 41 height 15
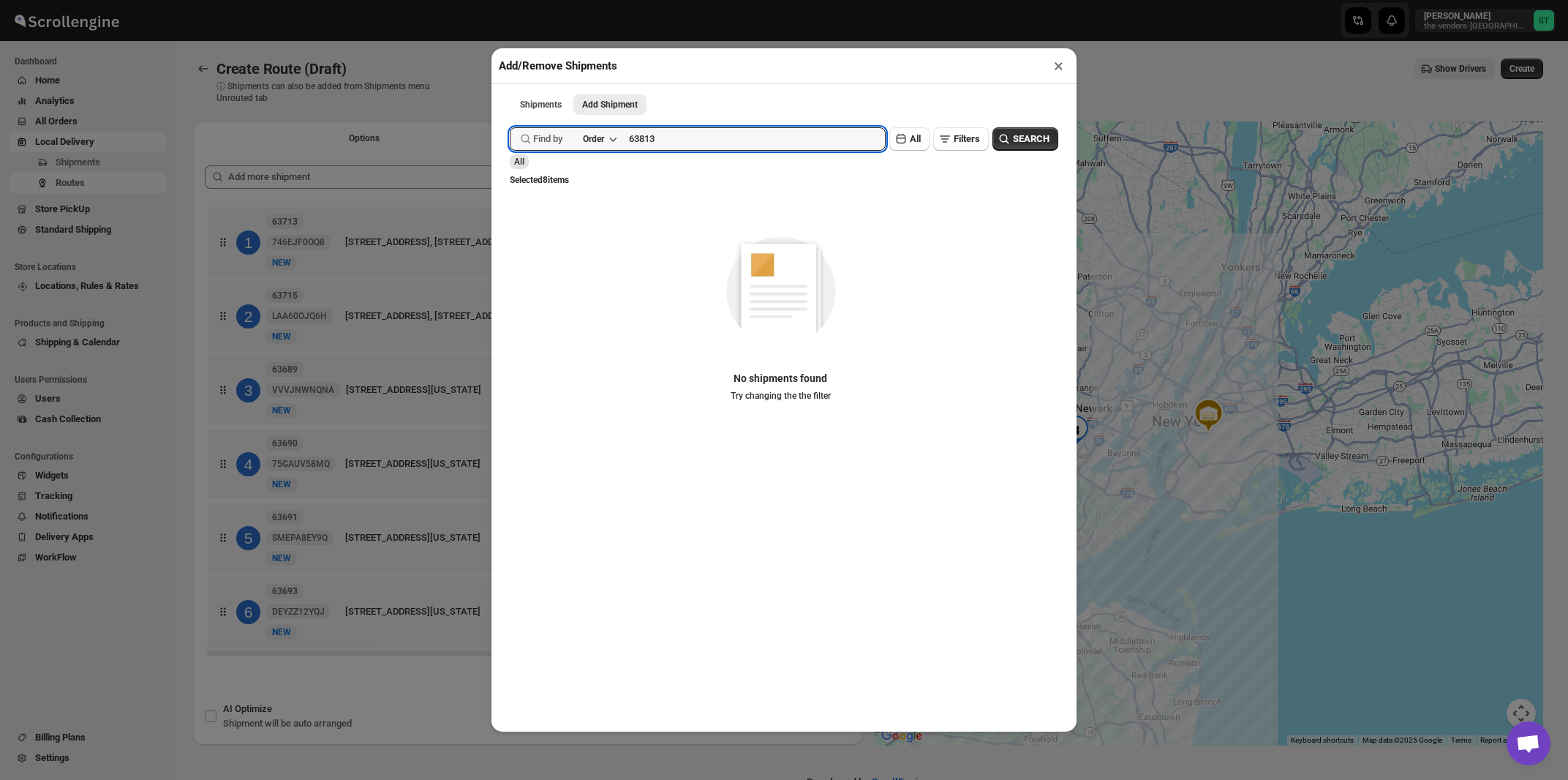
click at [1056, 65] on button "×" at bounding box center [1059, 65] width 22 height 21
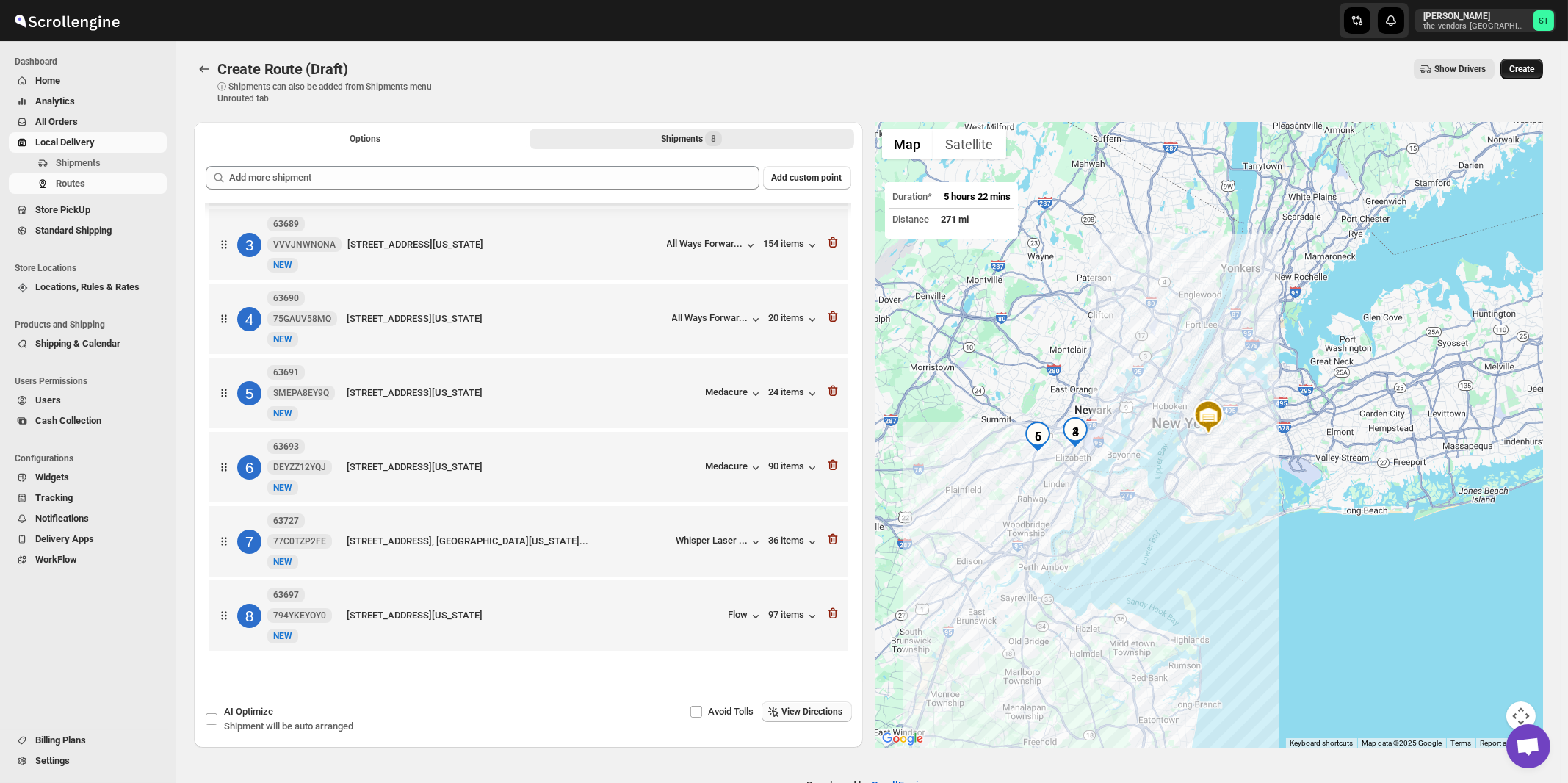
click at [1530, 65] on span "Create" at bounding box center [1521, 68] width 25 height 12
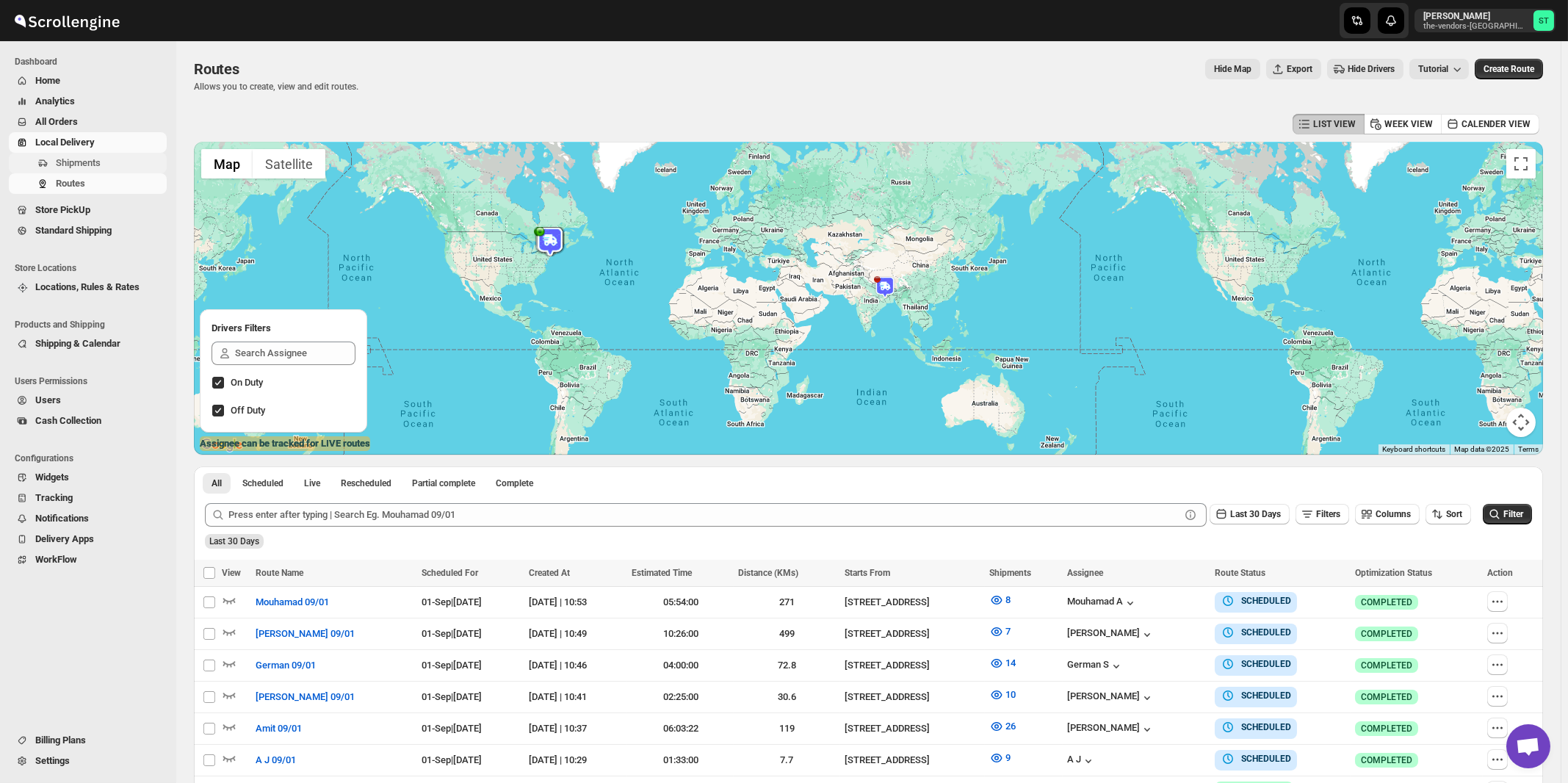
click at [73, 162] on span "Shipments" at bounding box center [78, 163] width 45 height 11
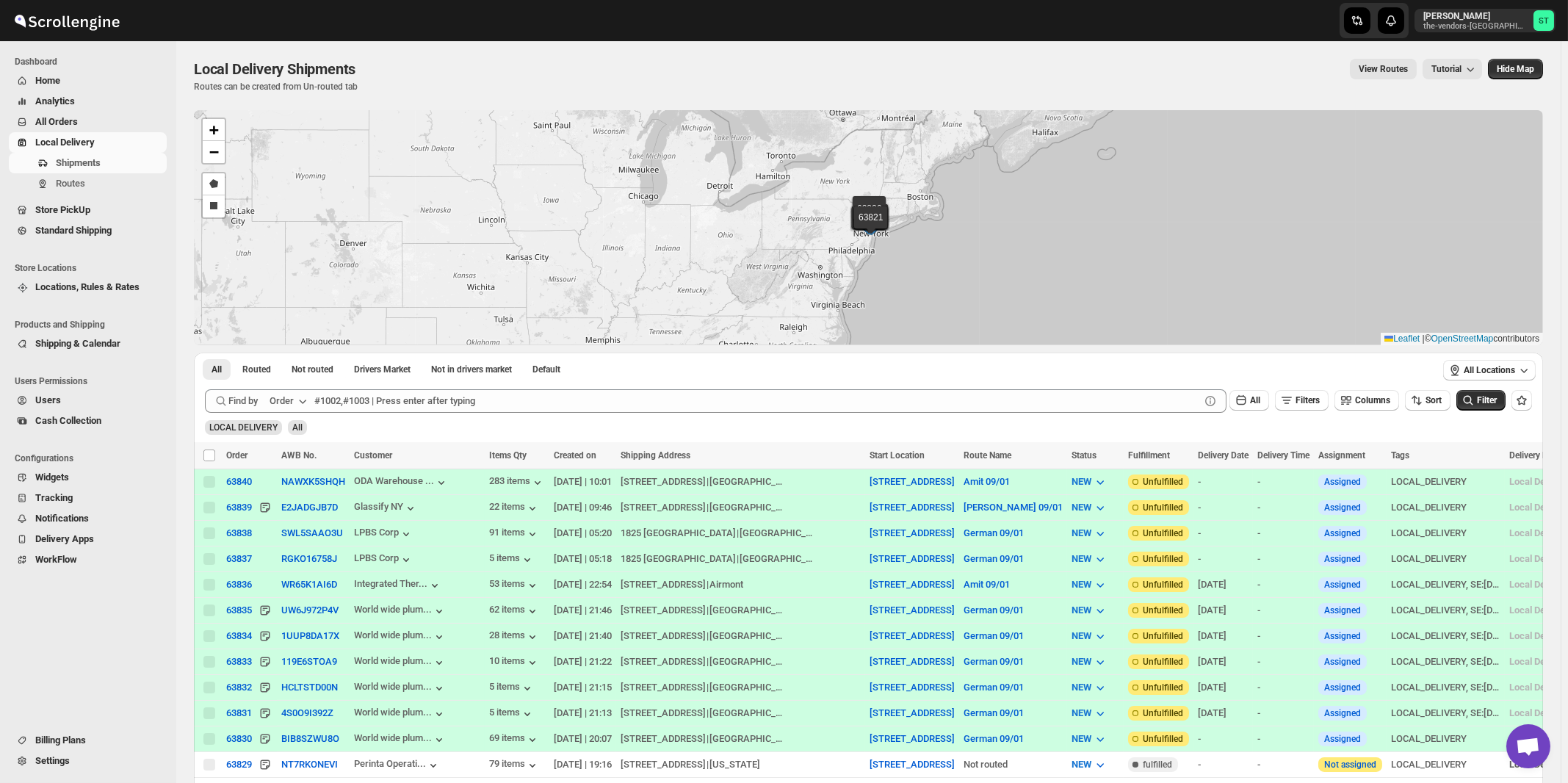
click at [302, 403] on icon "button" at bounding box center [302, 400] width 14 height 14
click at [296, 511] on div "Customer Name" at bounding box center [290, 510] width 68 height 14
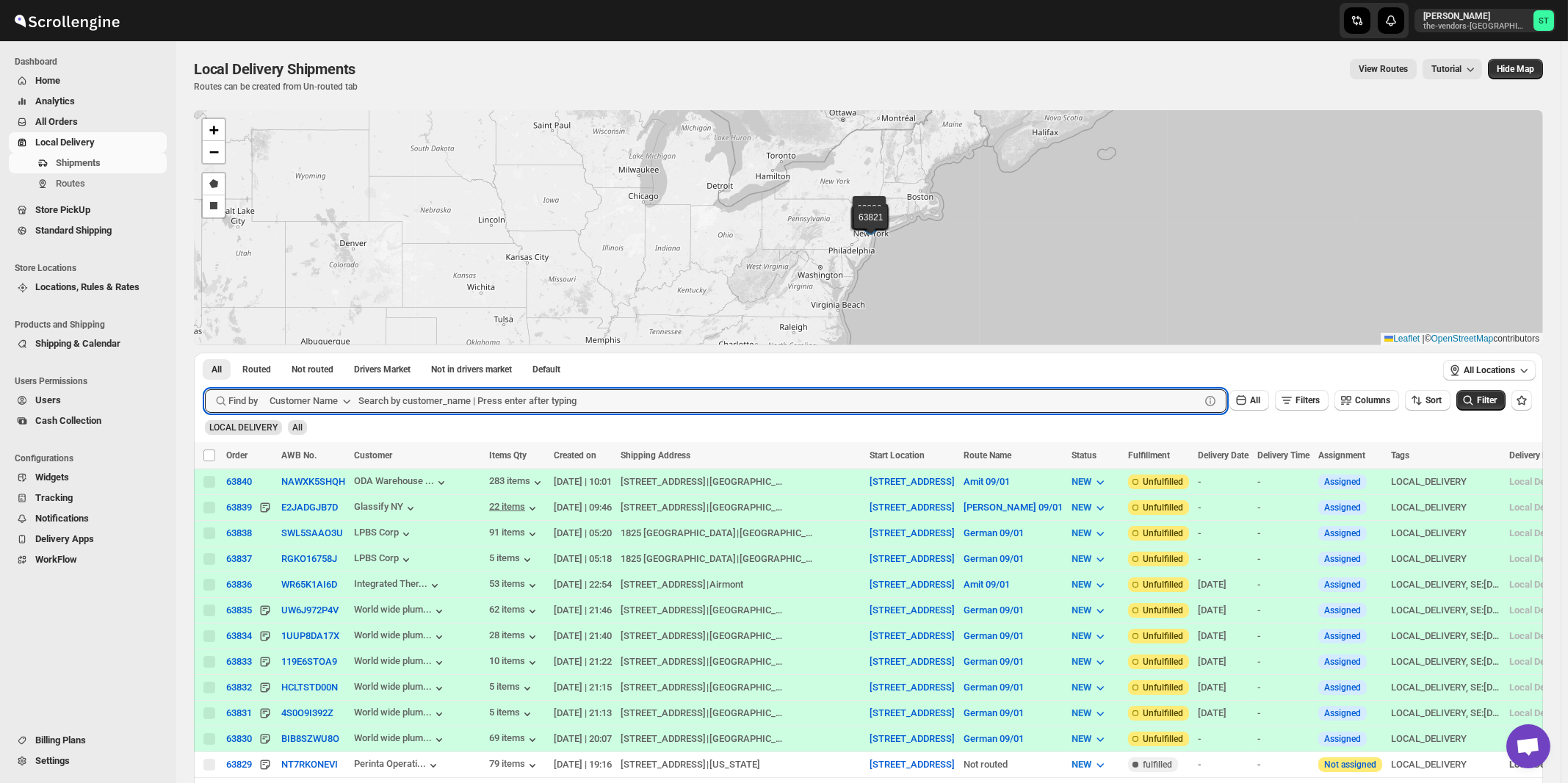
paste input "Spectrum Medical Management Ground Floor"
type input "Spectrum Medical Management Ground Floor"
click at [205, 353] on button "Submit" at bounding box center [226, 360] width 41 height 15
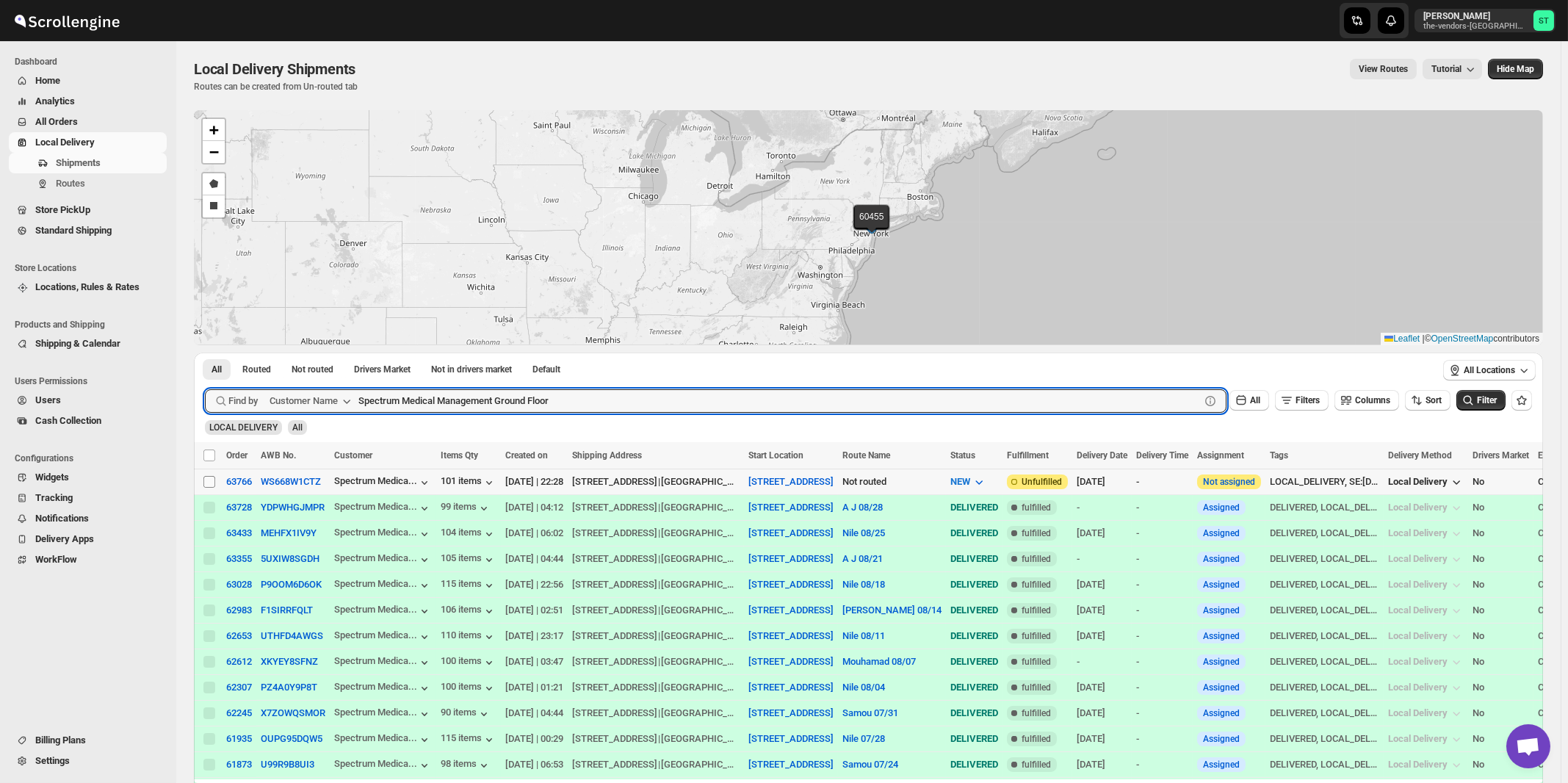
click at [206, 480] on input "Select shipment" at bounding box center [209, 482] width 12 height 12
checkbox input "true"
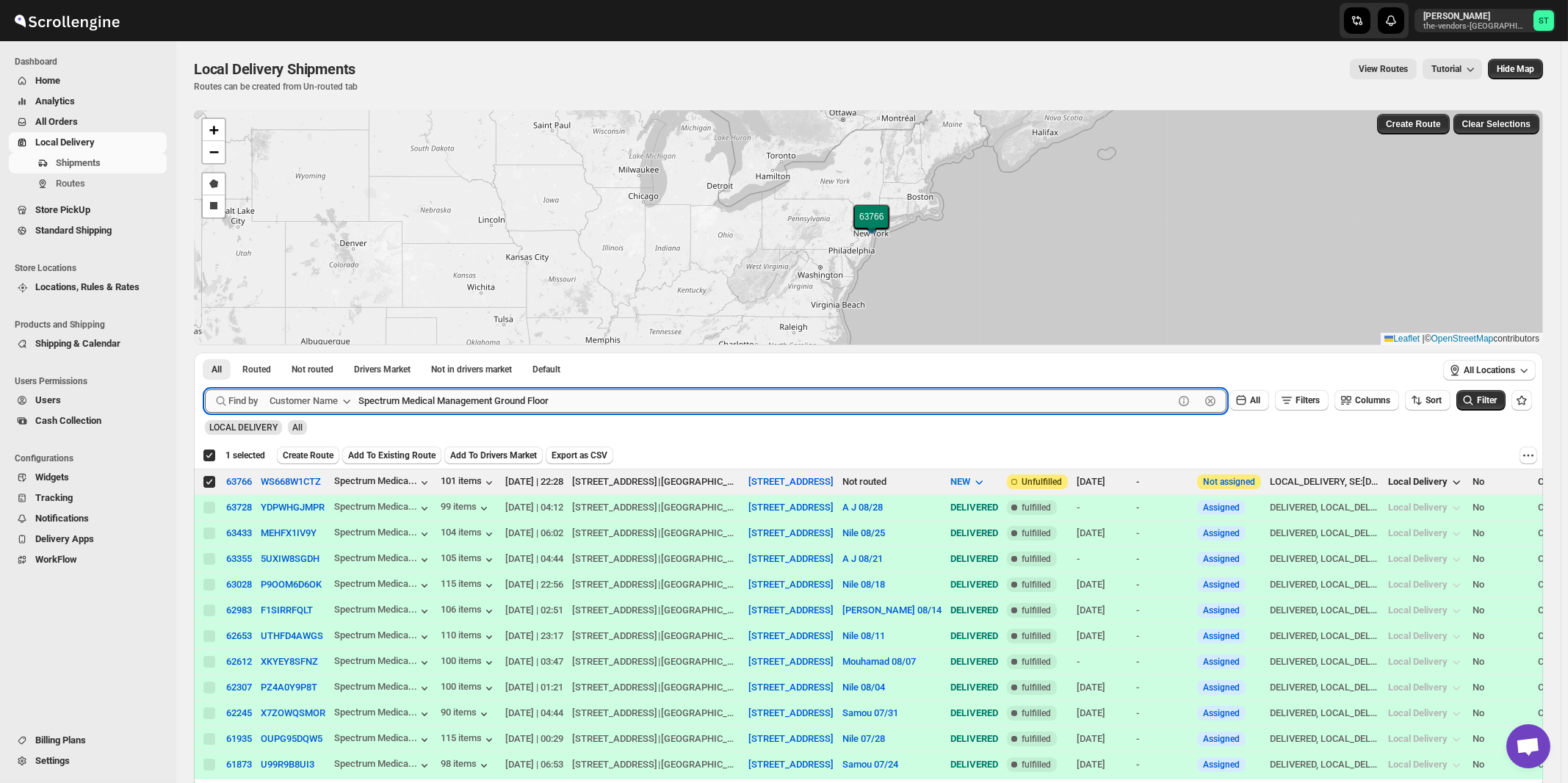
click at [619, 404] on input "Spectrum Medical Management Ground Floor" at bounding box center [765, 400] width 815 height 23
paste input "PowerShine Lighting"
type input "PowerShine Lighting"
click at [205, 353] on button "Submit" at bounding box center [226, 360] width 41 height 15
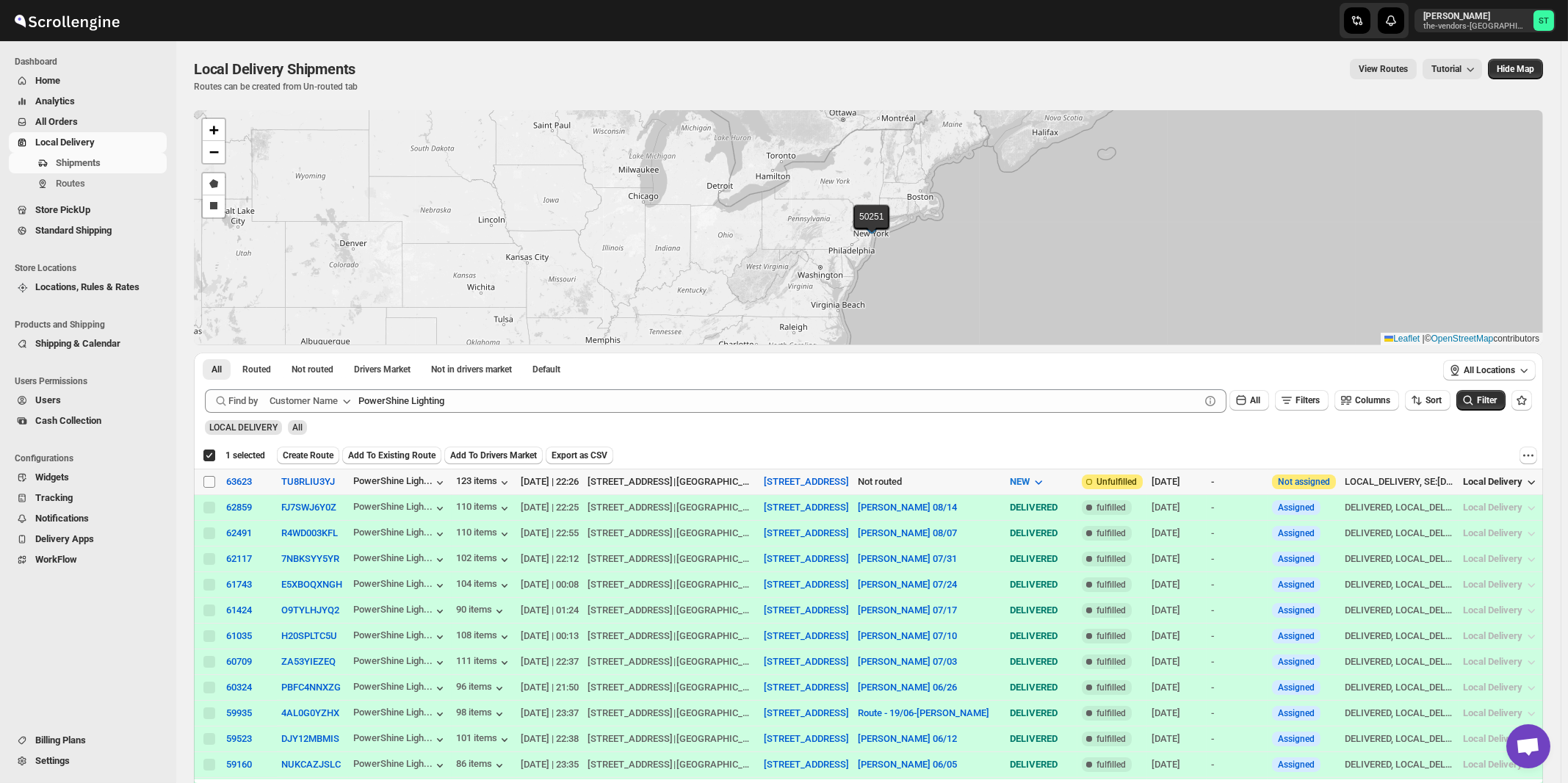
click at [208, 480] on input "Select shipment" at bounding box center [209, 482] width 12 height 12
checkbox input "true"
checkbox input "false"
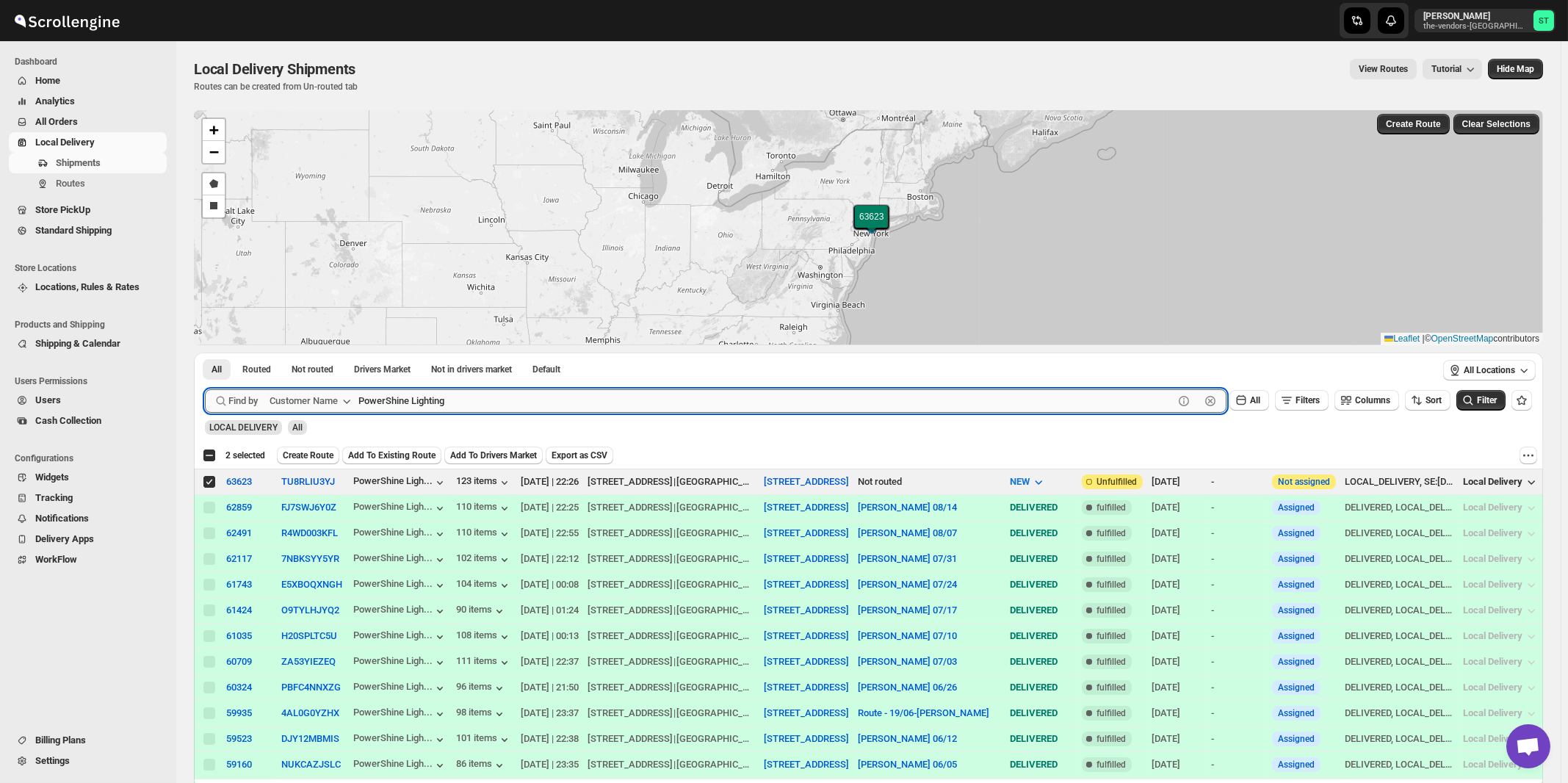
click at [548, 400] on input "PowerShine Lighting" at bounding box center [765, 400] width 815 height 23
paste input "CTA Digital"
type input "CTA Digital"
click at [205, 353] on button "Submit" at bounding box center [226, 360] width 41 height 15
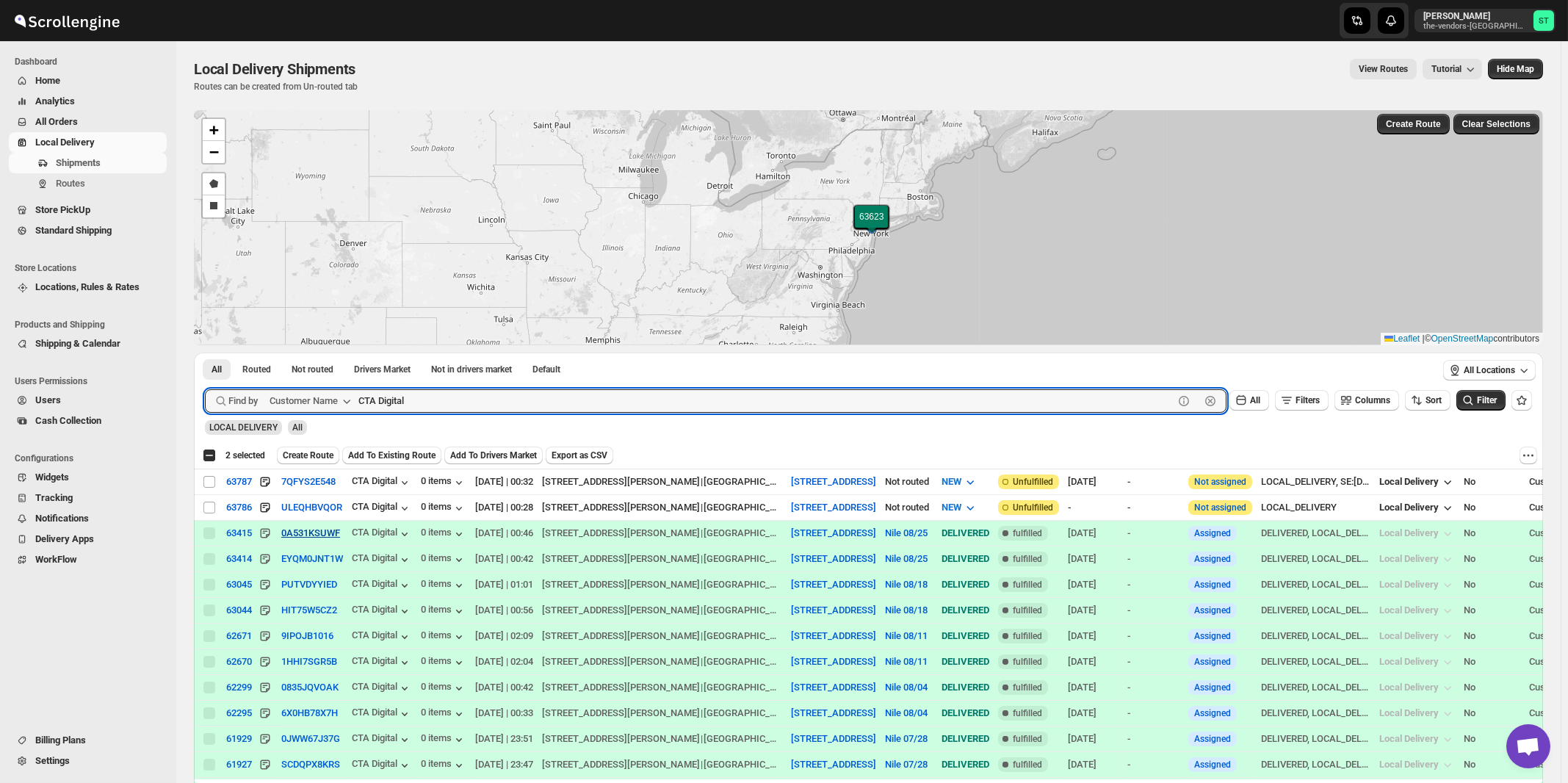
checkbox input "true"
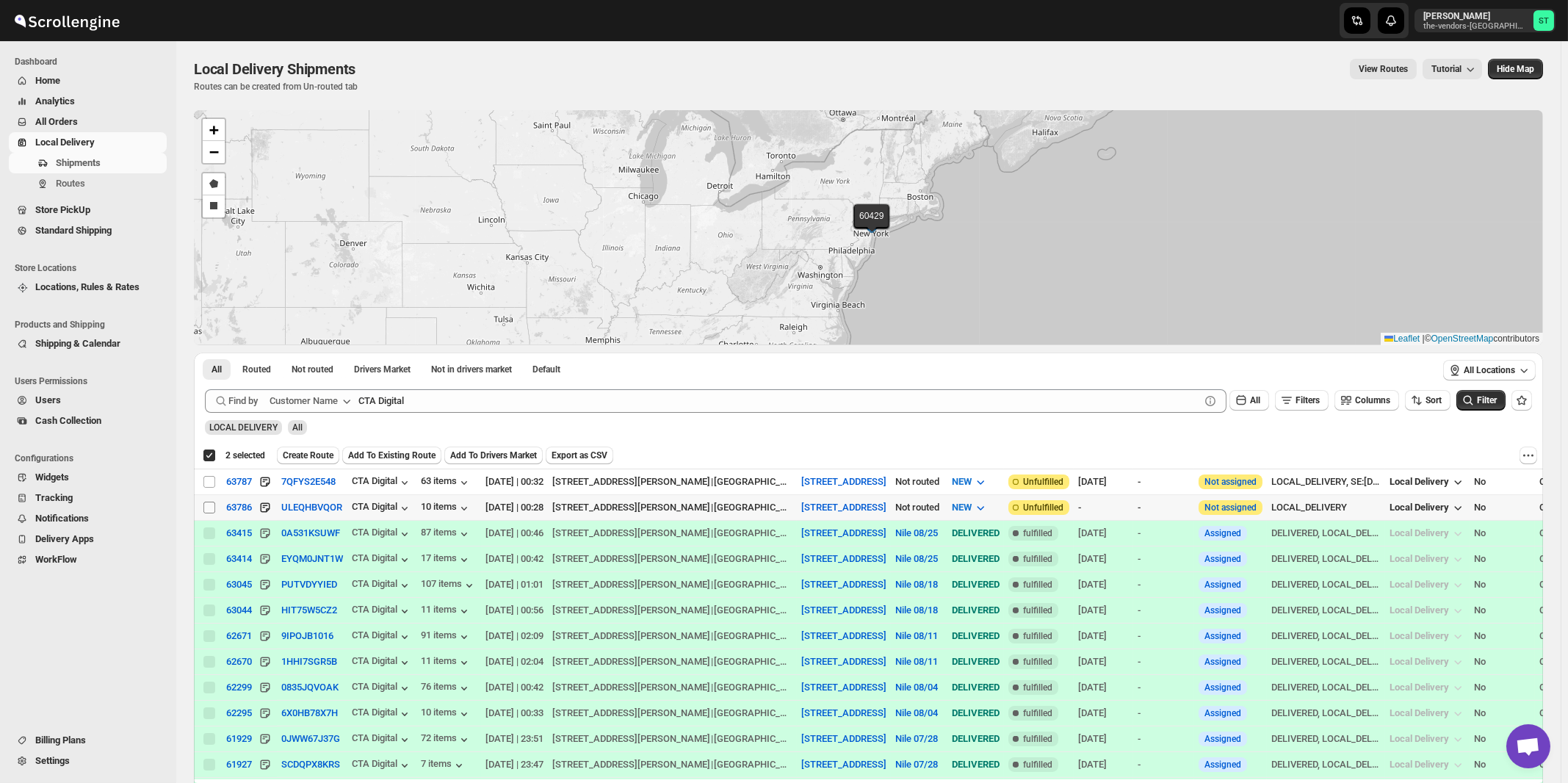
click at [208, 508] on input "Select shipment" at bounding box center [209, 507] width 12 height 12
checkbox input "true"
checkbox input "false"
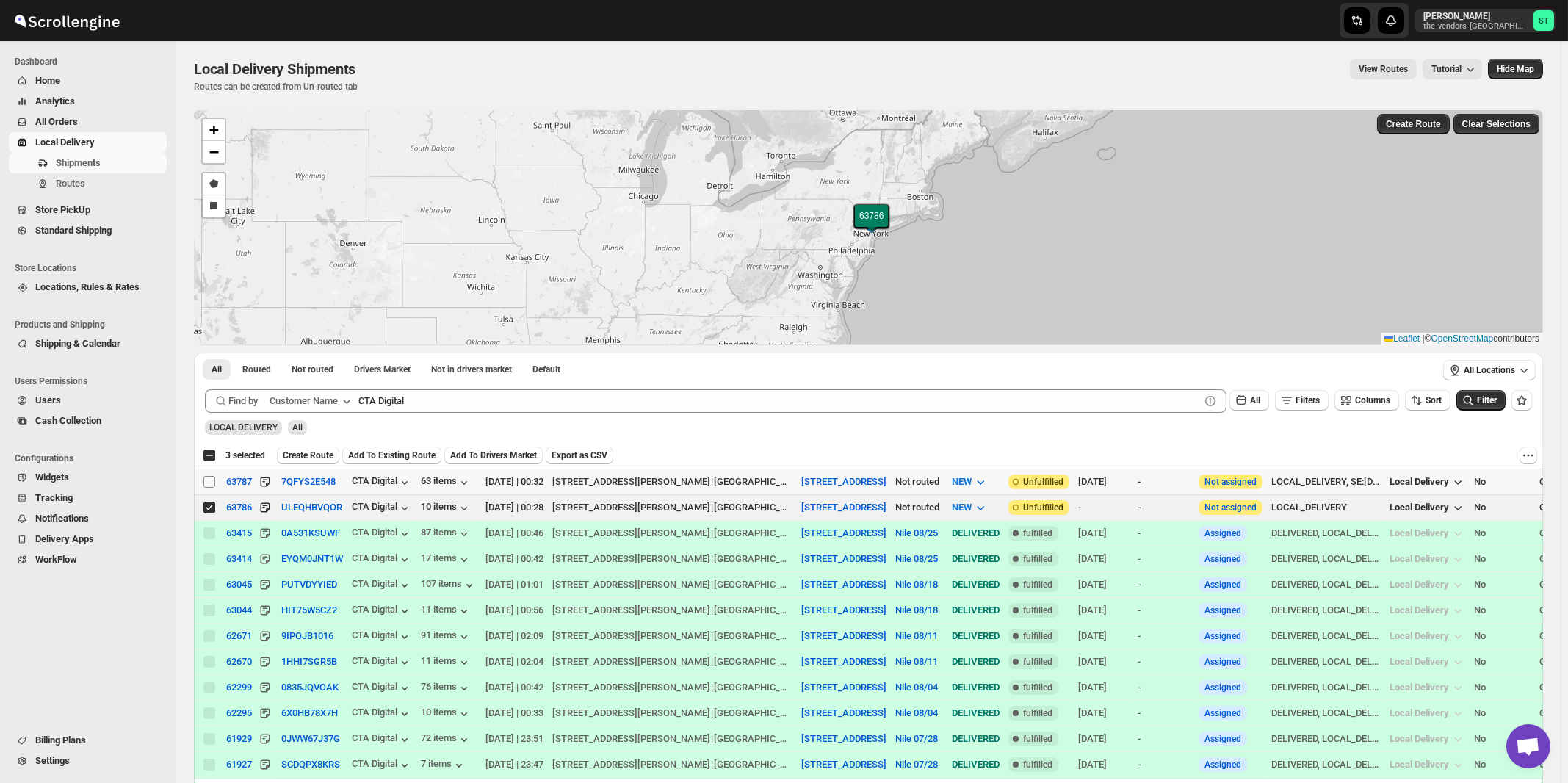
click at [208, 484] on input "Select shipment" at bounding box center [209, 482] width 12 height 12
checkbox input "true"
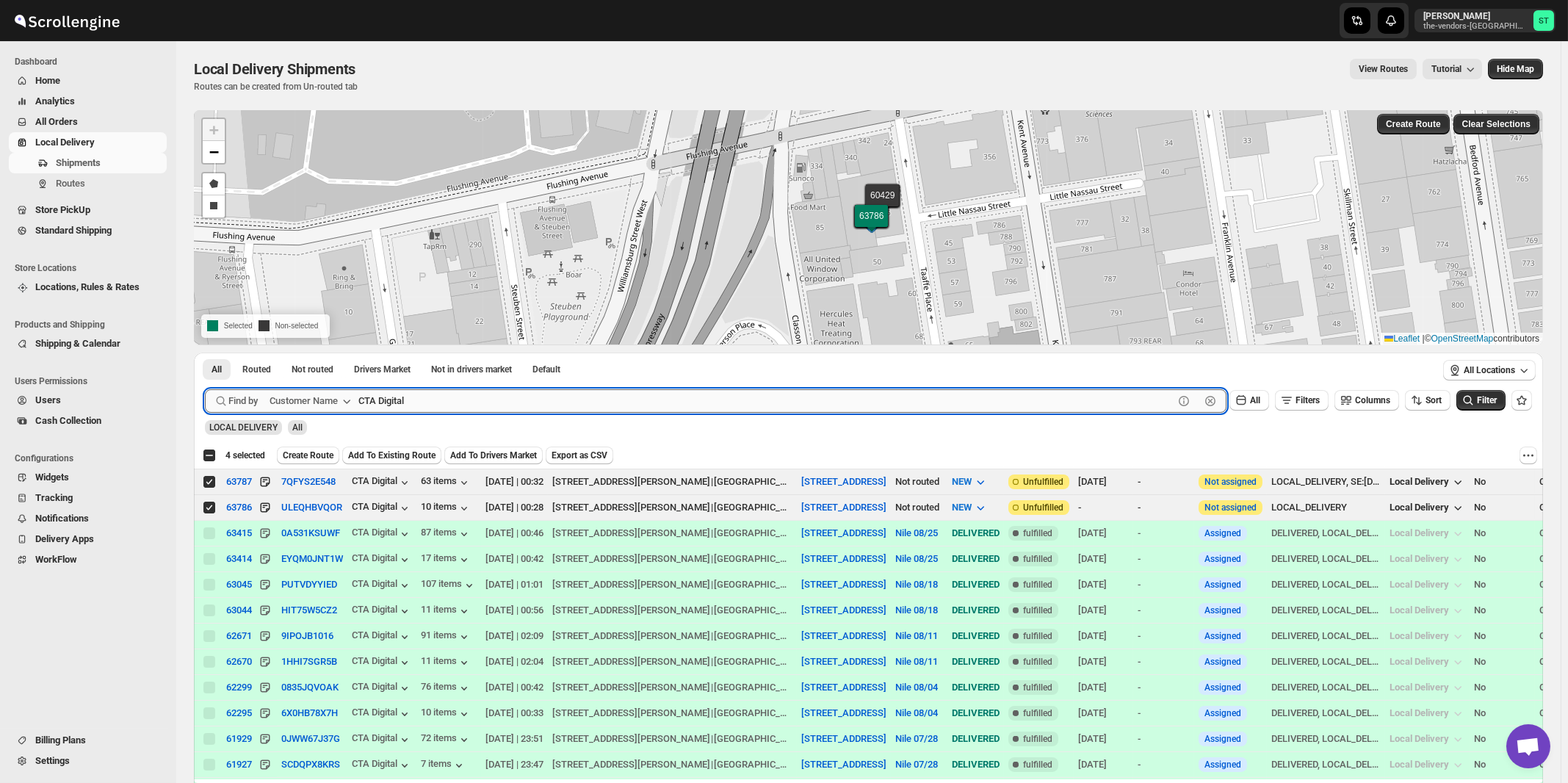
click at [532, 403] on input "CTA Digital" at bounding box center [765, 400] width 815 height 23
paste input "Oda Primary Health Care"
type input "Oda Primary Health Care"
click at [205, 353] on button "Submit" at bounding box center [226, 360] width 41 height 15
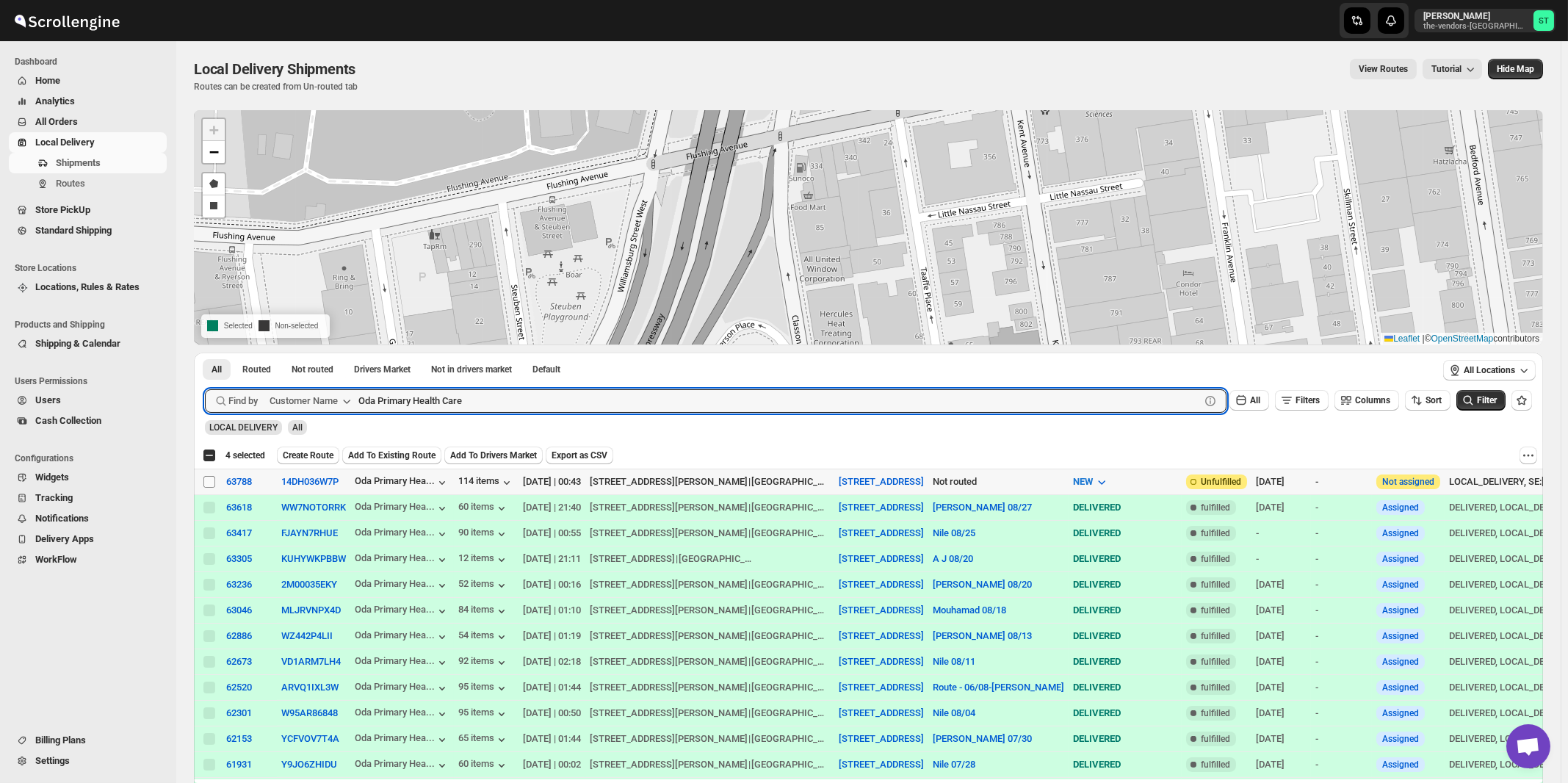
click at [205, 479] on input "Select shipment" at bounding box center [209, 482] width 12 height 12
checkbox input "true"
click at [592, 395] on input "Oda Primary Health Care" at bounding box center [765, 400] width 815 height 23
paste input "Perinta Operations"
type input "Perinta Operations"
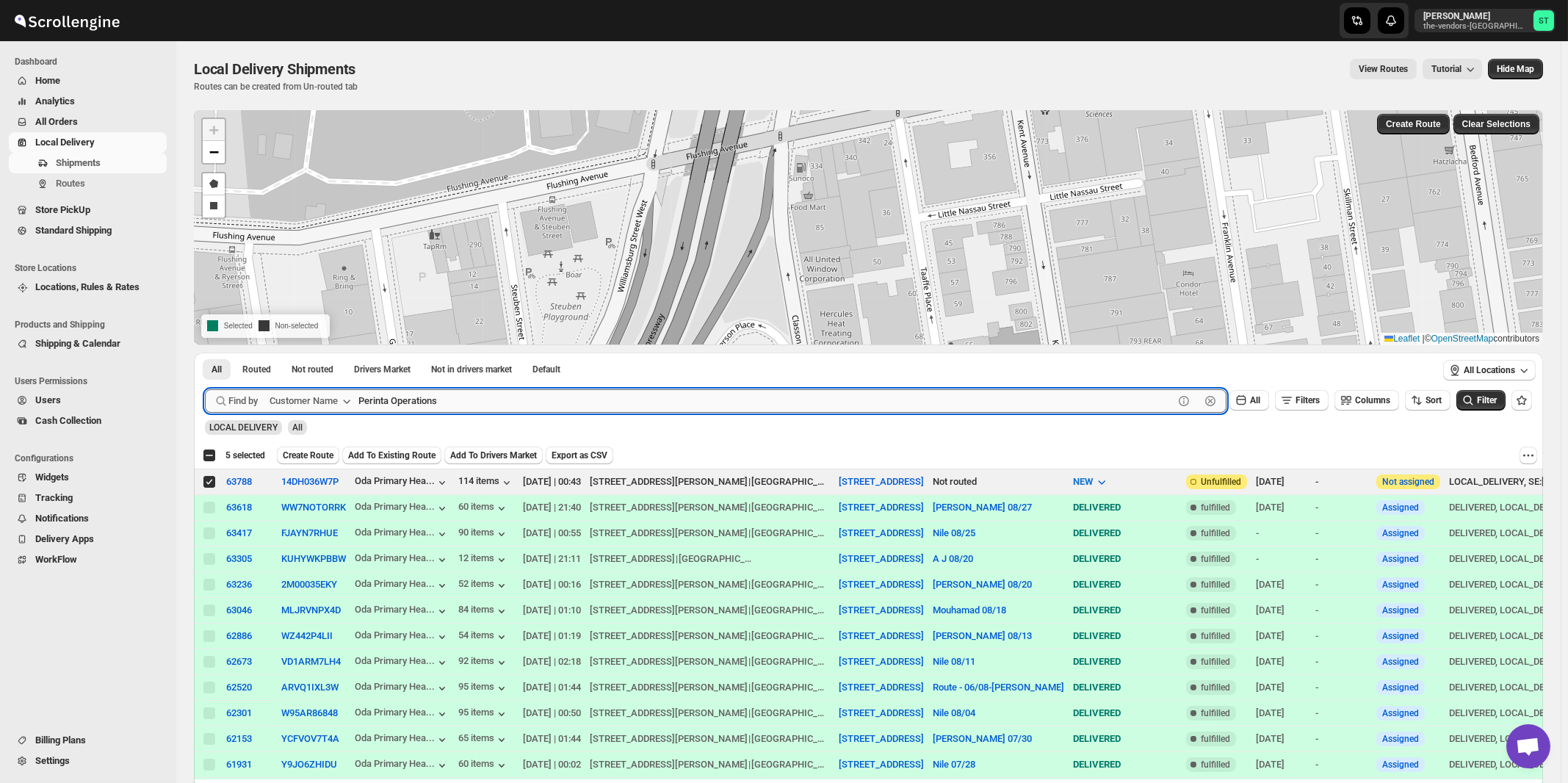
click at [205, 353] on button "Submit" at bounding box center [226, 360] width 41 height 15
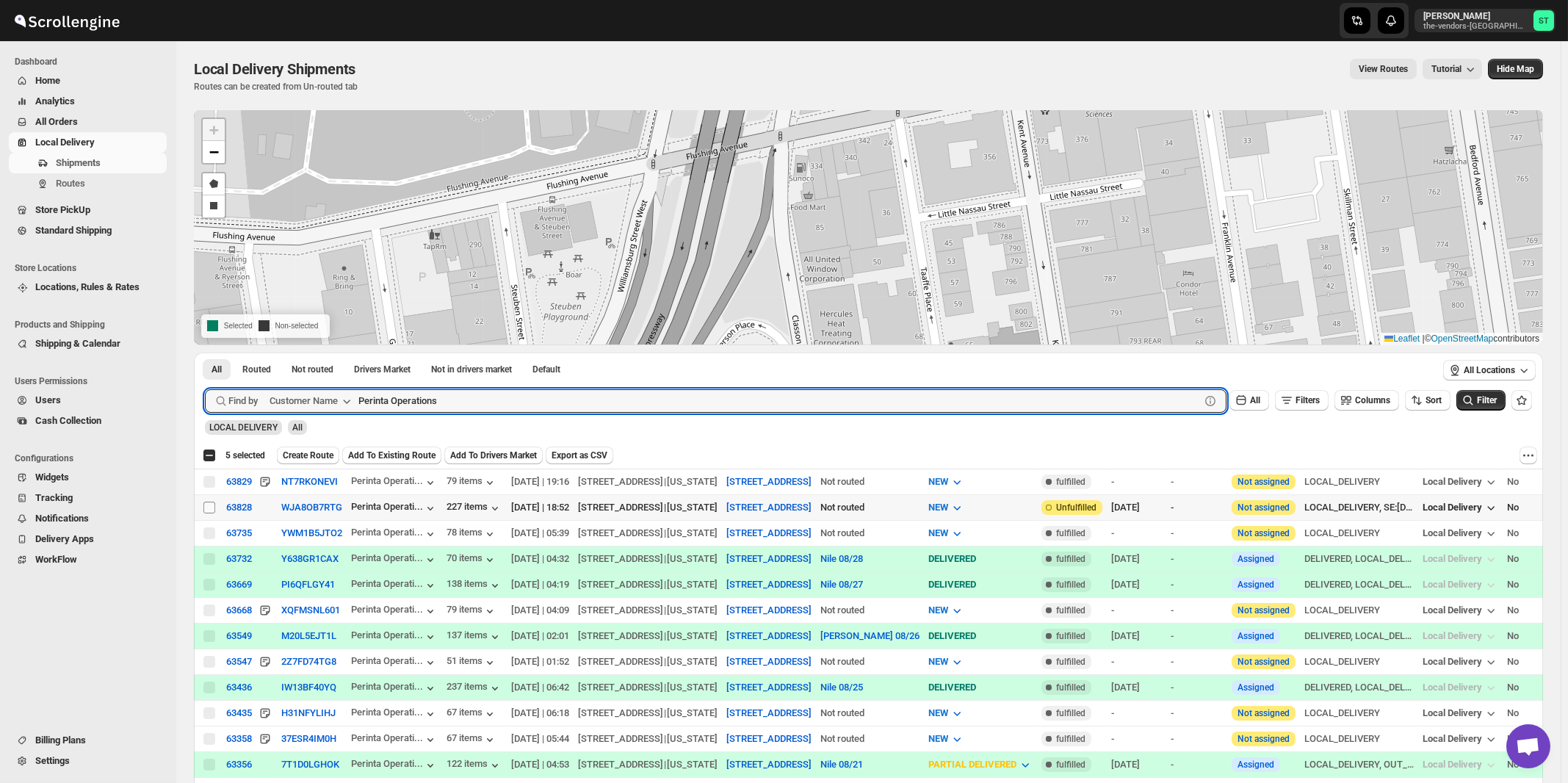
click at [211, 508] on input "Select shipment" at bounding box center [209, 507] width 12 height 12
checkbox input "true"
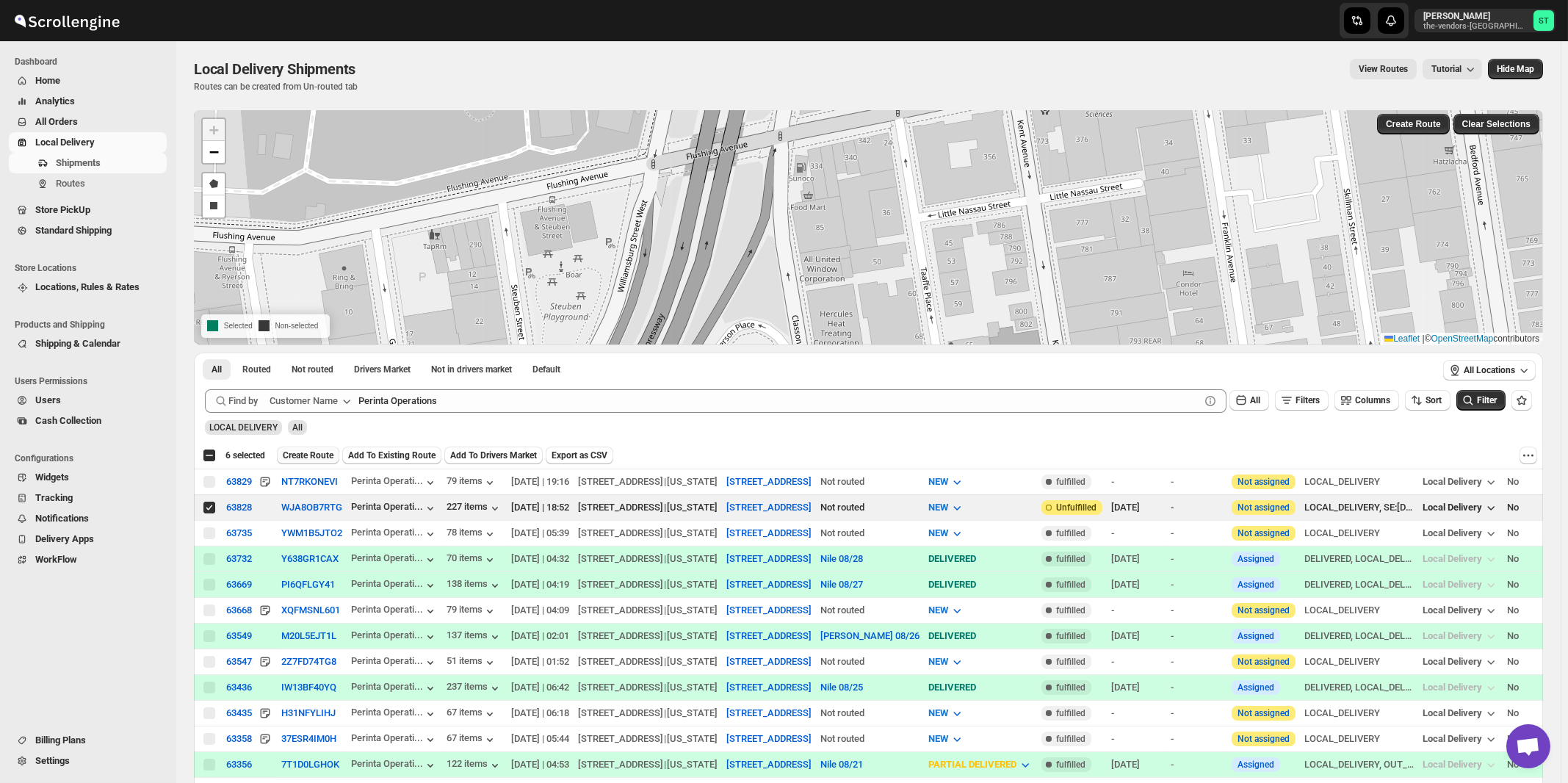
click at [309, 456] on span "Create Route" at bounding box center [308, 454] width 50 height 12
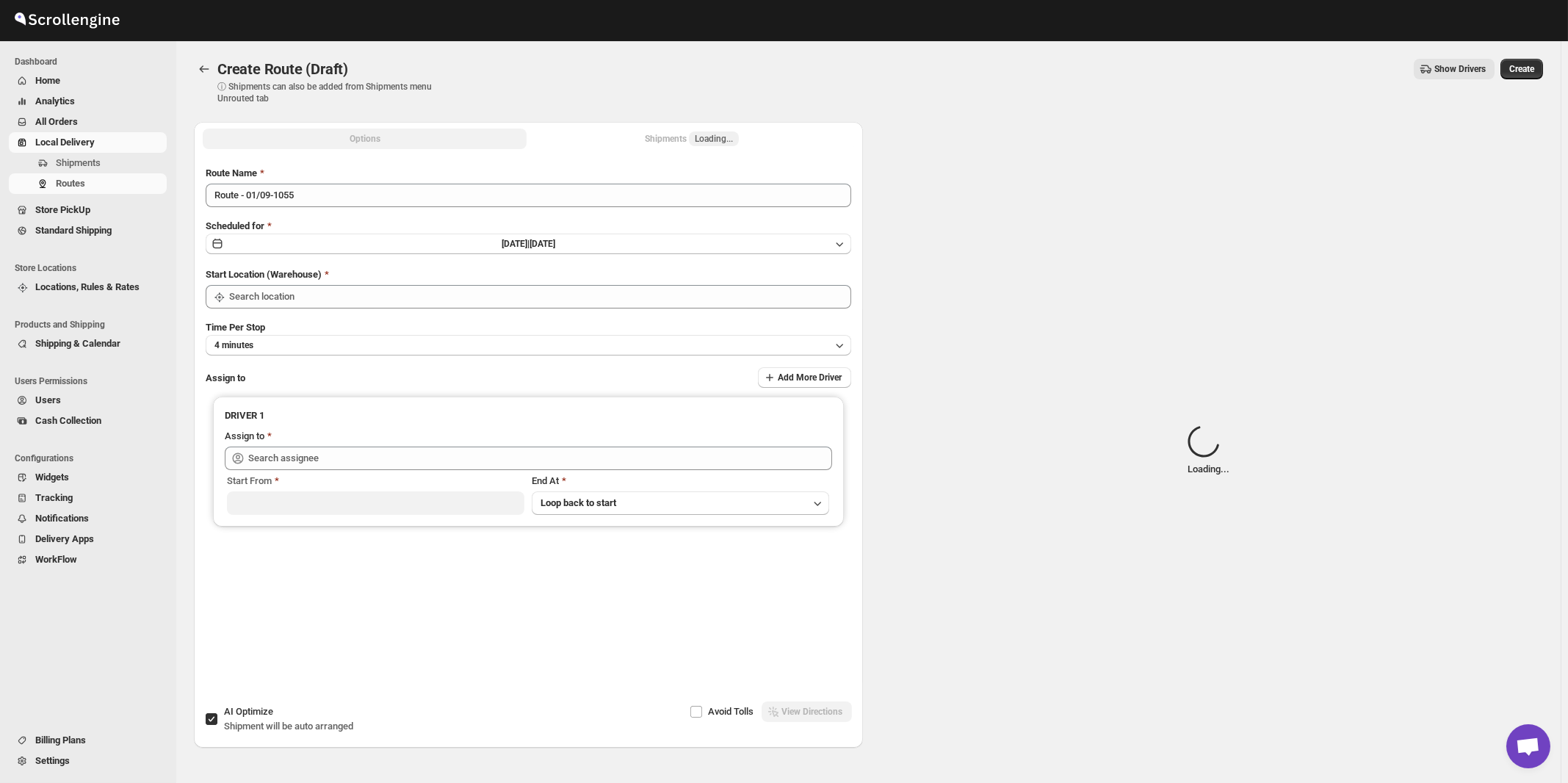
type input "[STREET_ADDRESS]"
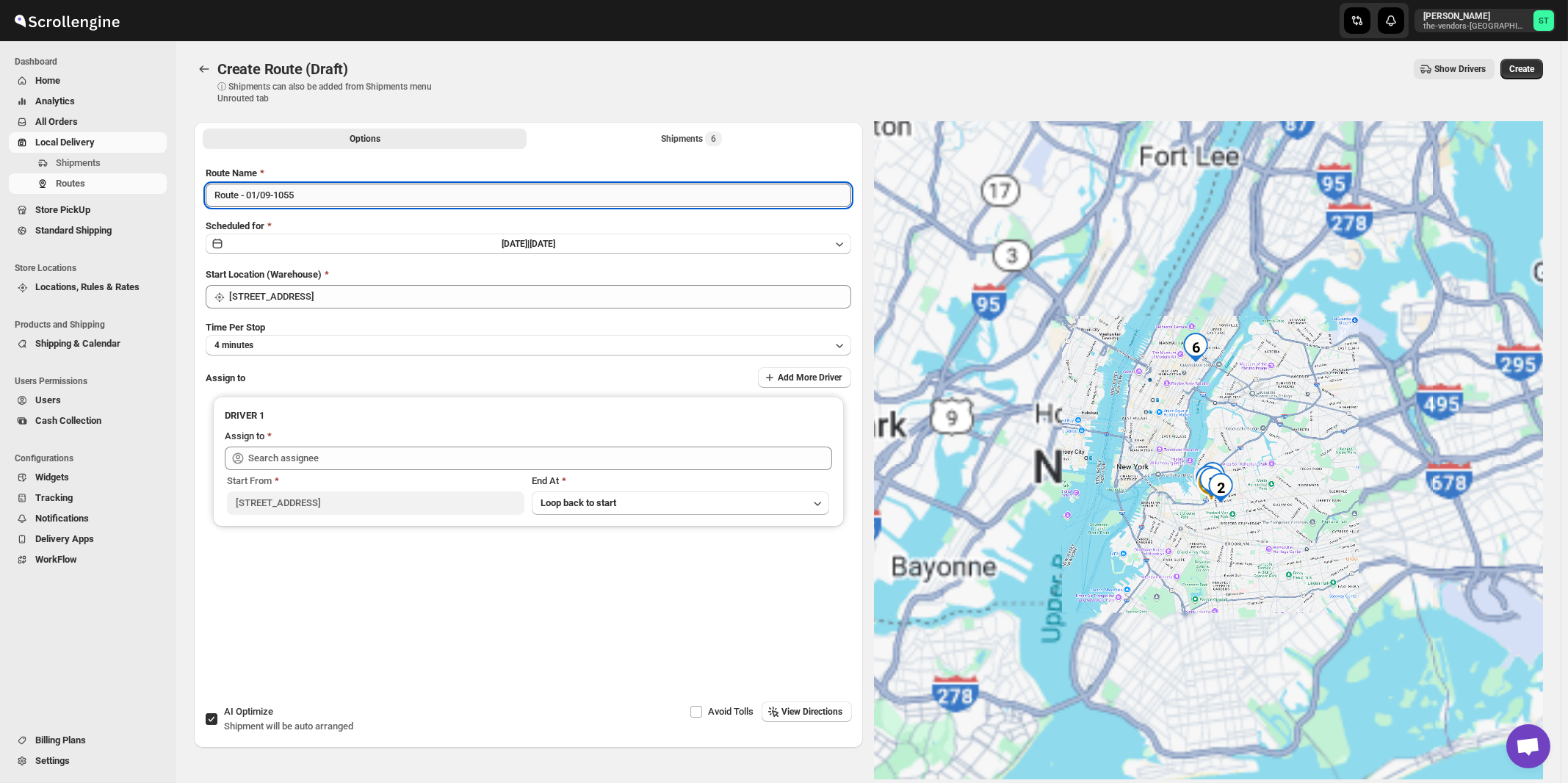
click at [402, 197] on input "Route - 01/09-1055" at bounding box center [527, 195] width 645 height 23
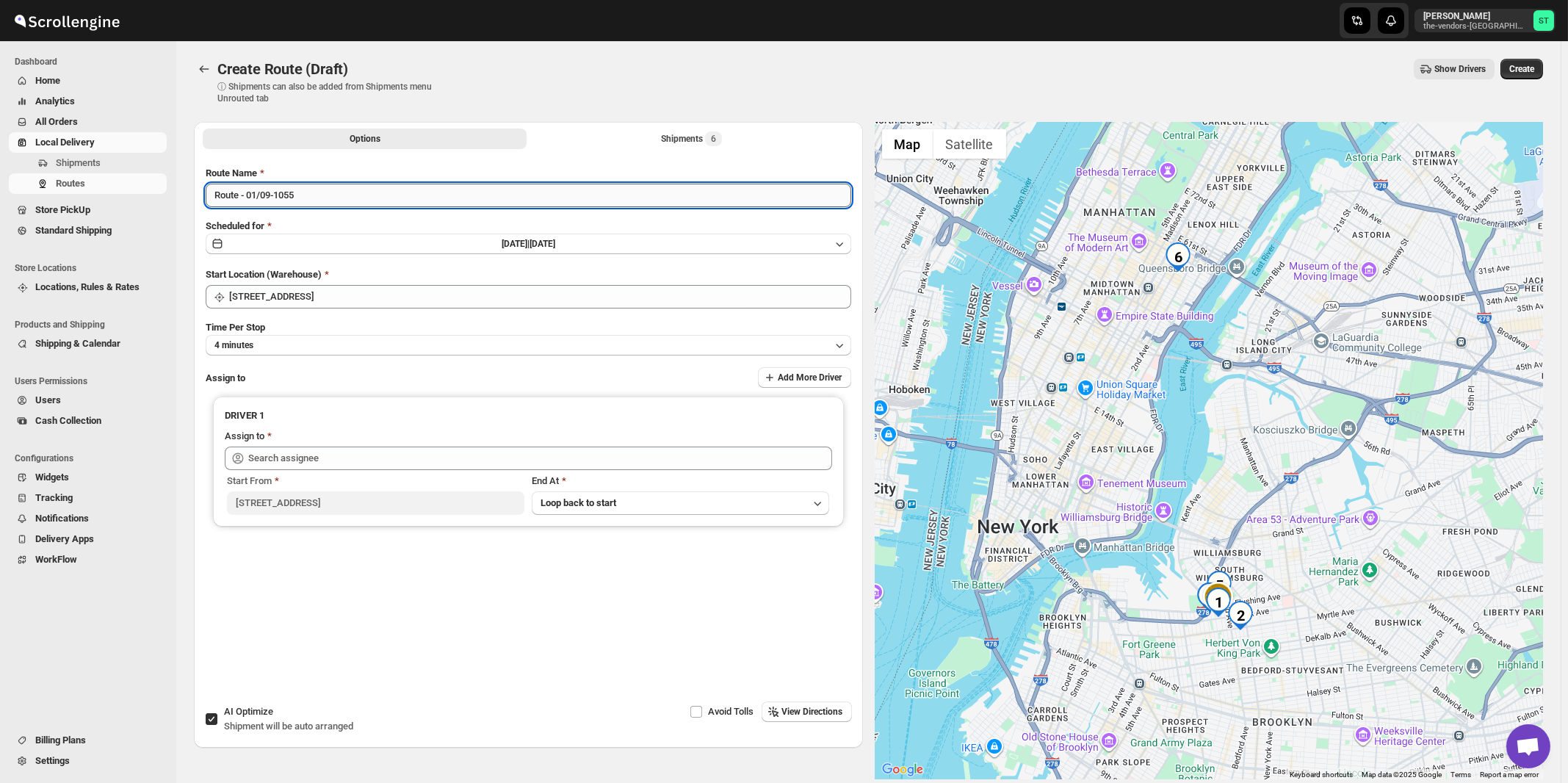
paste input "Nile"
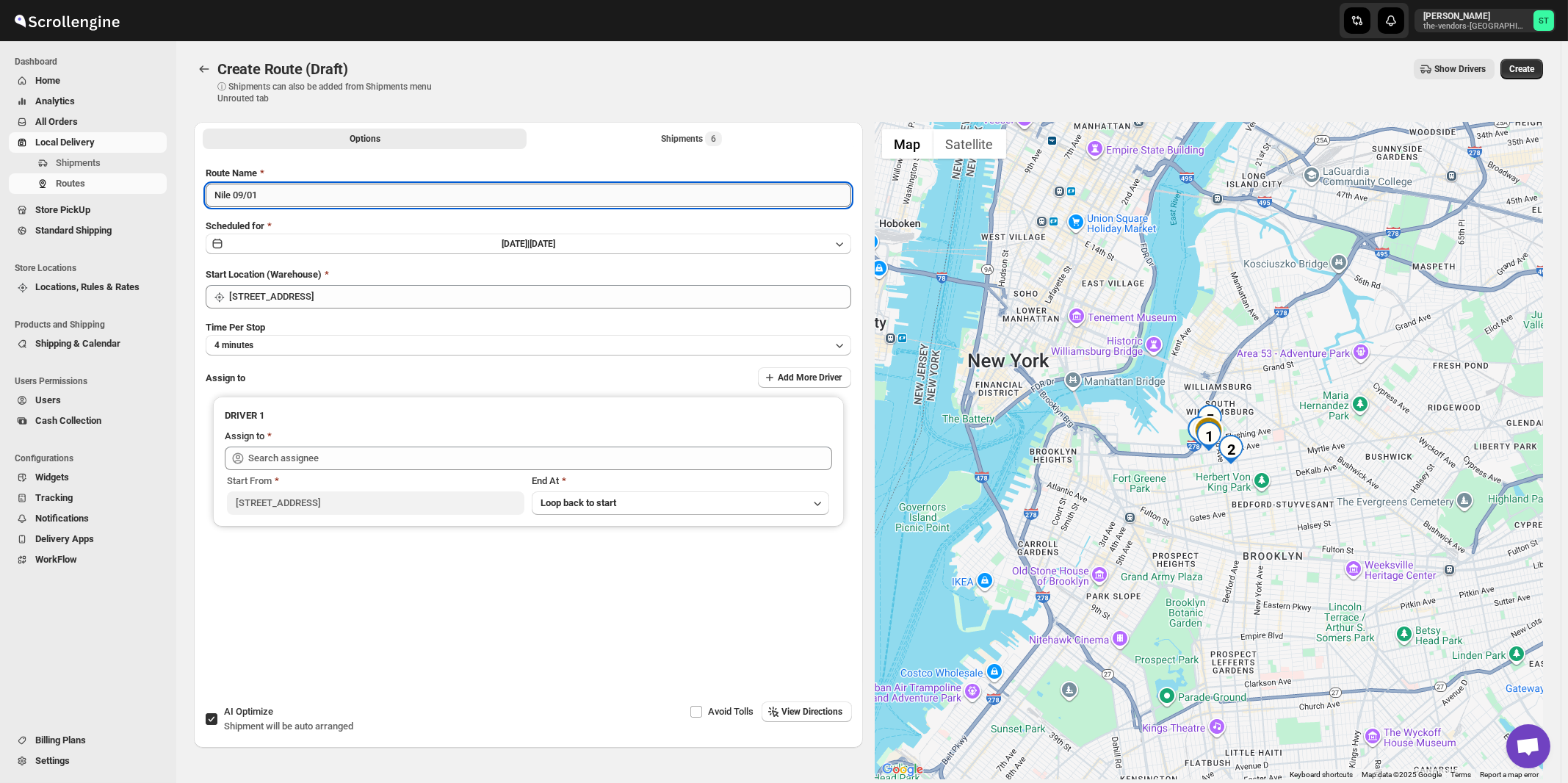
type input "Nile 09/01"
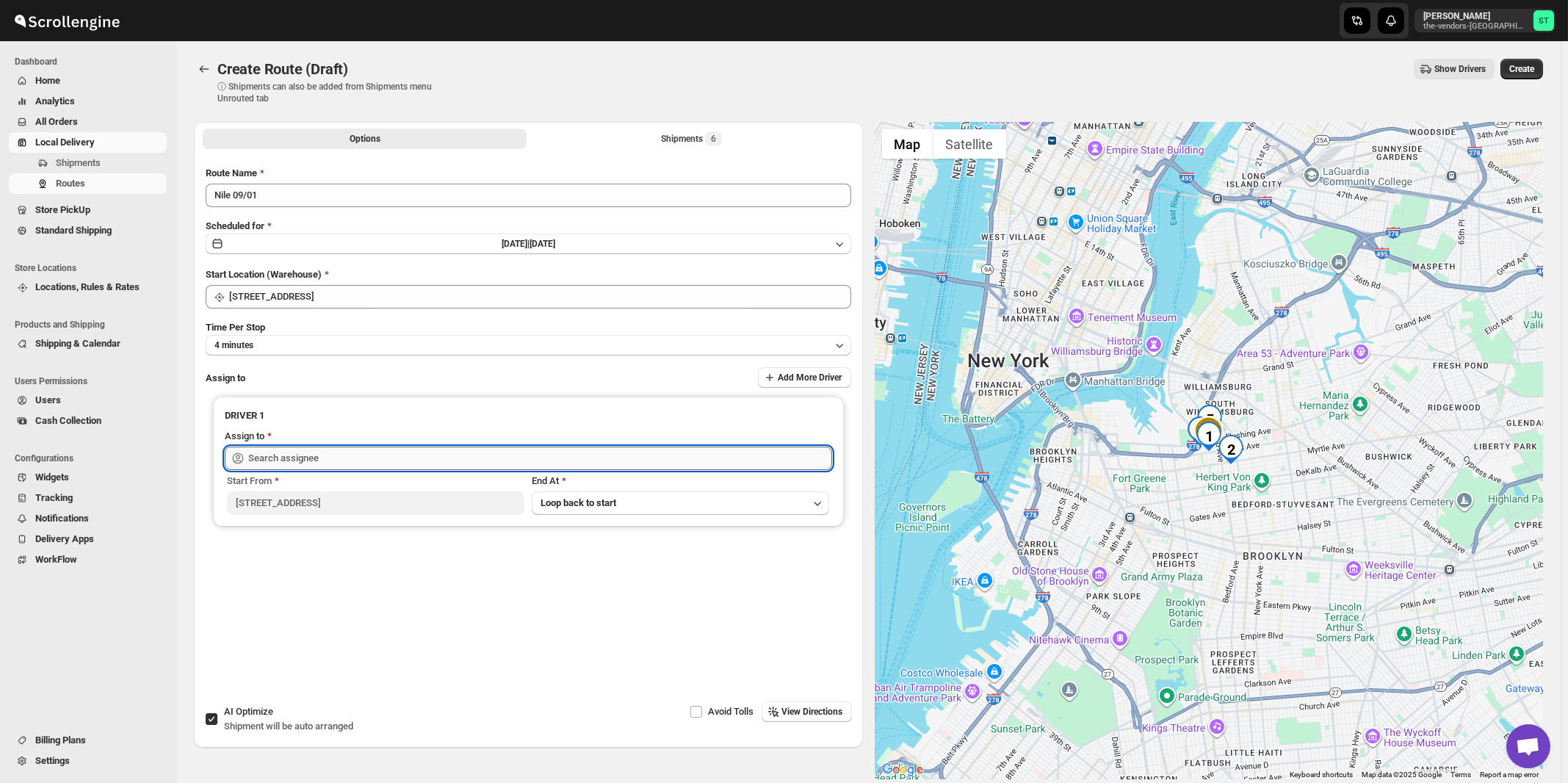
click at [408, 464] on input "text" at bounding box center [540, 458] width 583 height 23
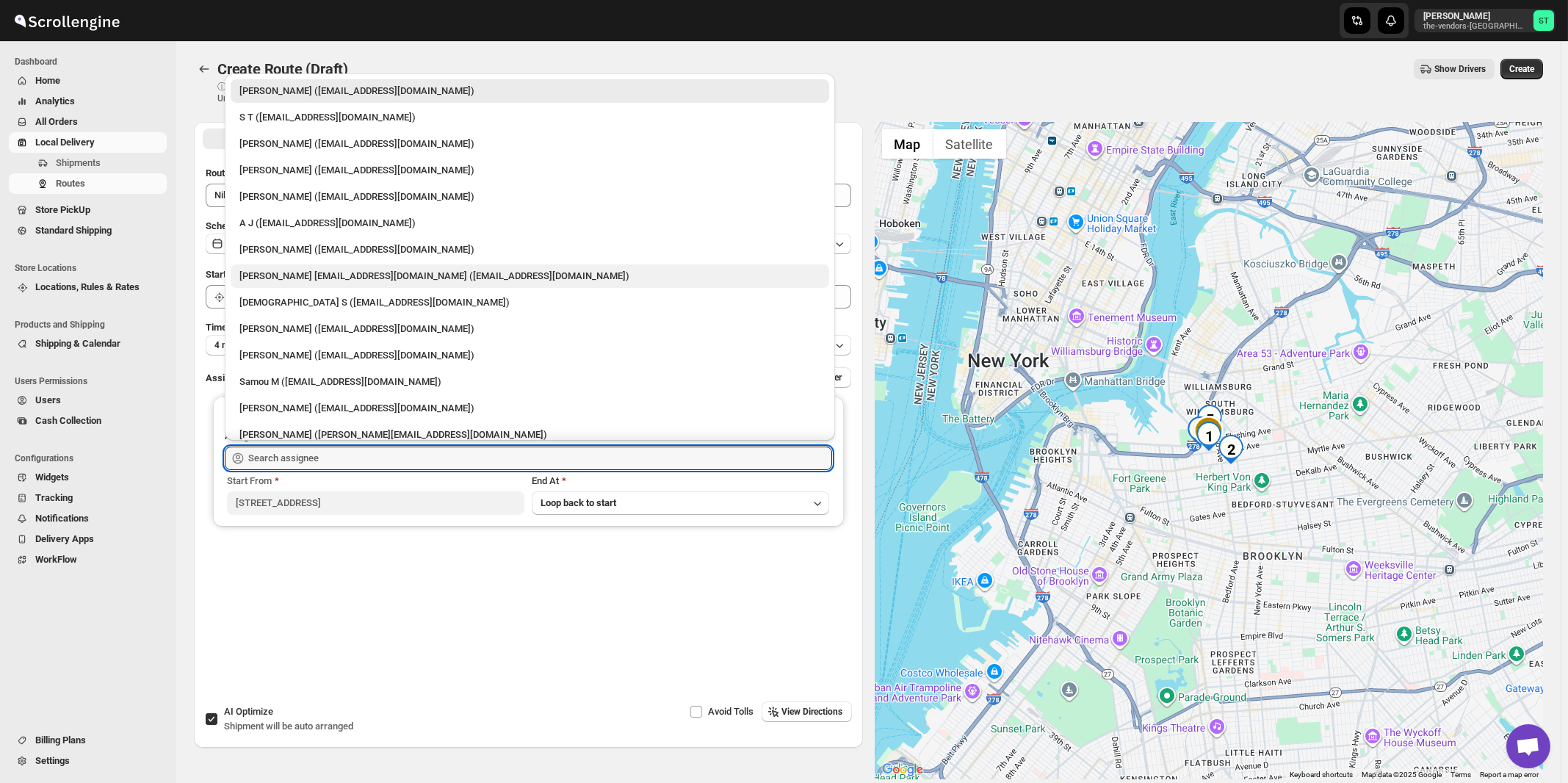
click at [314, 272] on div "[PERSON_NAME] [EMAIL_ADDRESS][DOMAIN_NAME] ([EMAIL_ADDRESS][DOMAIN_NAME])" at bounding box center [529, 276] width 581 height 14
type input "[PERSON_NAME] [EMAIL_ADDRESS][DOMAIN_NAME] ([EMAIL_ADDRESS][DOMAIN_NAME])"
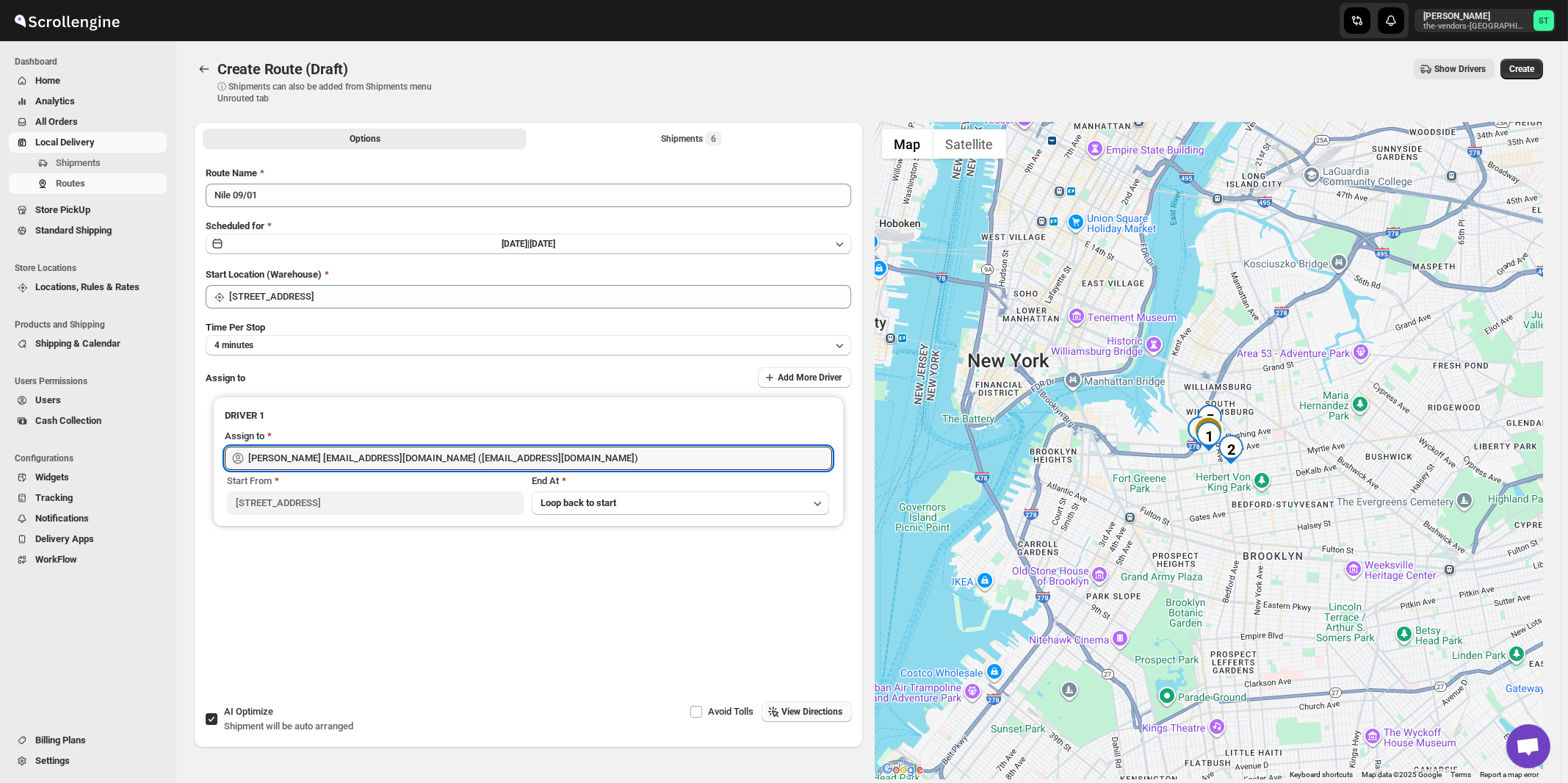
click at [811, 715] on span "View Directions" at bounding box center [813, 711] width 61 height 12
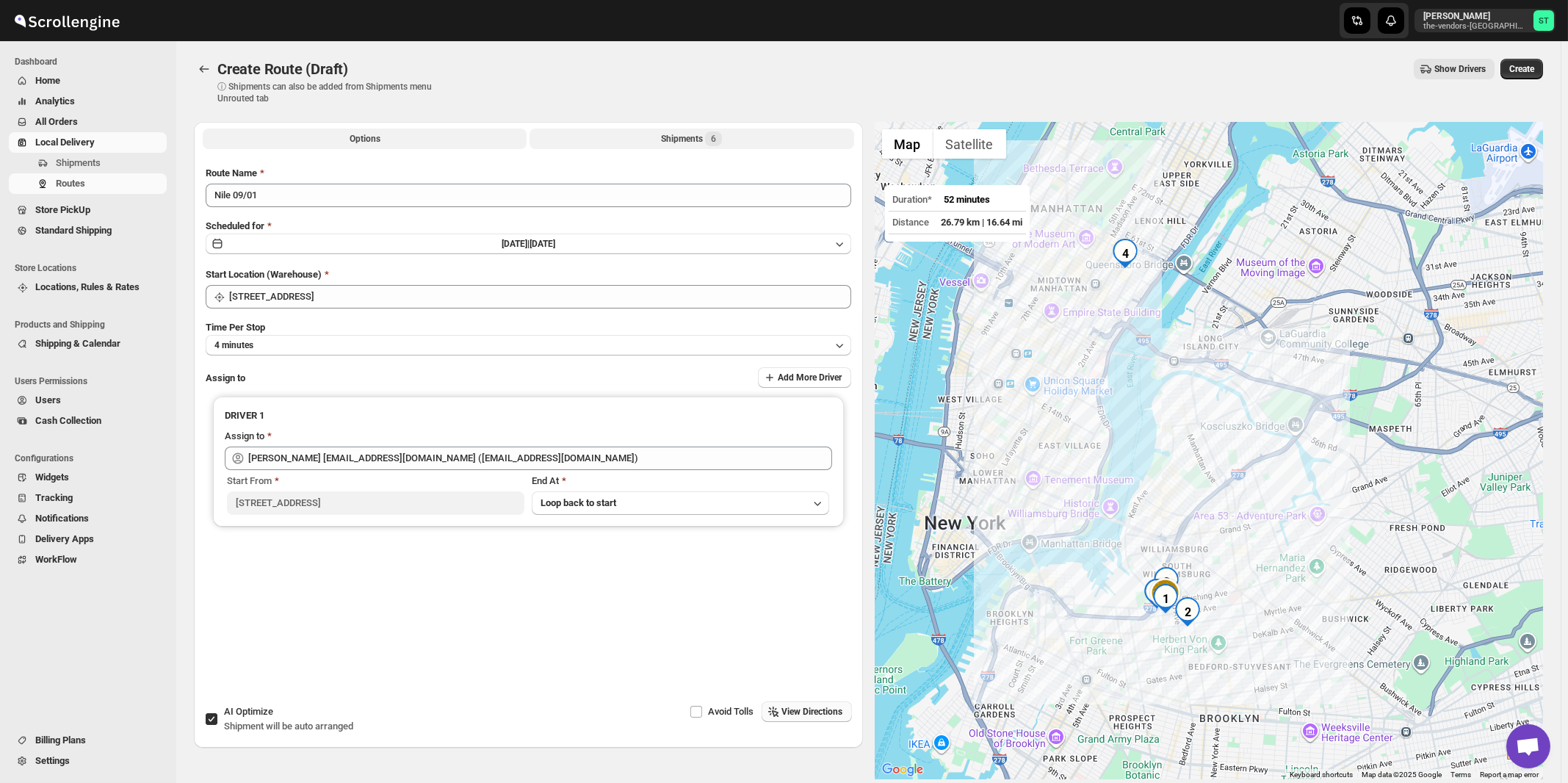
click at [681, 137] on div "Shipments 6" at bounding box center [691, 139] width 61 height 14
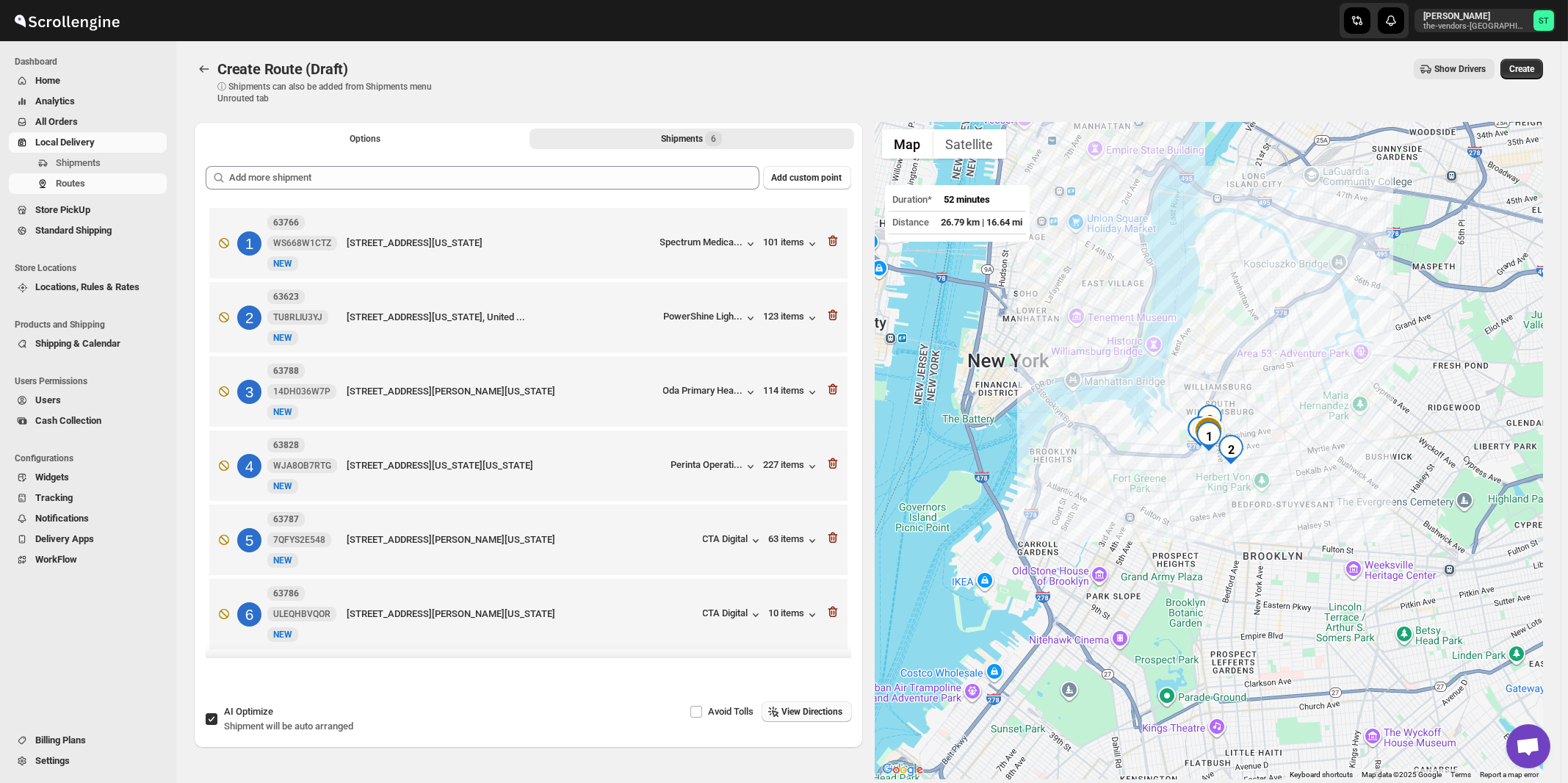
click at [317, 719] on div "AI Optimize Shipment will be auto arranged" at bounding box center [289, 718] width 130 height 30
click at [217, 719] on input "AI Optimize Shipment will be auto arranged" at bounding box center [211, 718] width 12 height 12
checkbox input "false"
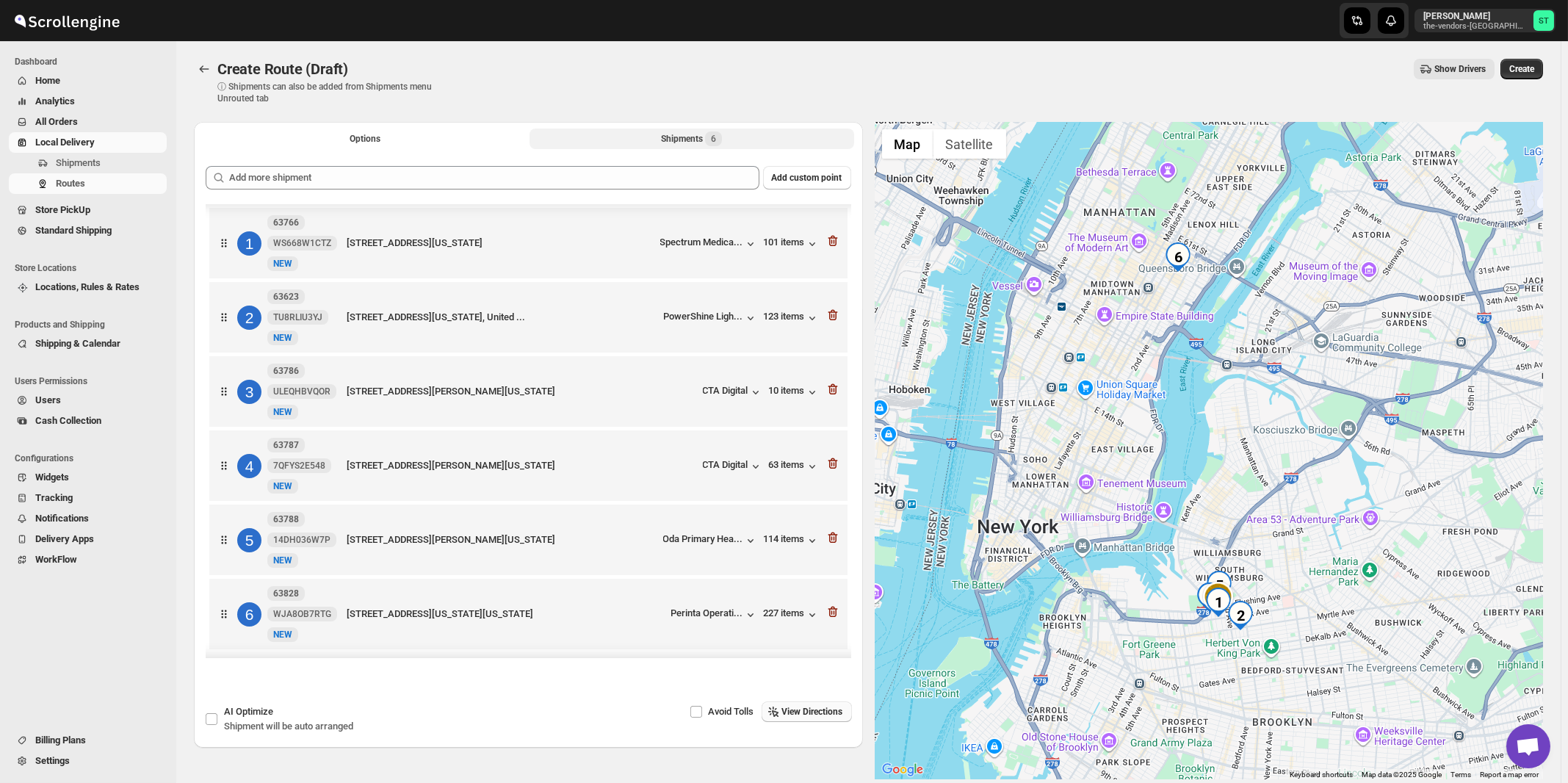
scroll to position [4, 0]
drag, startPoint x: 804, startPoint y: 710, endPoint x: 826, endPoint y: 705, distance: 22.6
click at [804, 711] on span "View Directions" at bounding box center [813, 711] width 61 height 12
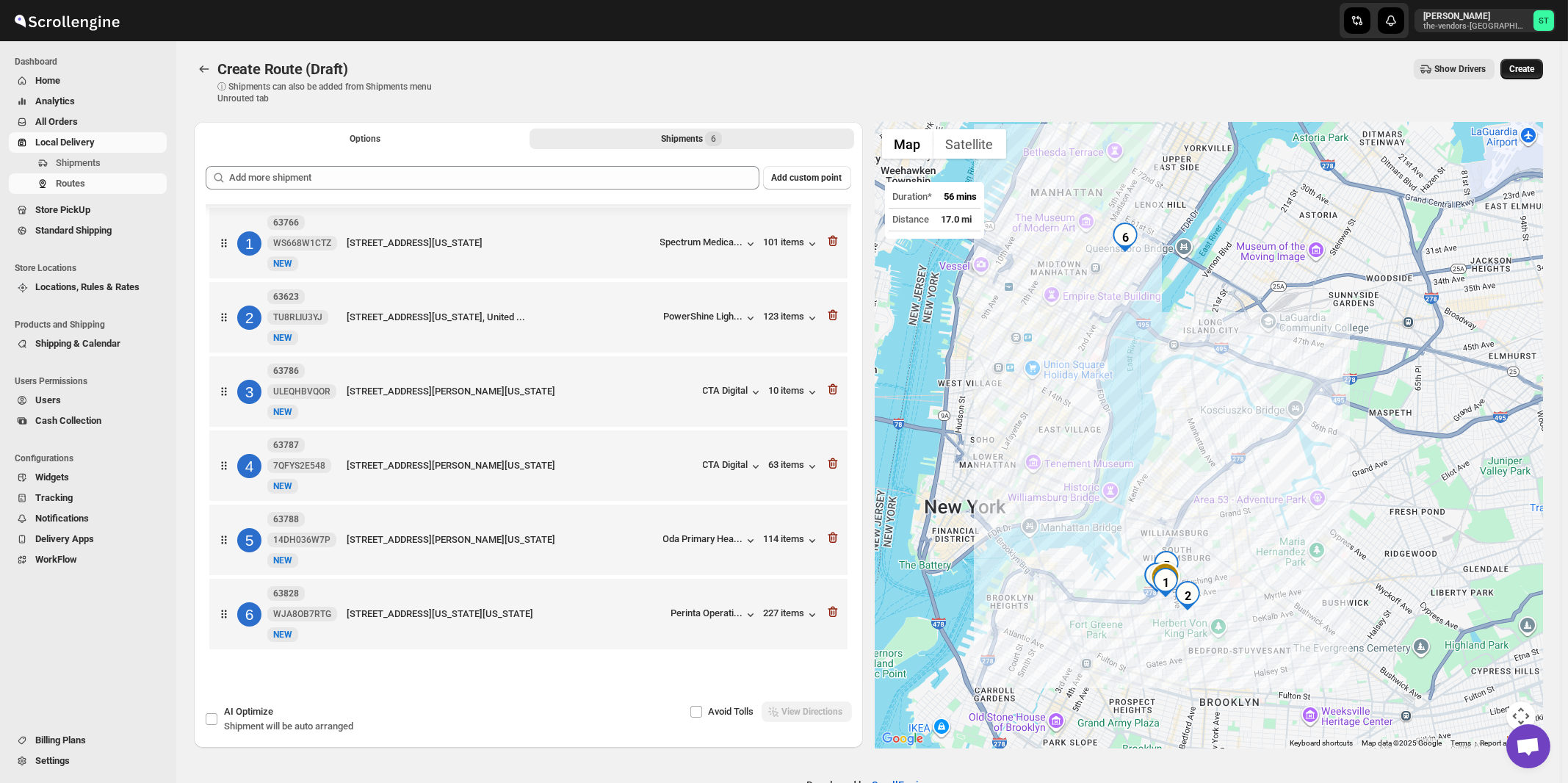
click at [1533, 71] on span "Create" at bounding box center [1521, 68] width 25 height 12
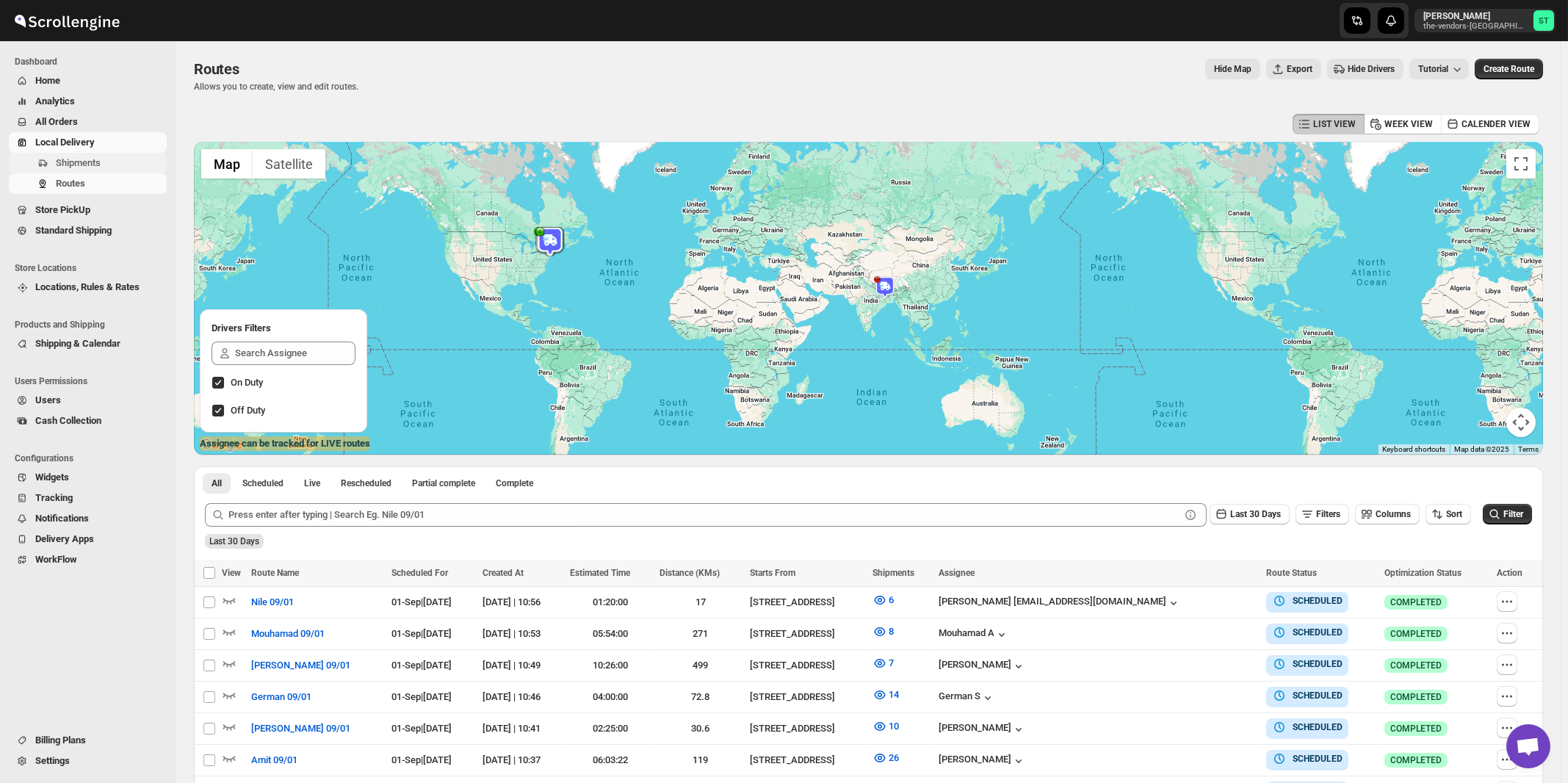
click at [82, 168] on span "Shipments" at bounding box center [78, 163] width 45 height 11
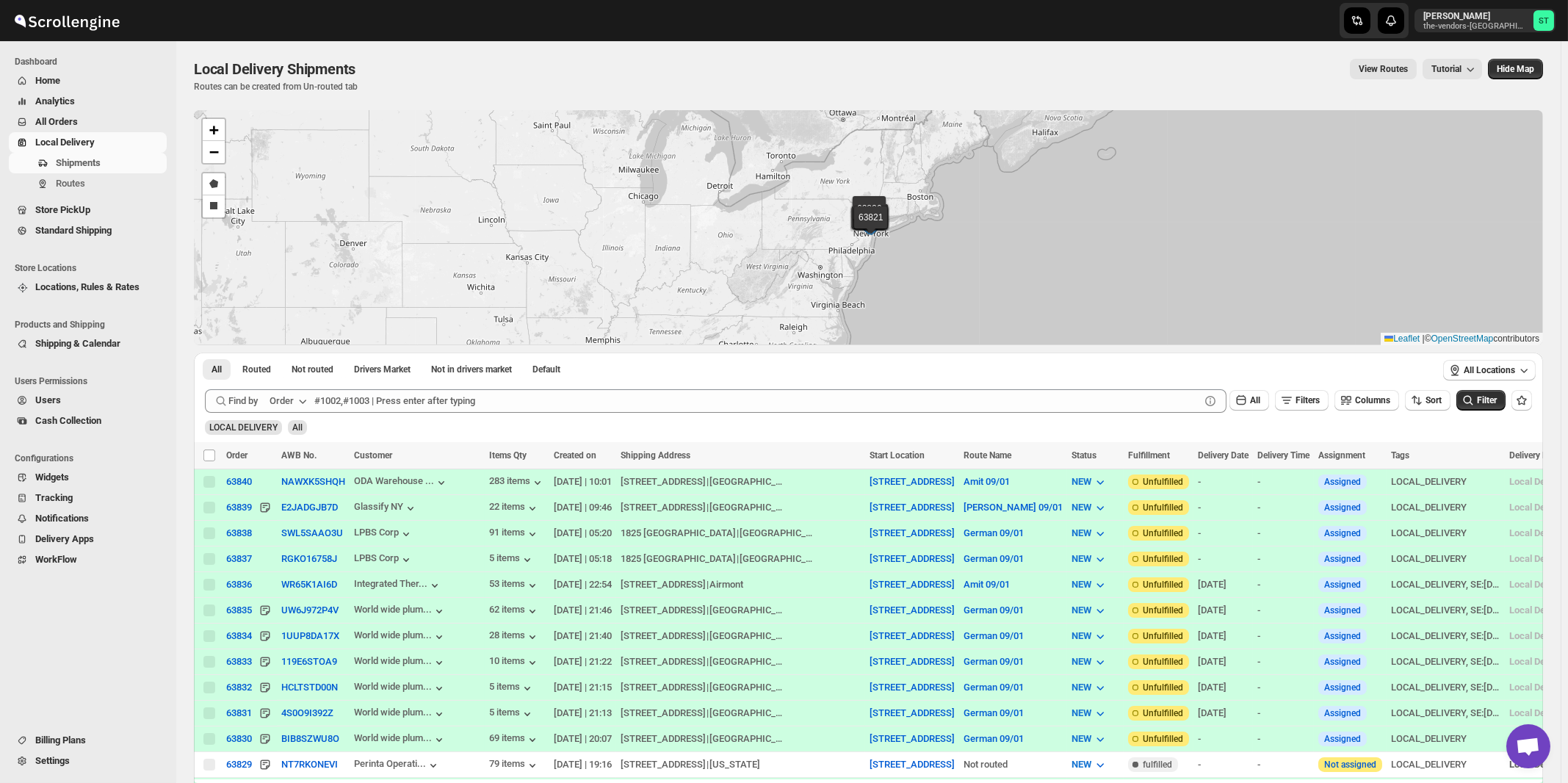
click at [293, 405] on div "Order" at bounding box center [281, 400] width 24 height 14
click at [284, 507] on div "Customer Name" at bounding box center [290, 510] width 68 height 14
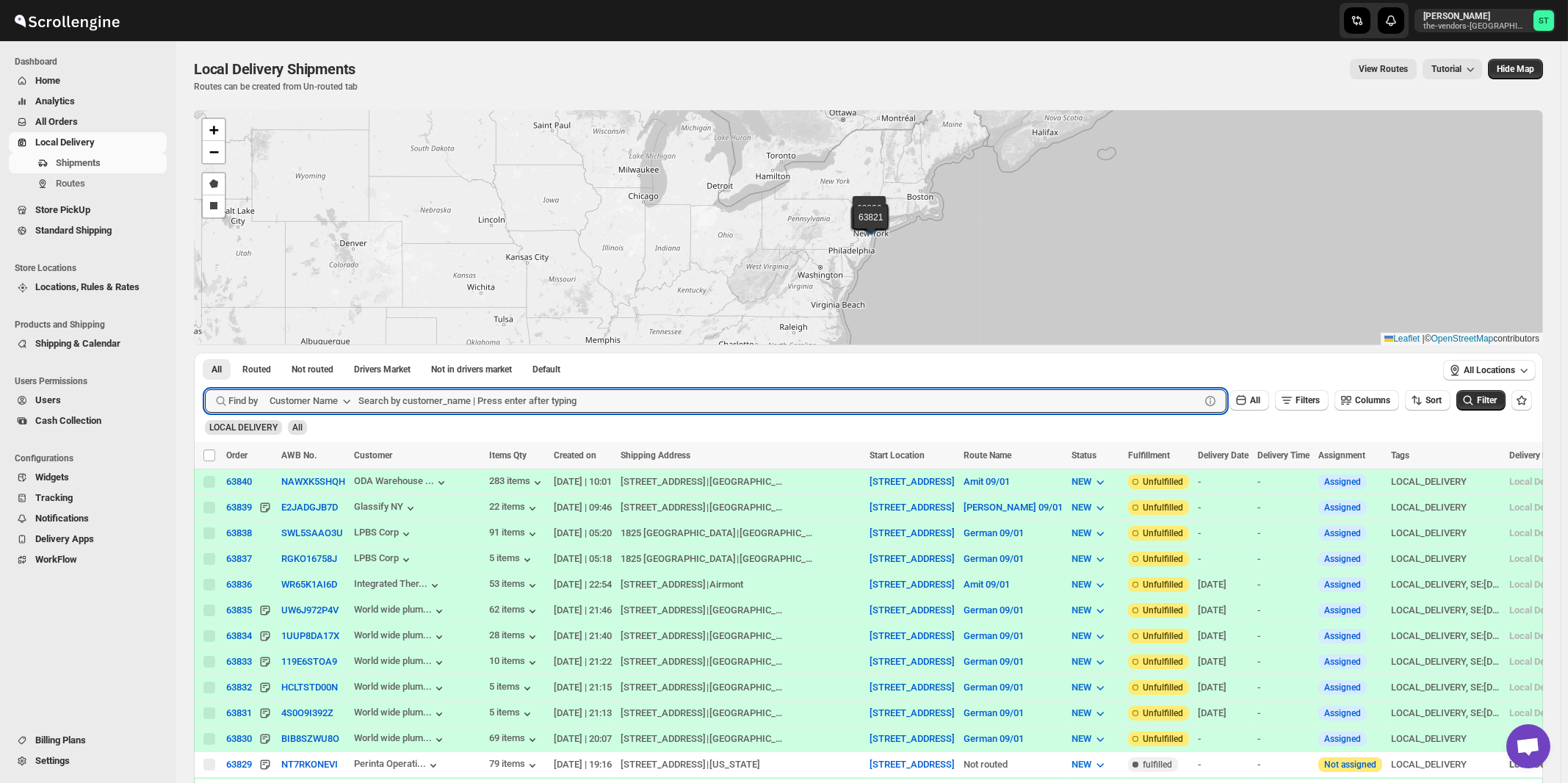
paste input "Certified Lumber"
type input "Certified Lumber"
click at [205, 353] on button "Submit" at bounding box center [226, 360] width 41 height 15
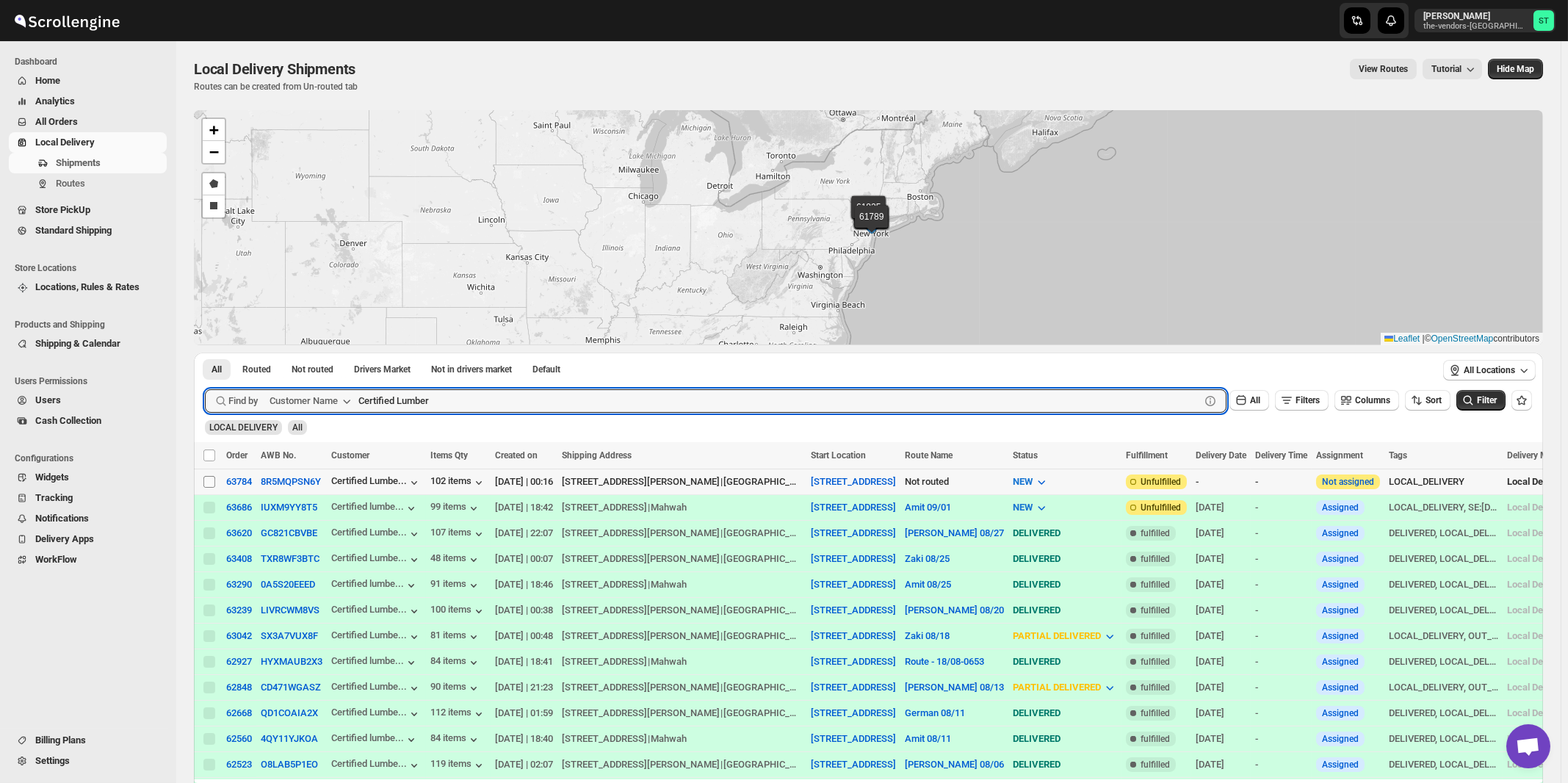
click at [209, 481] on input "Select shipment" at bounding box center [209, 482] width 12 height 12
checkbox input "true"
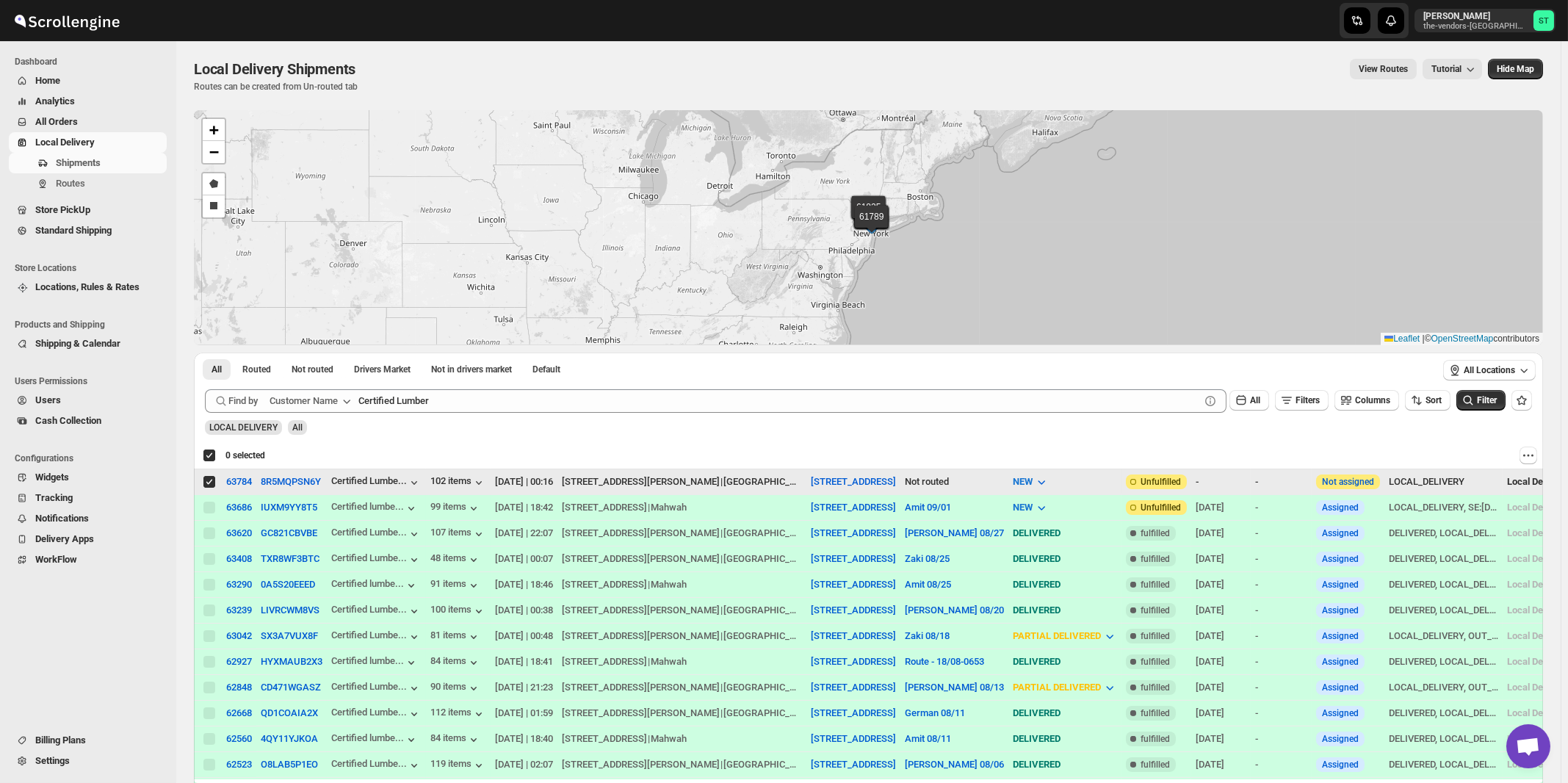
checkbox input "true"
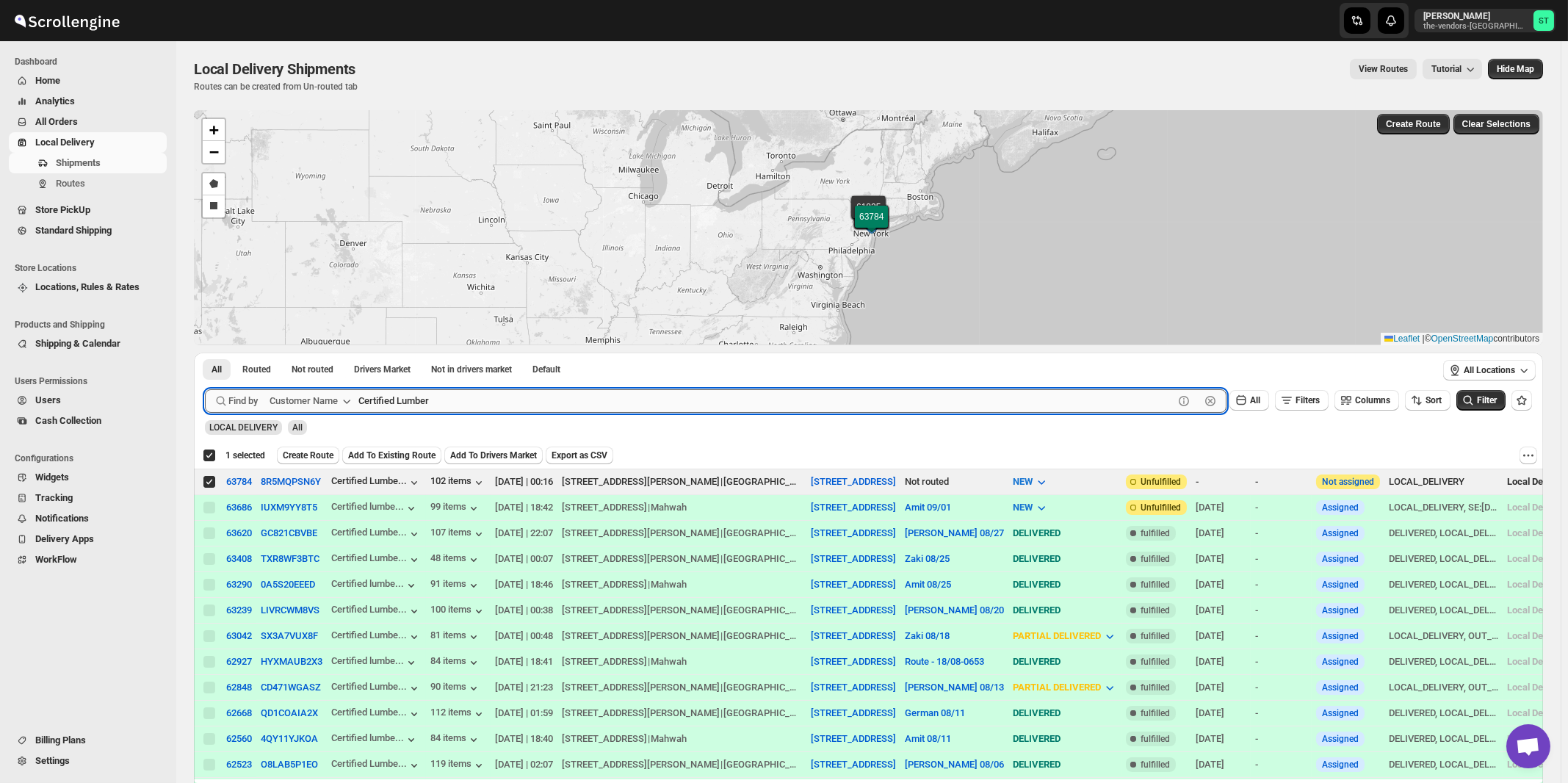
click at [569, 389] on input "Certified Lumber" at bounding box center [765, 400] width 815 height 23
paste input "Rabsky Group (Upstairs)"
click at [205, 353] on button "Submit" at bounding box center [226, 360] width 41 height 15
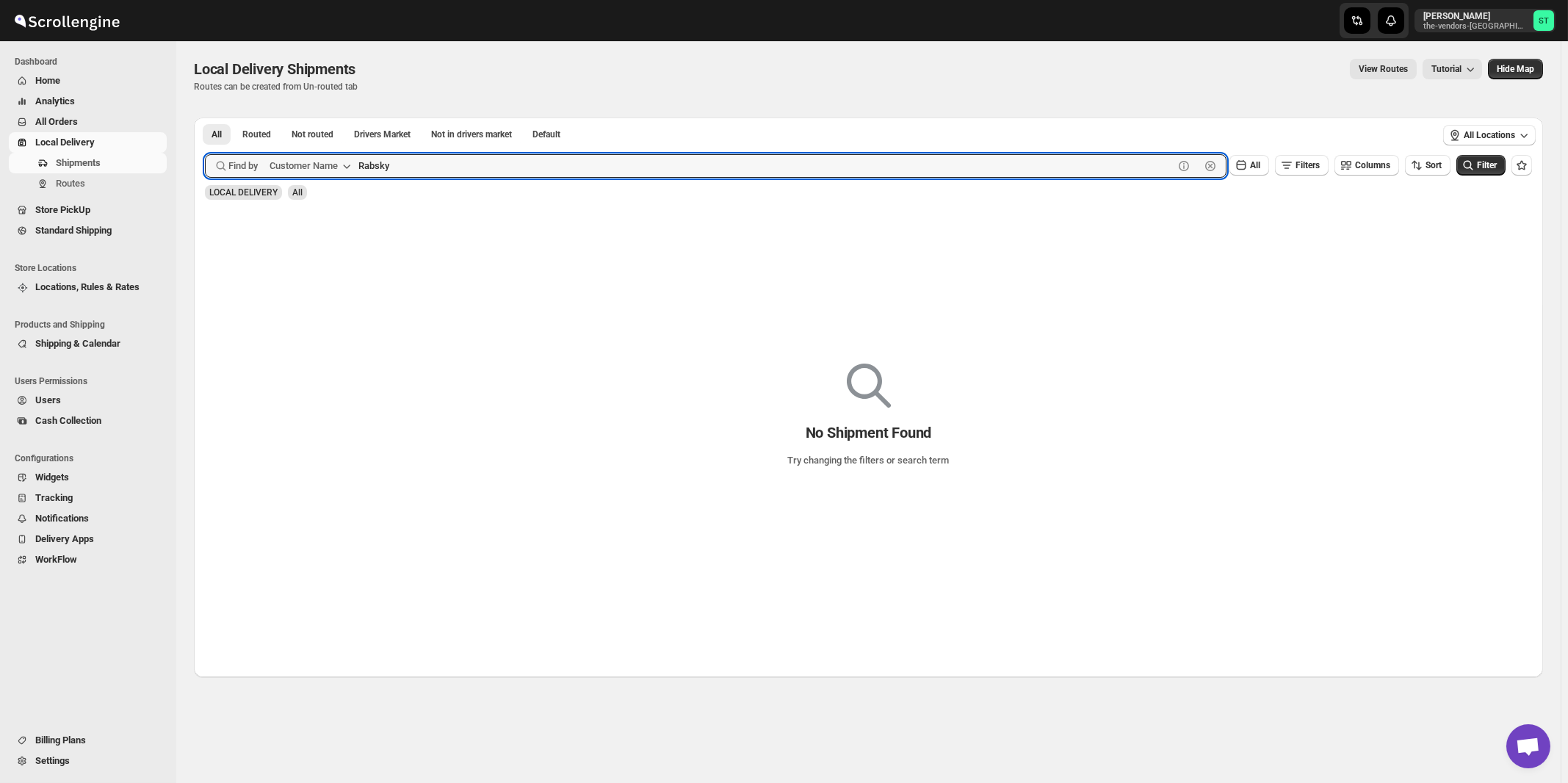
type input "Rabsky"
click at [205, 118] on button "Submit" at bounding box center [226, 125] width 41 height 15
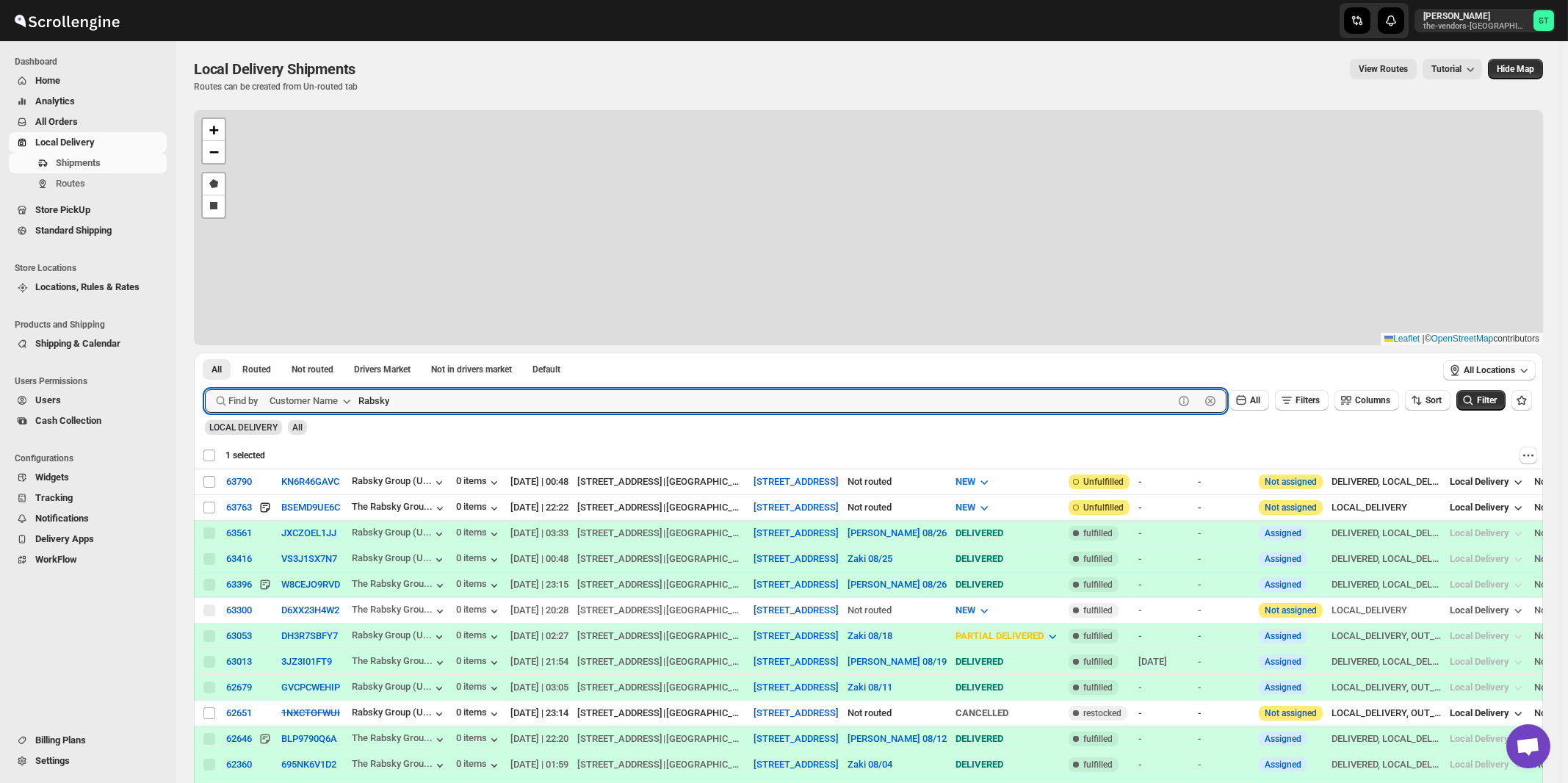
checkbox input "false"
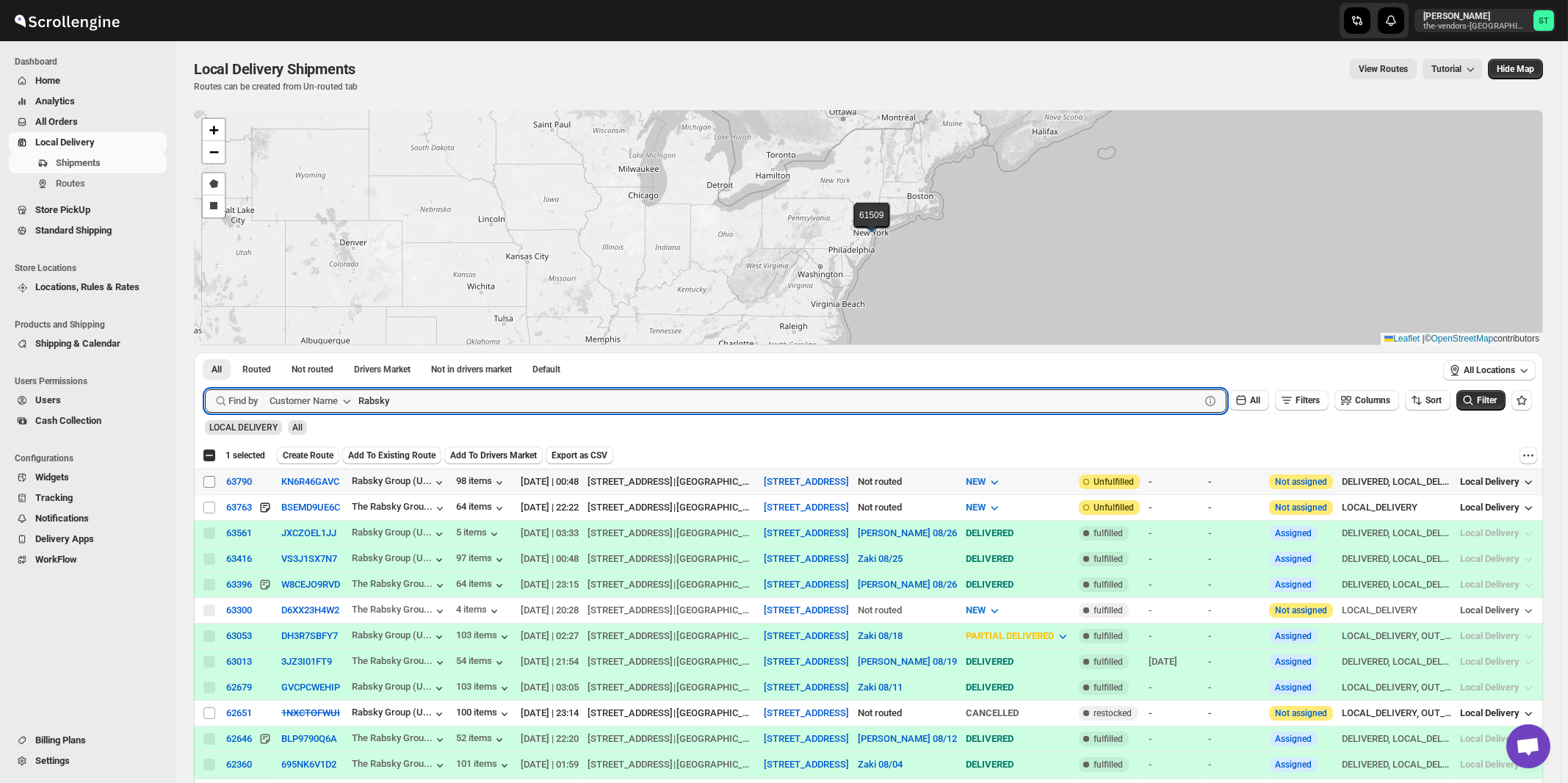
click at [209, 482] on input "Select shipment" at bounding box center [209, 482] width 12 height 12
checkbox input "true"
click at [475, 400] on input "Rabsky" at bounding box center [765, 400] width 815 height 23
paste input "ock Brokerage"
type input "Brokerage"
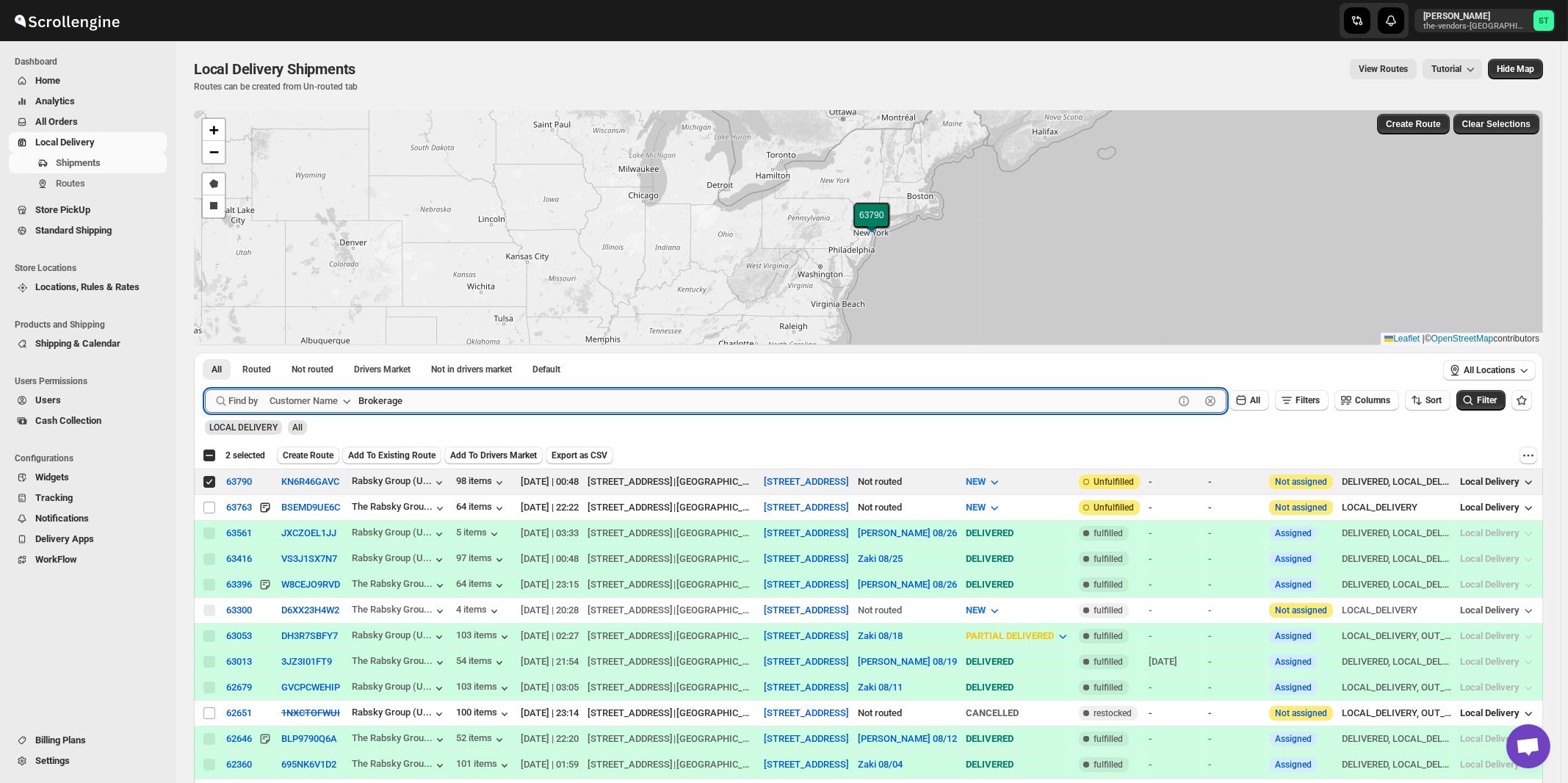
click at [205, 353] on button "Submit" at bounding box center [226, 360] width 41 height 15
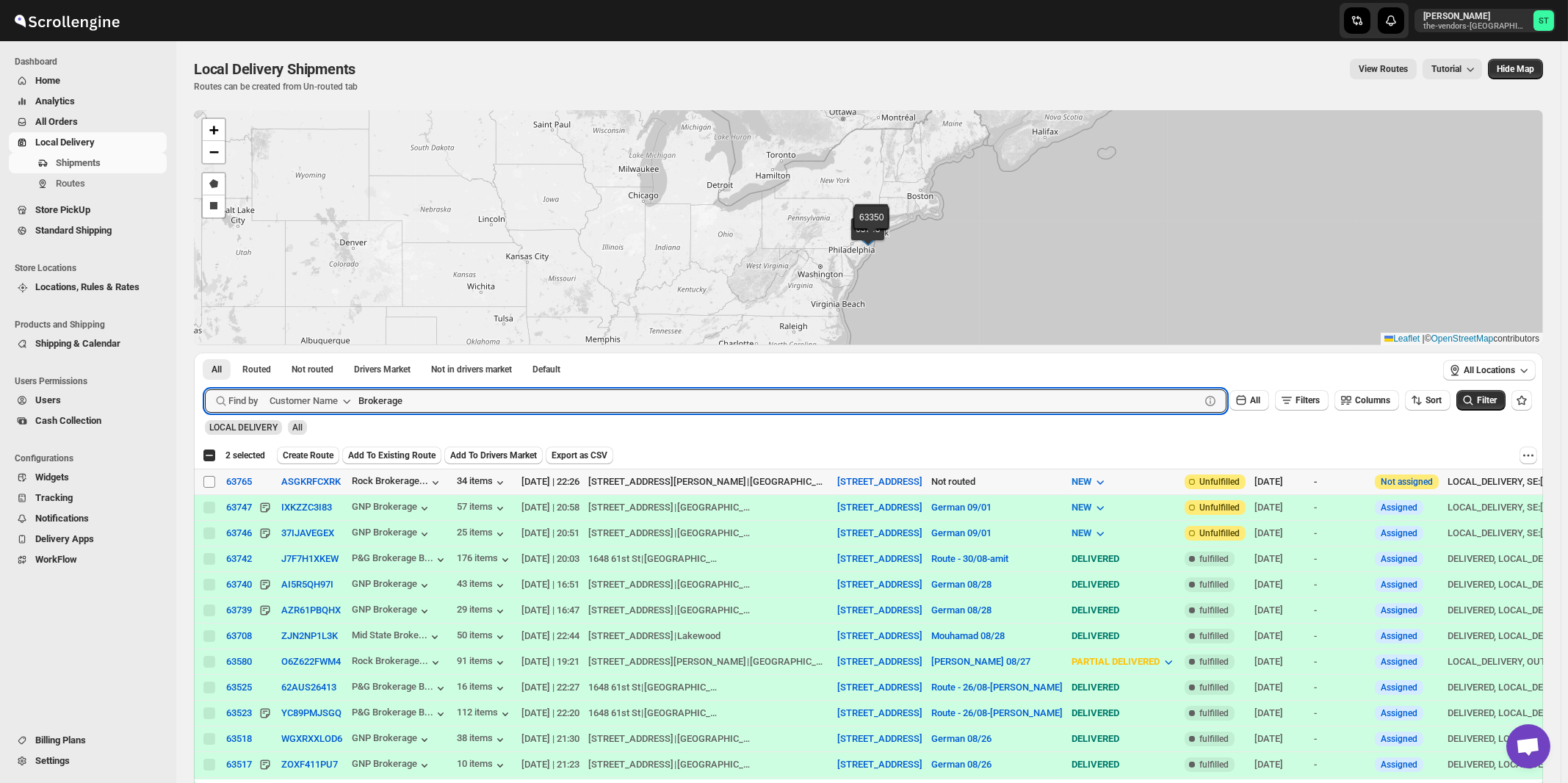
click at [210, 480] on input "Select shipment" at bounding box center [209, 482] width 12 height 12
checkbox input "true"
click at [465, 402] on input "Brokerage" at bounding box center [765, 400] width 815 height 23
paste input "The Vendors - [PERSON_NAME]"
type input "The Vendors - [PERSON_NAME]"
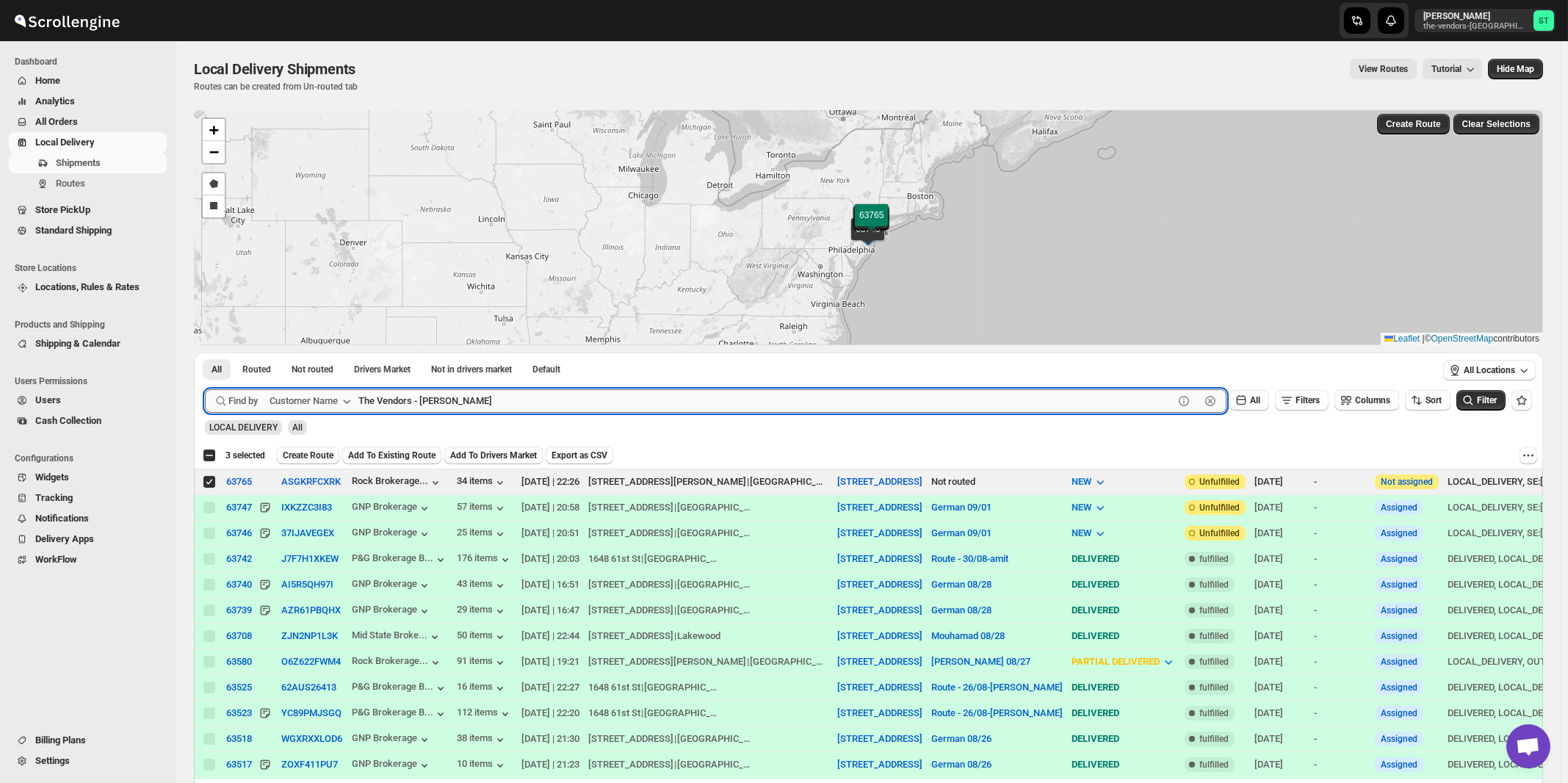
click at [205, 353] on button "Submit" at bounding box center [226, 360] width 41 height 15
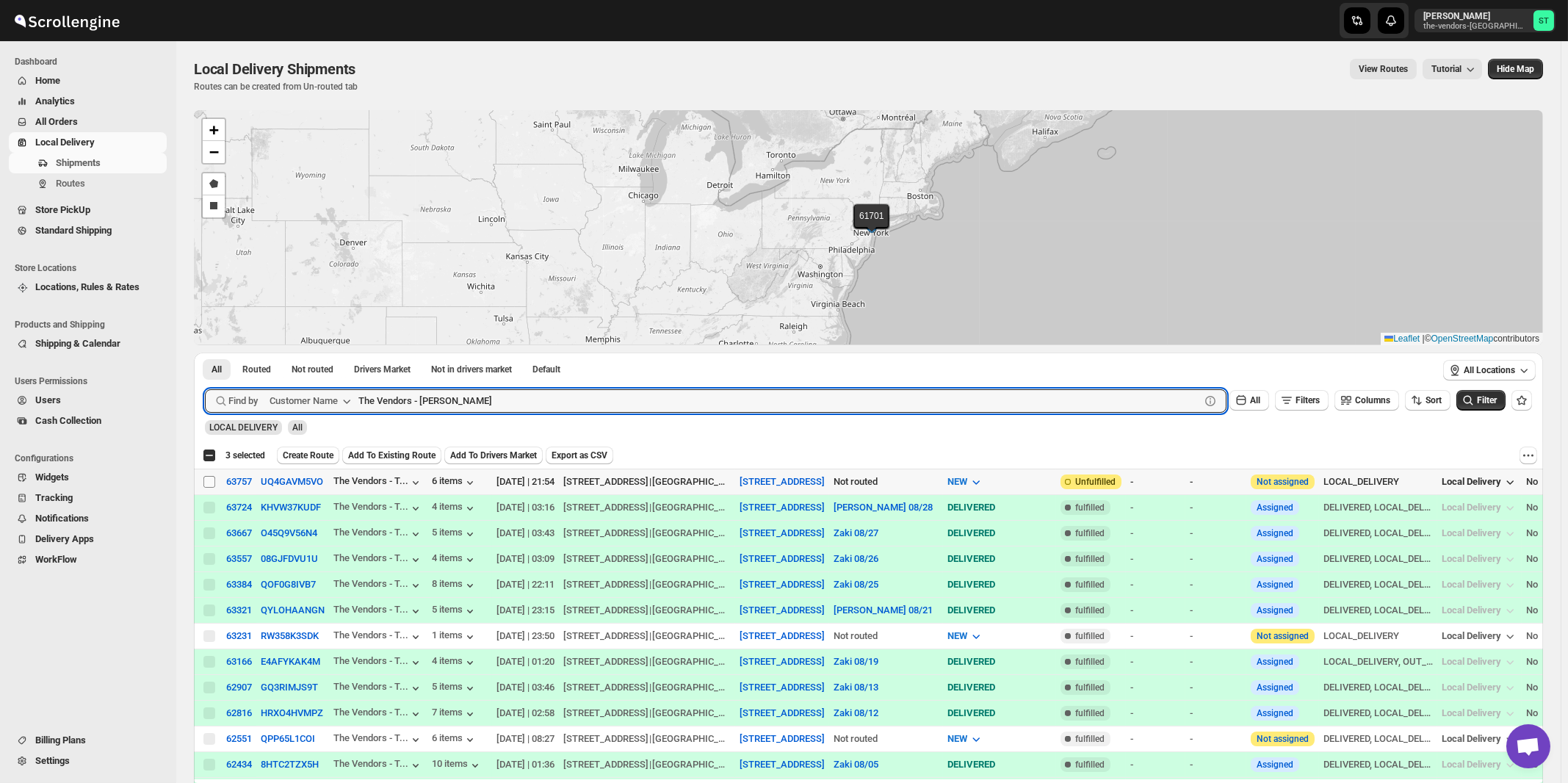
click at [208, 480] on input "Select shipment" at bounding box center [209, 482] width 12 height 12
checkbox input "true"
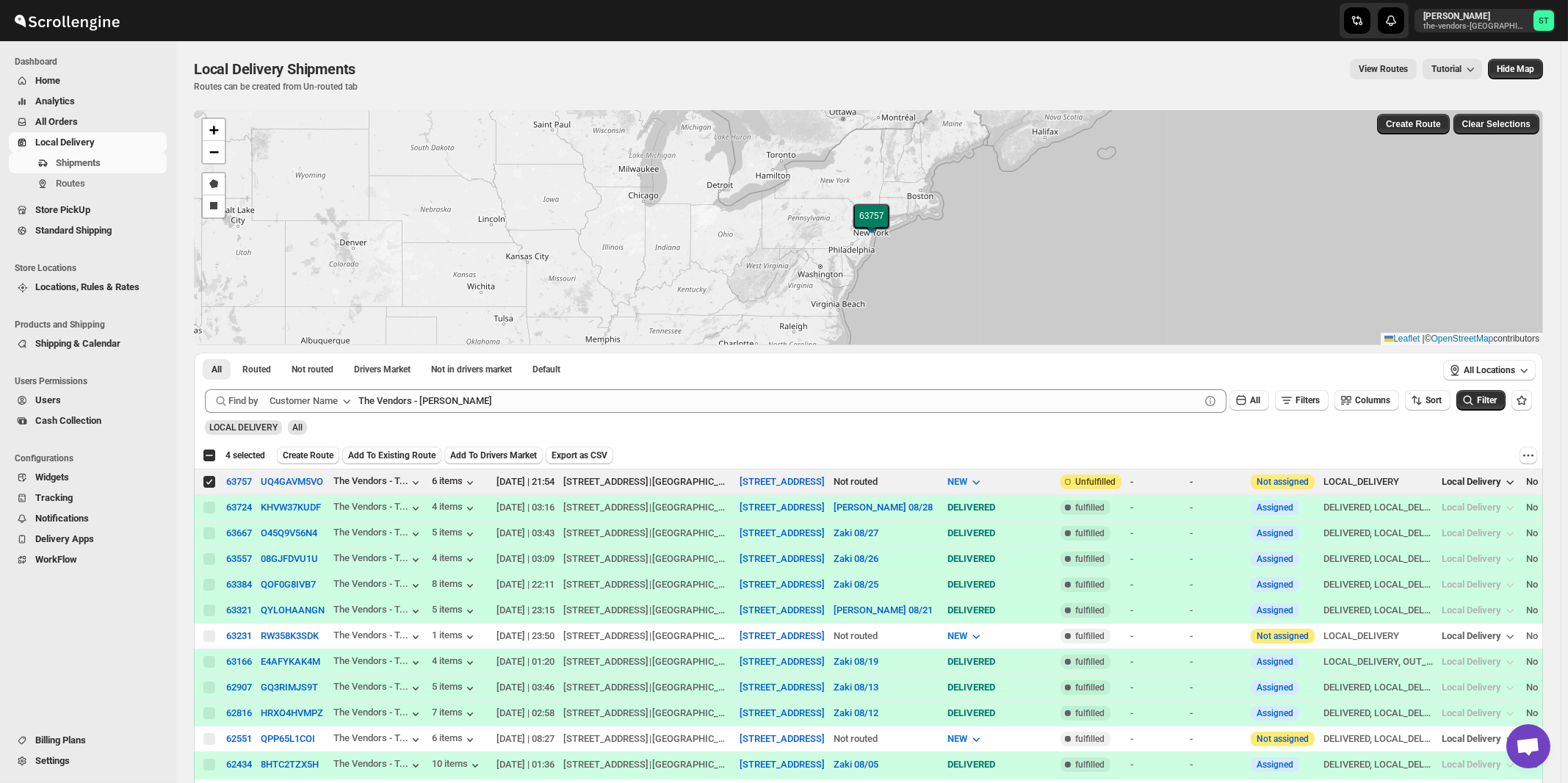
click at [491, 388] on div "All Routed Not routed Drivers Market Not in drivers market Default More Filters…" at bounding box center [814, 371] width 1241 height 37
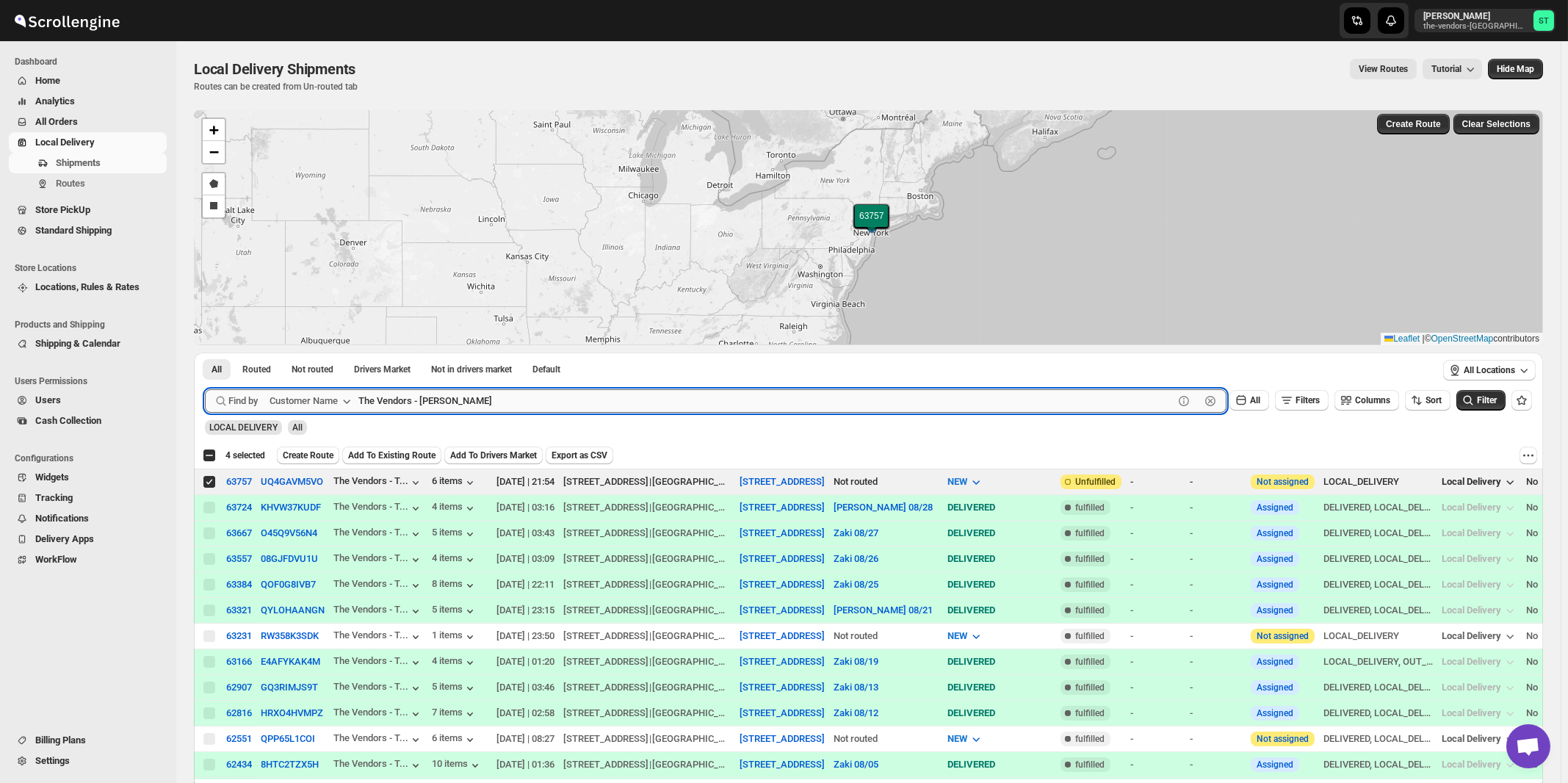
click at [520, 396] on input "The Vendors - [PERSON_NAME]" at bounding box center [765, 400] width 815 height 23
paste input "[PERSON_NAME] Suite 205"
click at [205, 353] on button "Submit" at bounding box center [226, 360] width 41 height 15
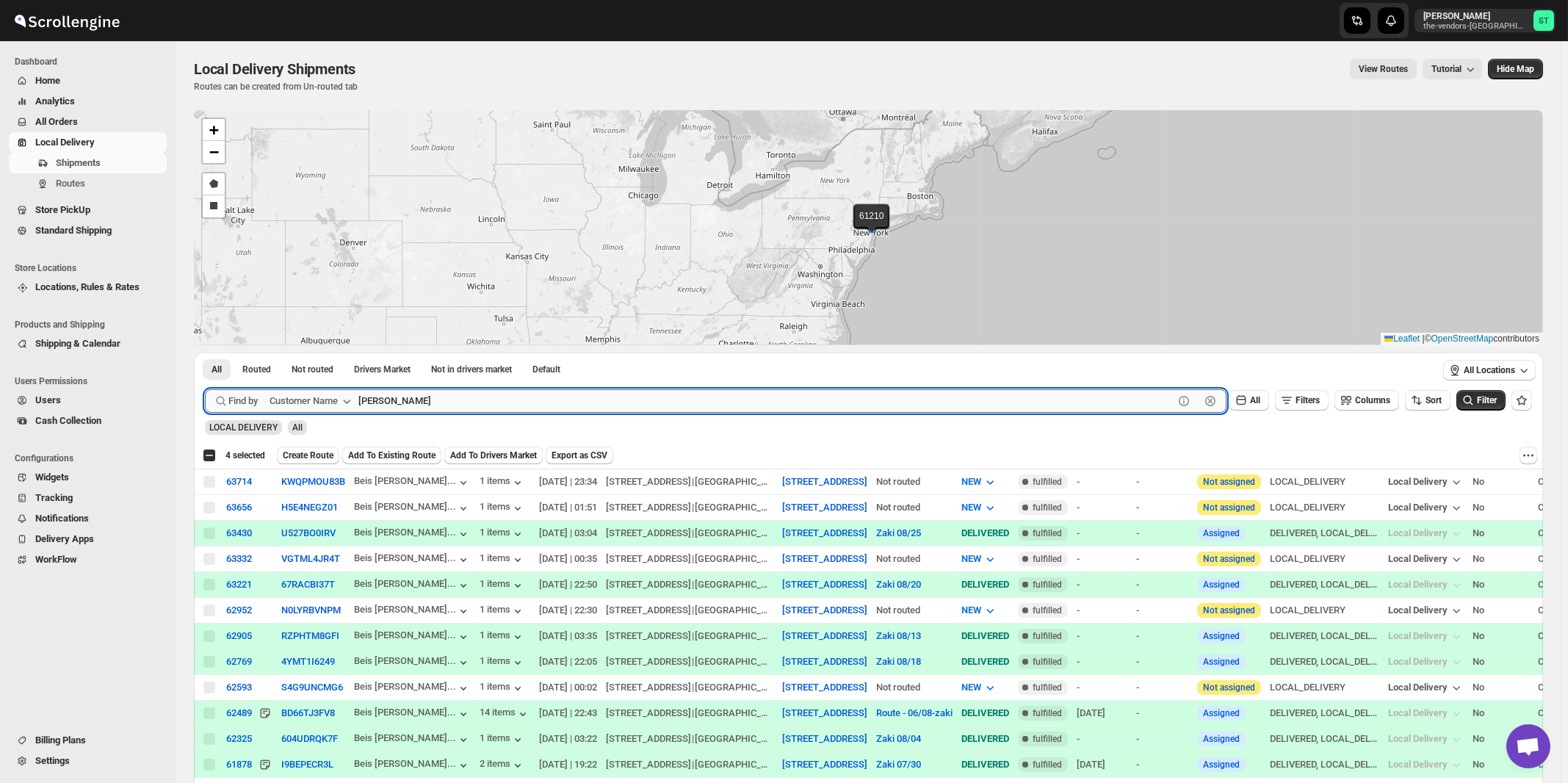
paste input "United Academy Lun"
click at [205, 353] on button "Submit" at bounding box center [226, 360] width 41 height 15
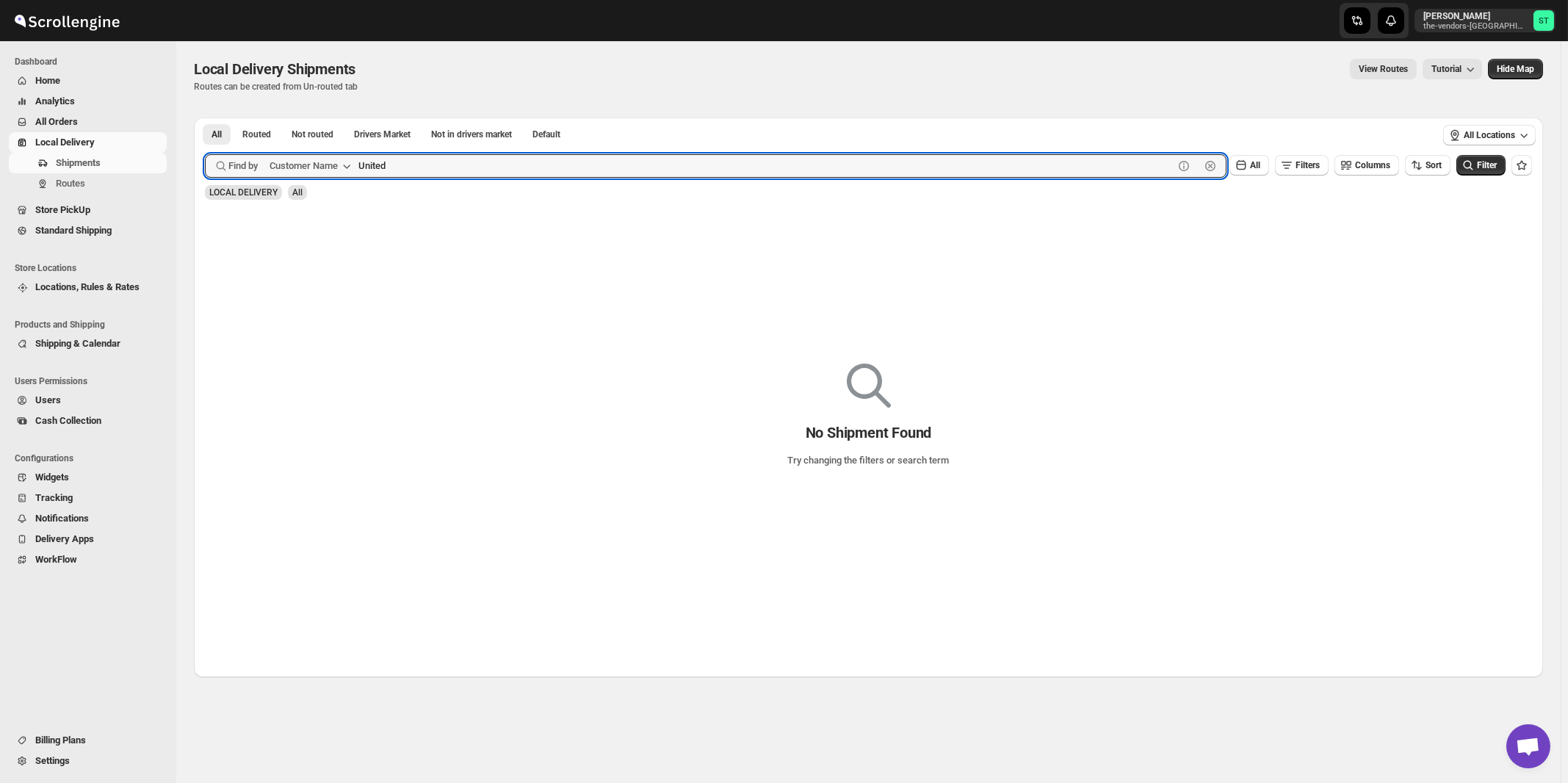
type input "United"
click at [205, 118] on button "Submit" at bounding box center [226, 125] width 41 height 15
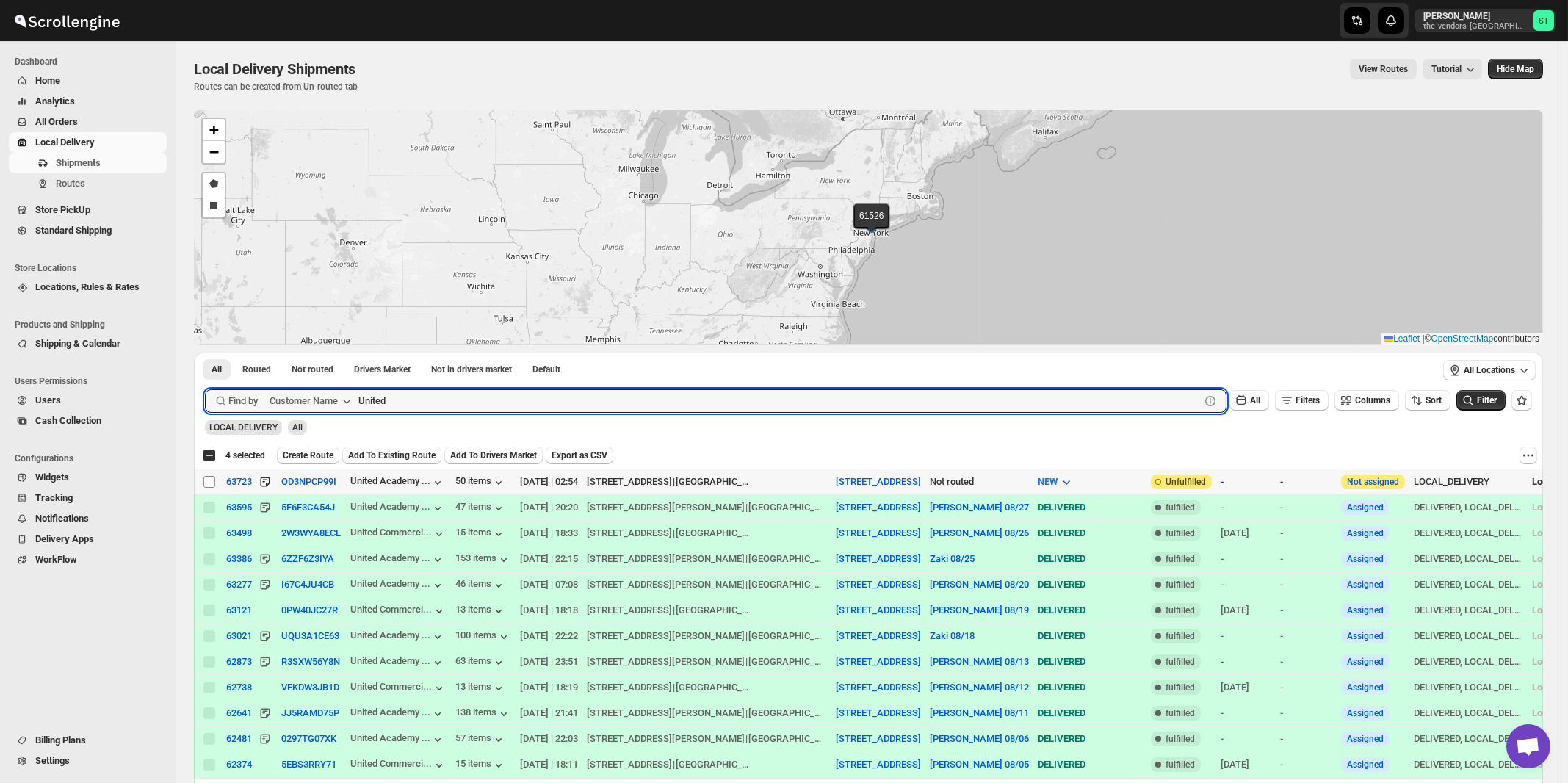
click at [205, 480] on input "Select shipment" at bounding box center [209, 482] width 12 height 12
checkbox input "true"
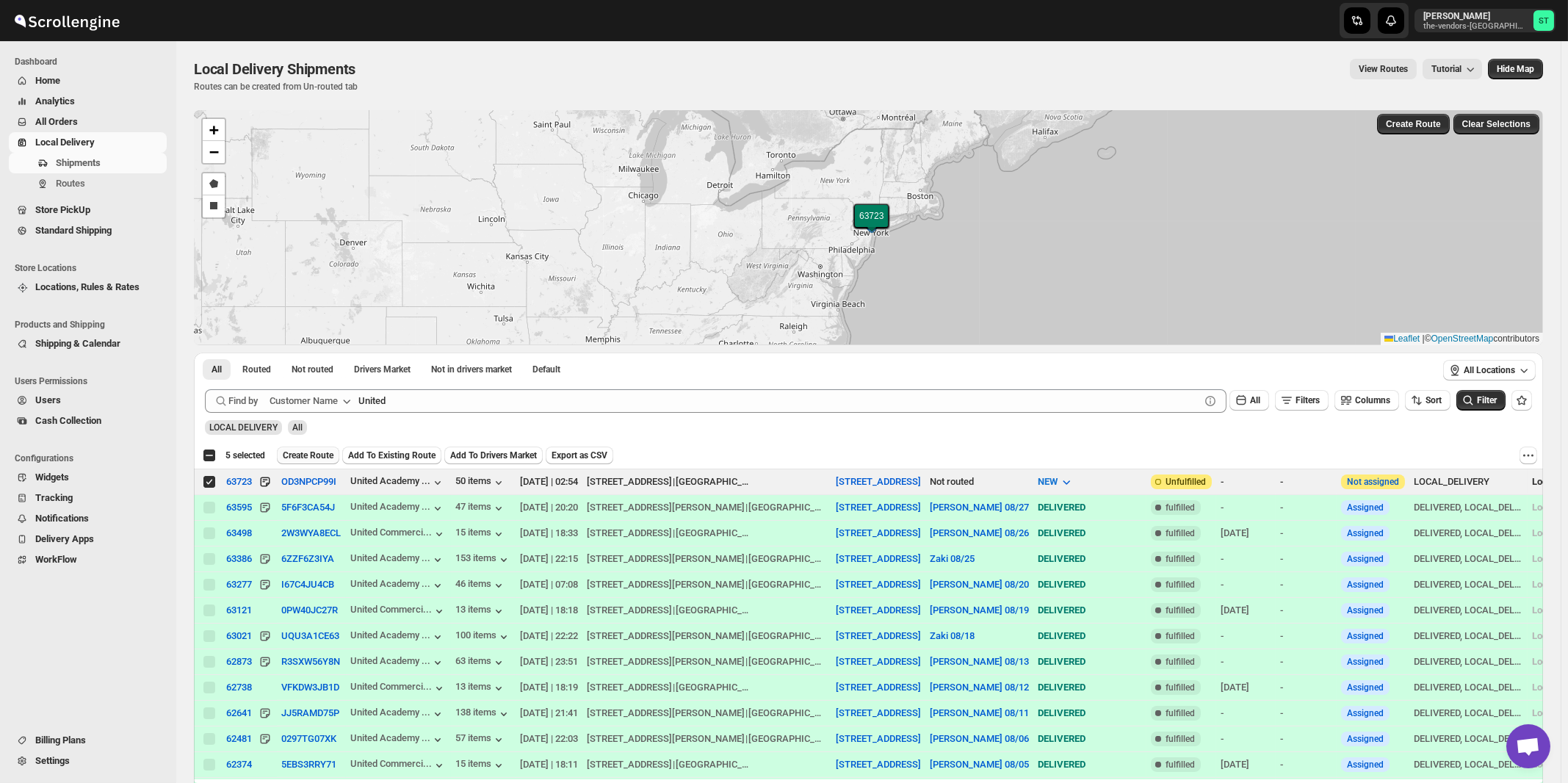
click at [298, 452] on span "Create Route" at bounding box center [308, 454] width 50 height 12
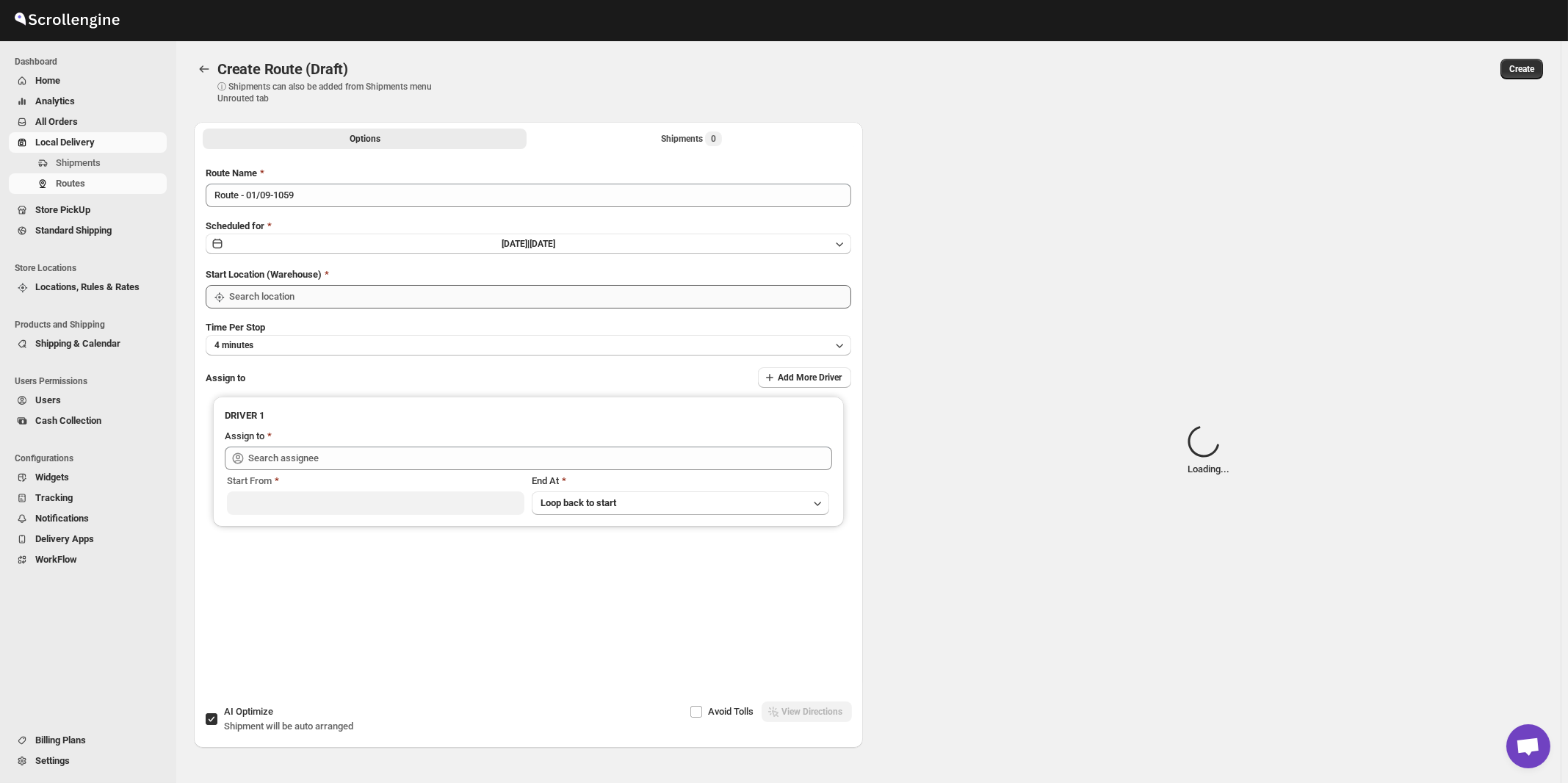
type input "[STREET_ADDRESS]"
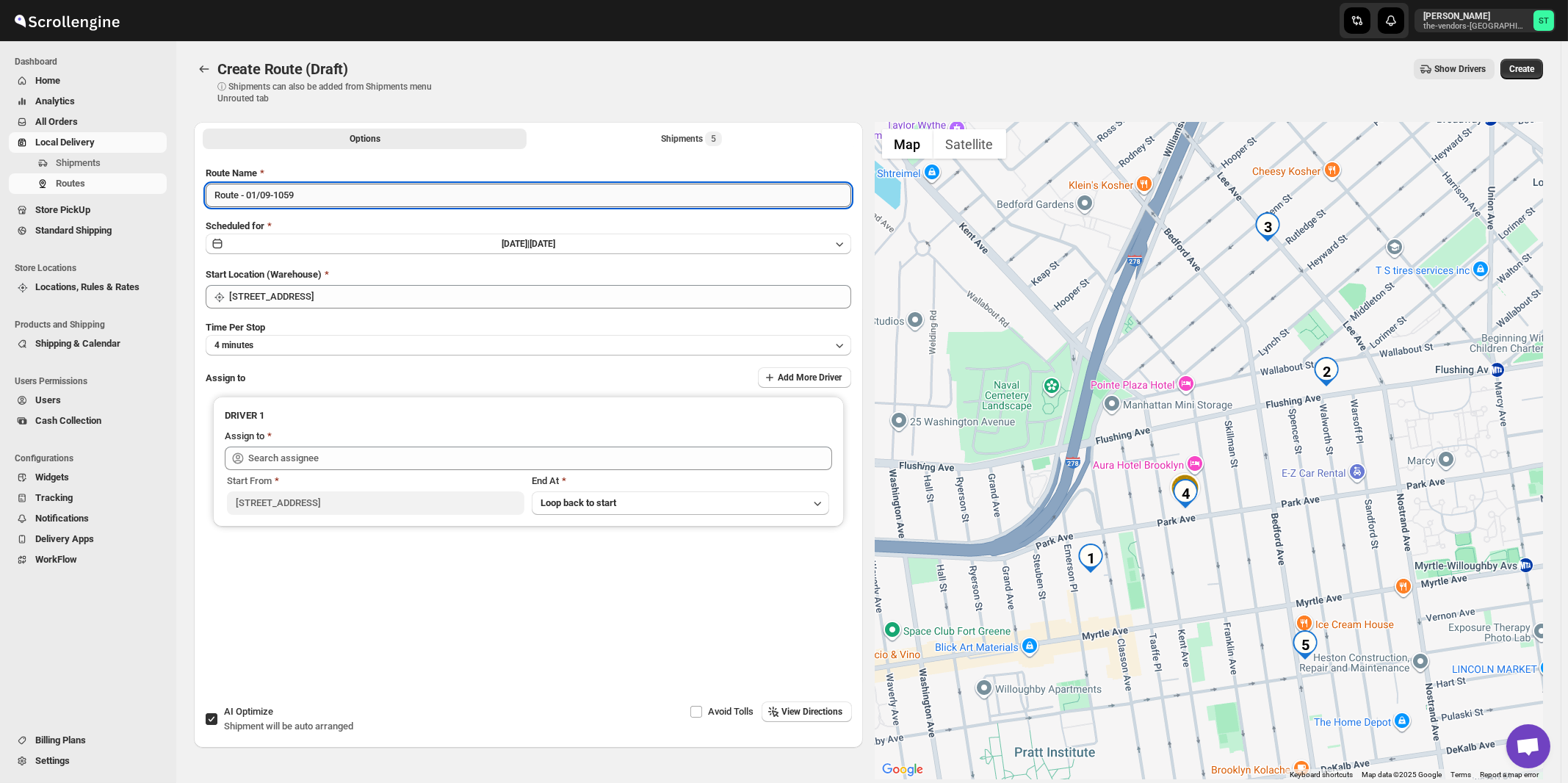
click at [394, 202] on input "Route - 01/09-1059" at bounding box center [527, 195] width 645 height 23
paste input "Zaki"
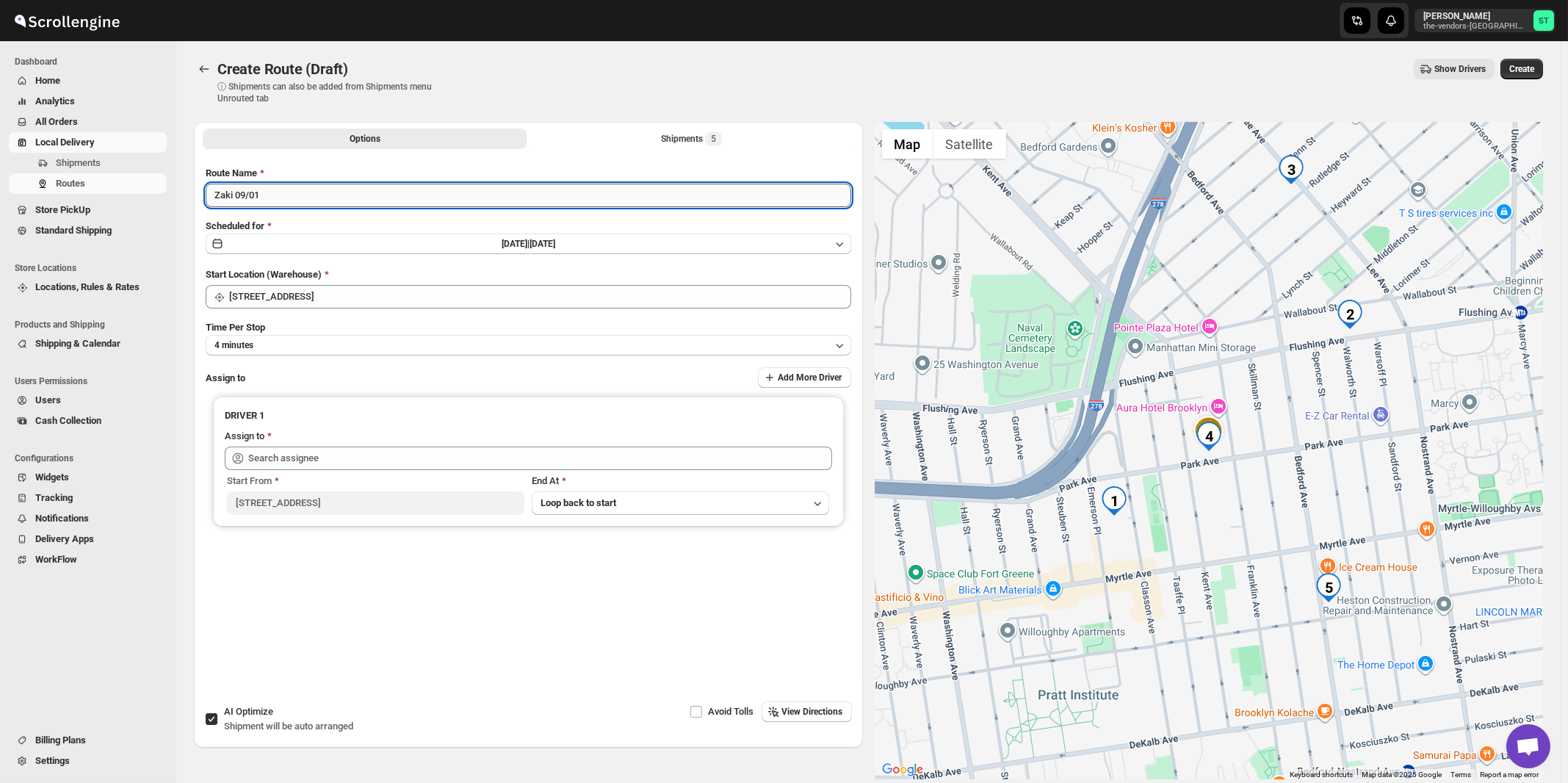
type input "Zaki 09/01"
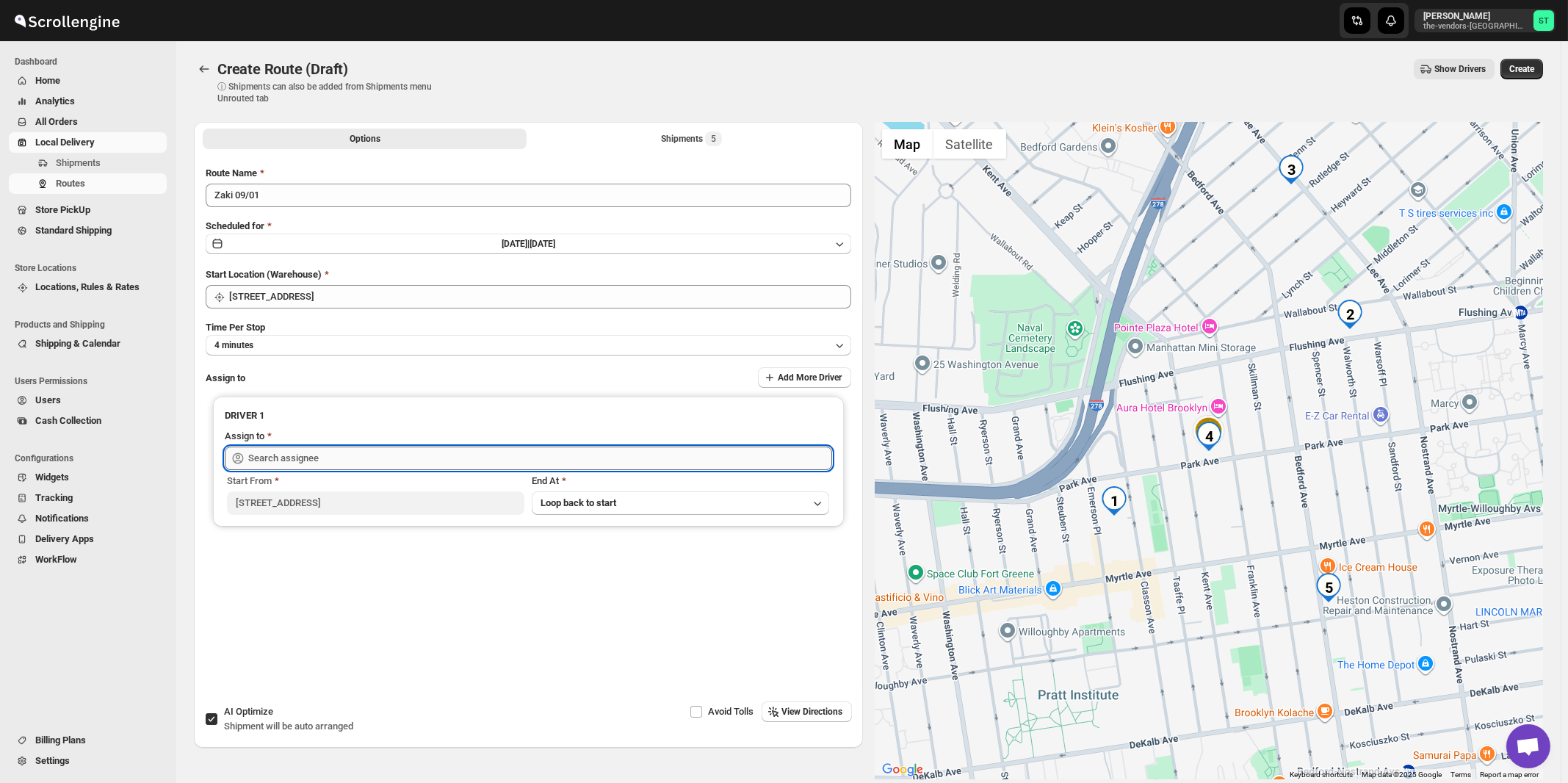
click at [345, 455] on input "text" at bounding box center [540, 458] width 583 height 23
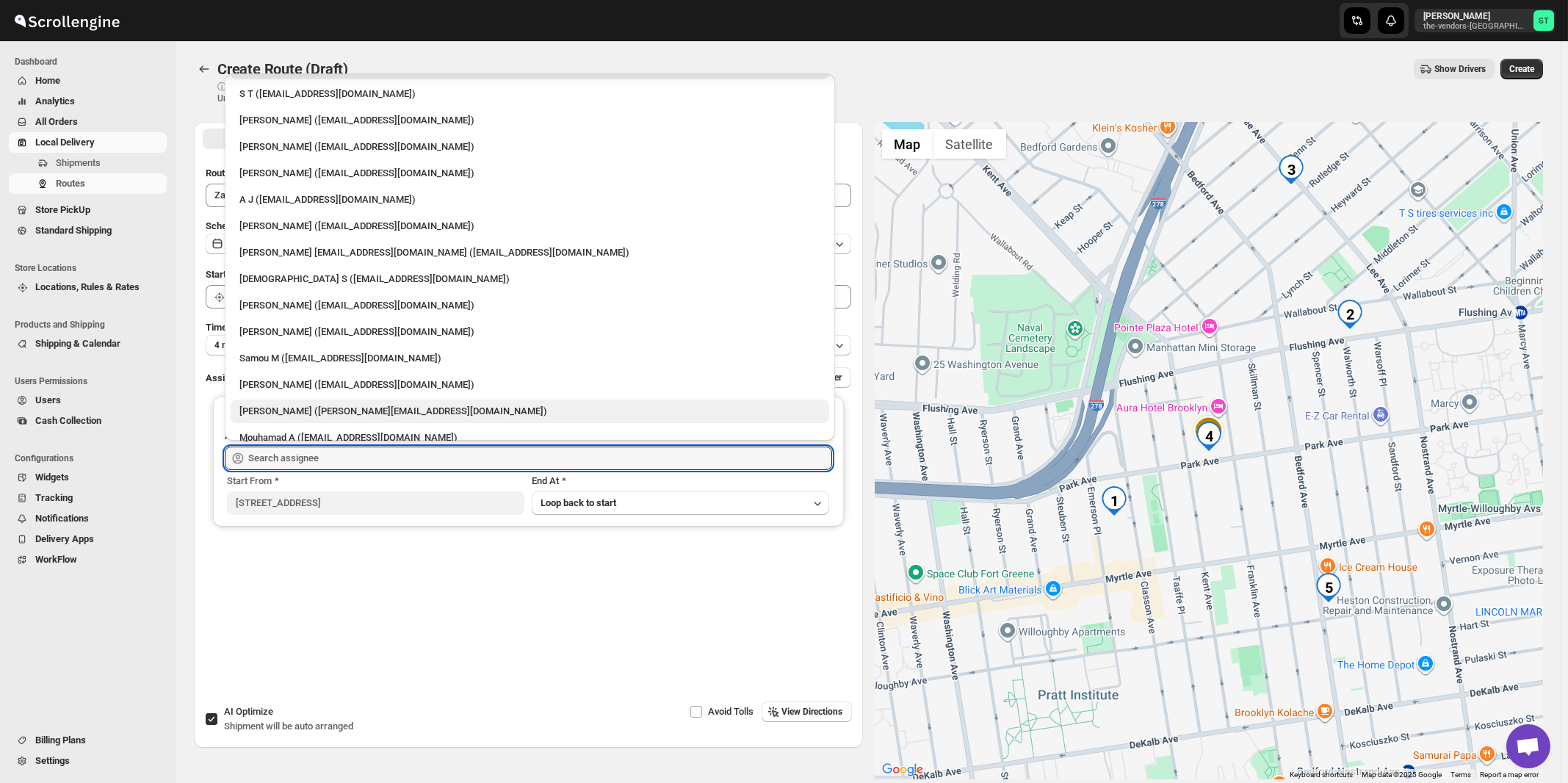
scroll to position [38, 0]
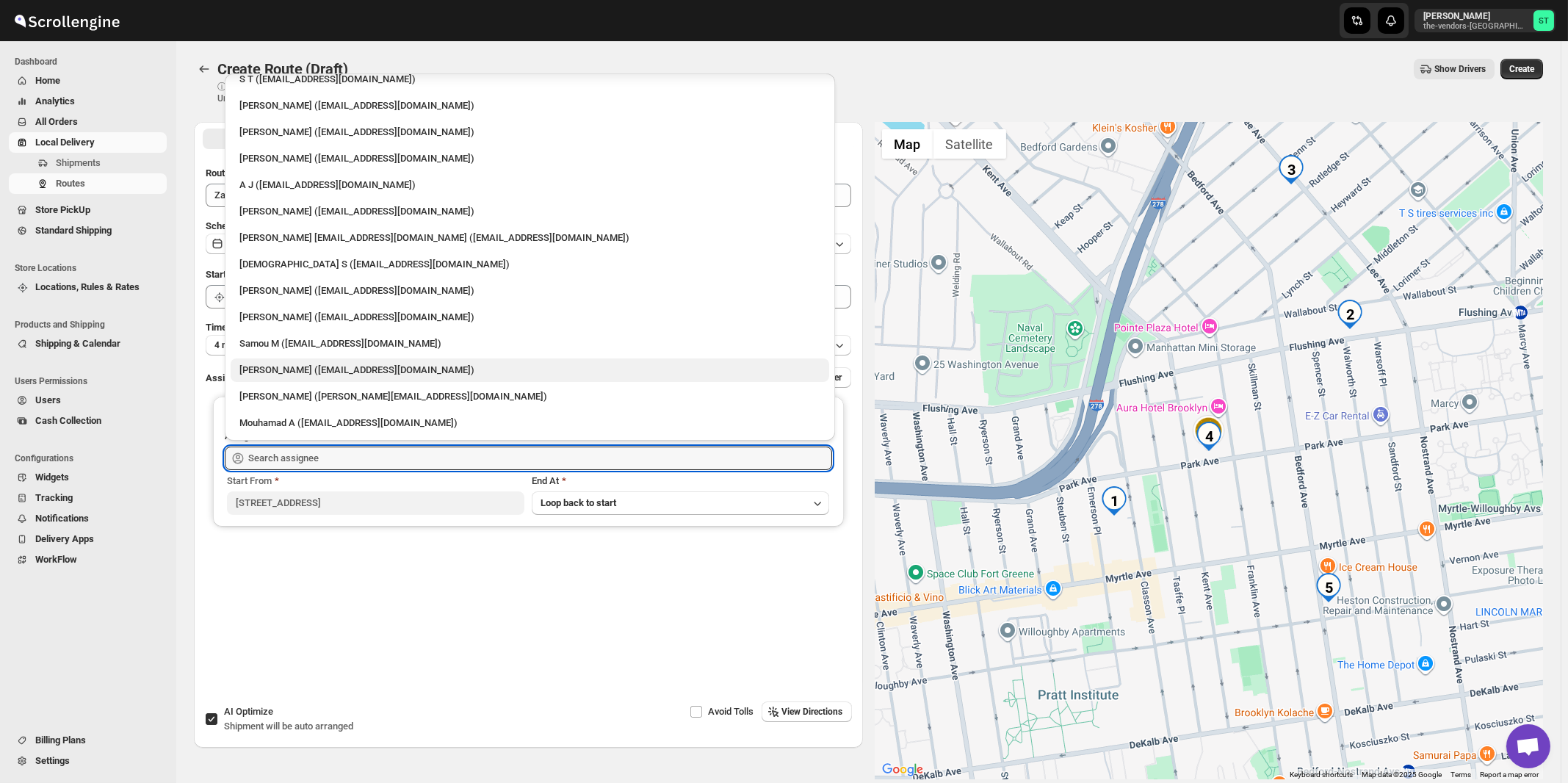
click at [311, 369] on div "[PERSON_NAME] ([EMAIL_ADDRESS][DOMAIN_NAME])" at bounding box center [529, 370] width 581 height 14
type input "[PERSON_NAME] ([EMAIL_ADDRESS][DOMAIN_NAME])"
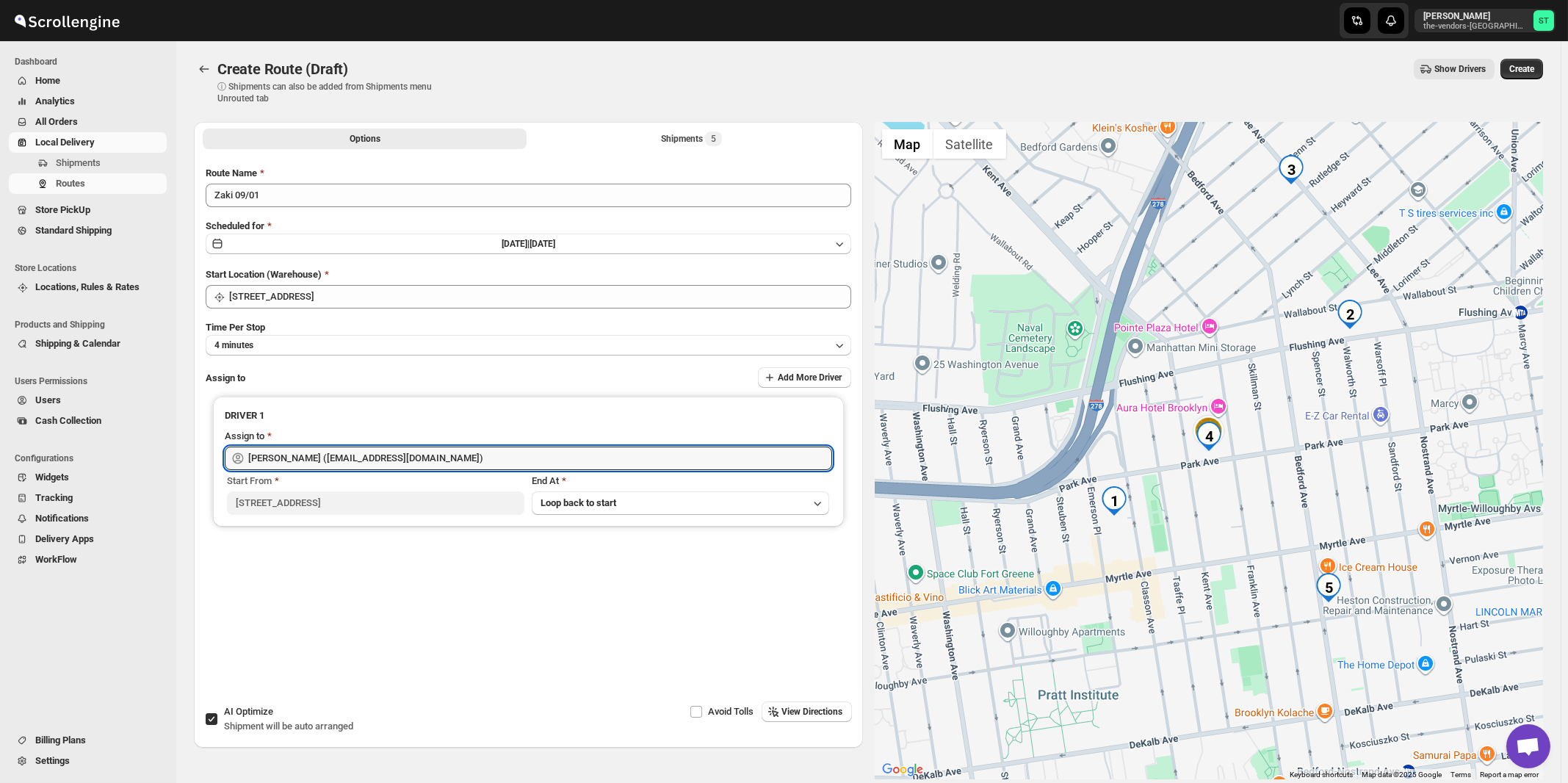
click at [821, 715] on span "View Directions" at bounding box center [813, 711] width 61 height 12
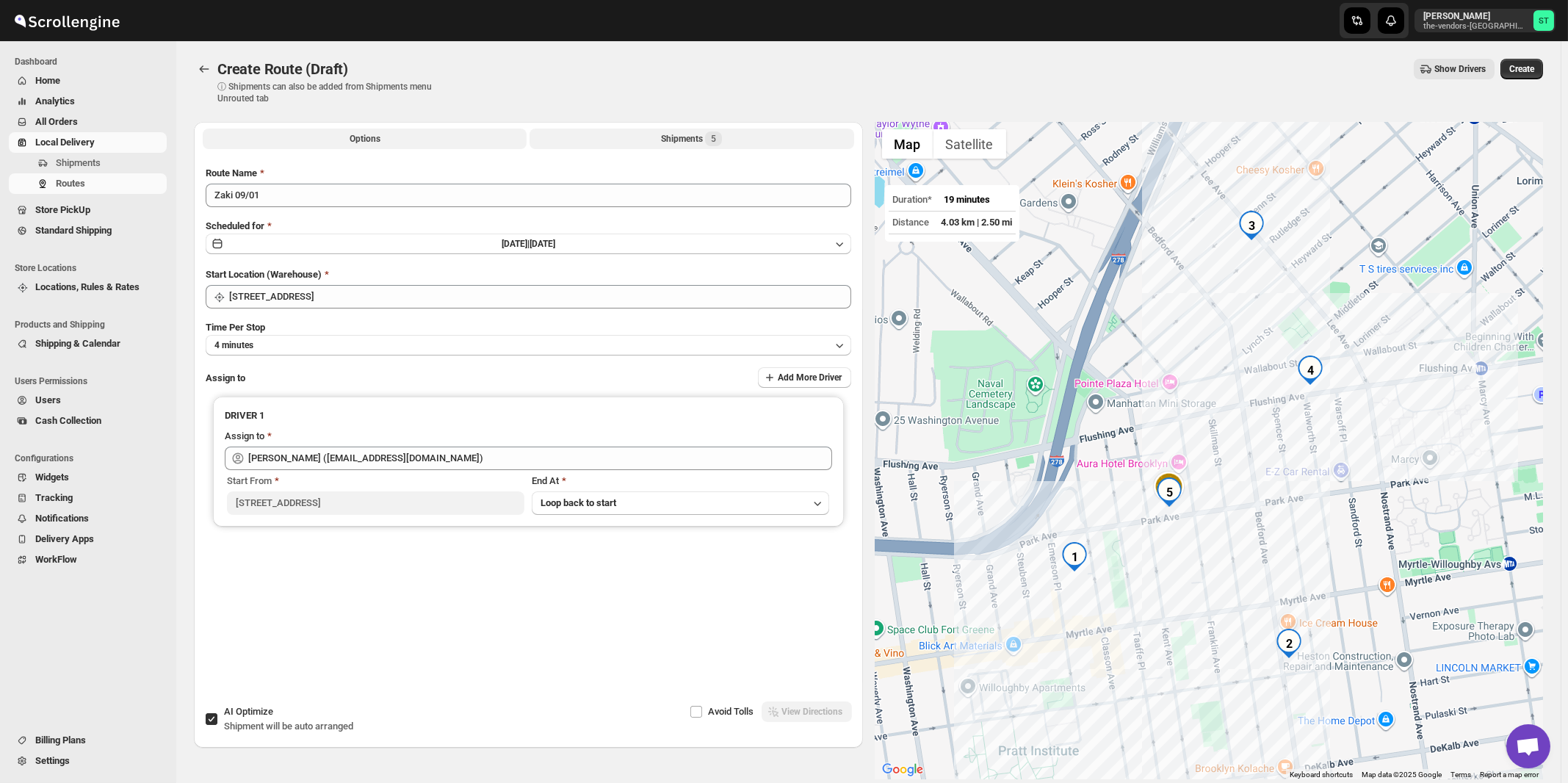
click at [712, 145] on span "5" at bounding box center [713, 139] width 17 height 14
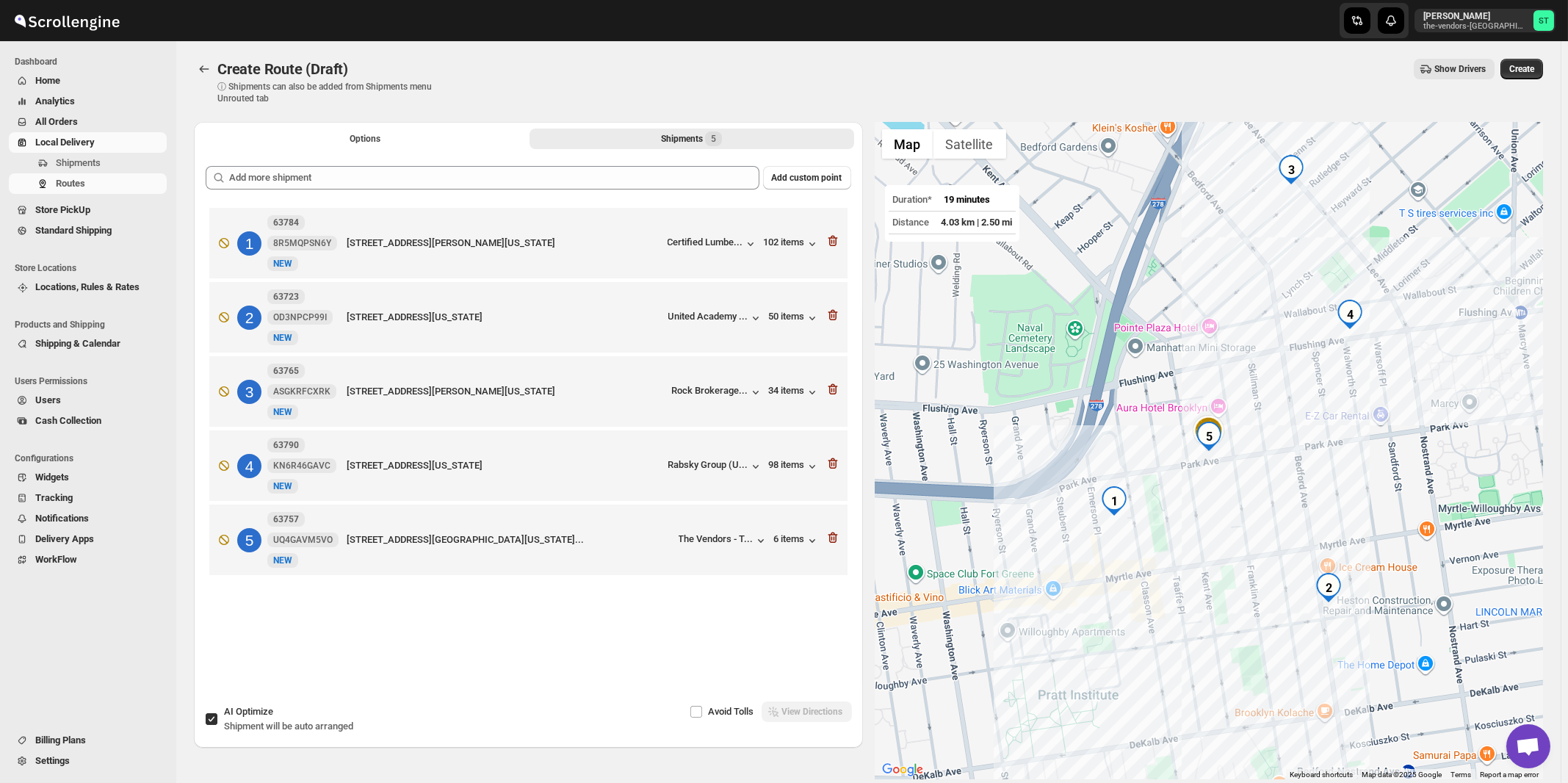
click at [241, 716] on span "AI Optimize" at bounding box center [248, 711] width 50 height 11
click at [217, 717] on input "AI Optimize Shipment will be auto arranged" at bounding box center [211, 718] width 12 height 12
checkbox input "false"
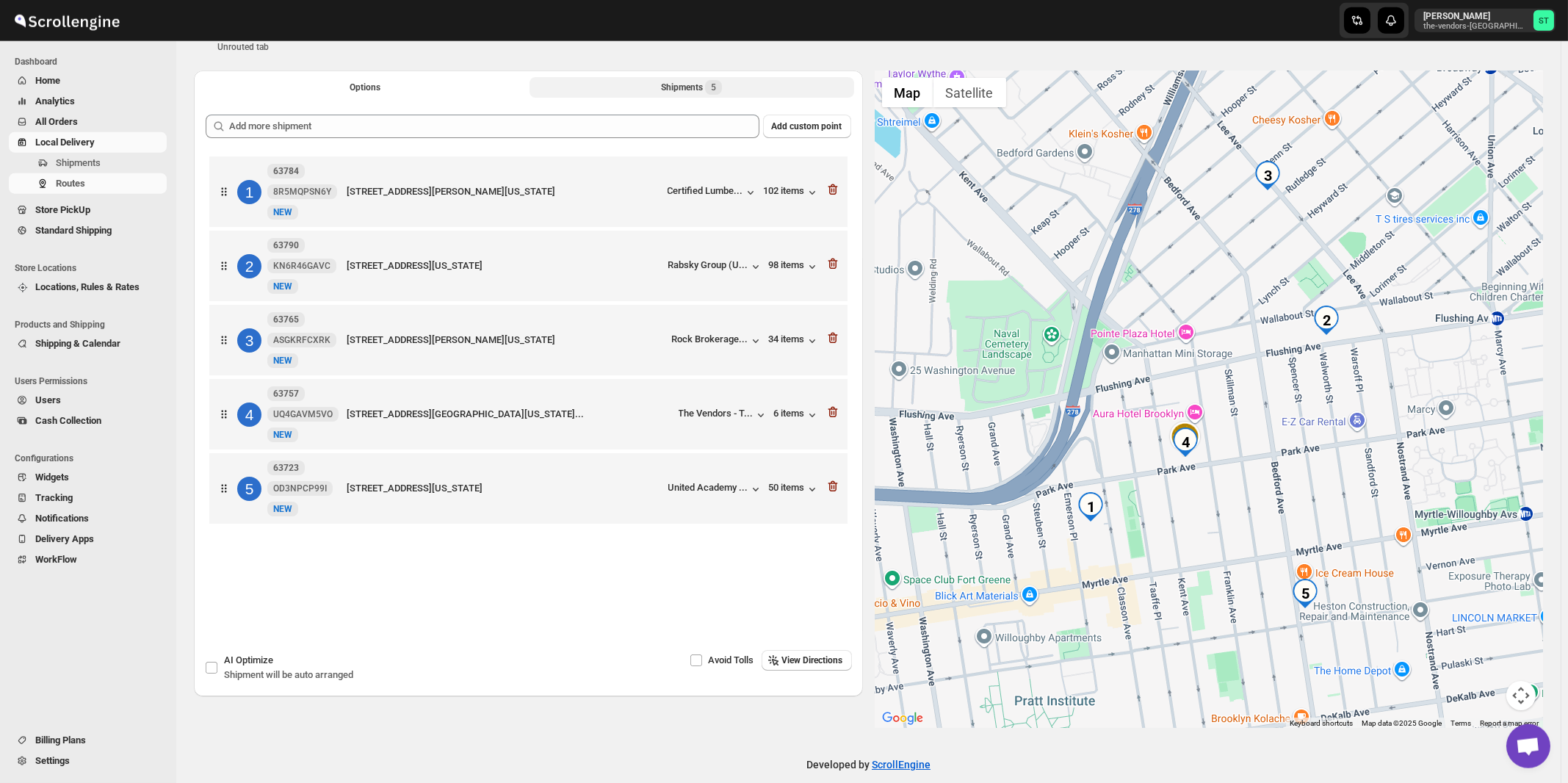
scroll to position [69, 0]
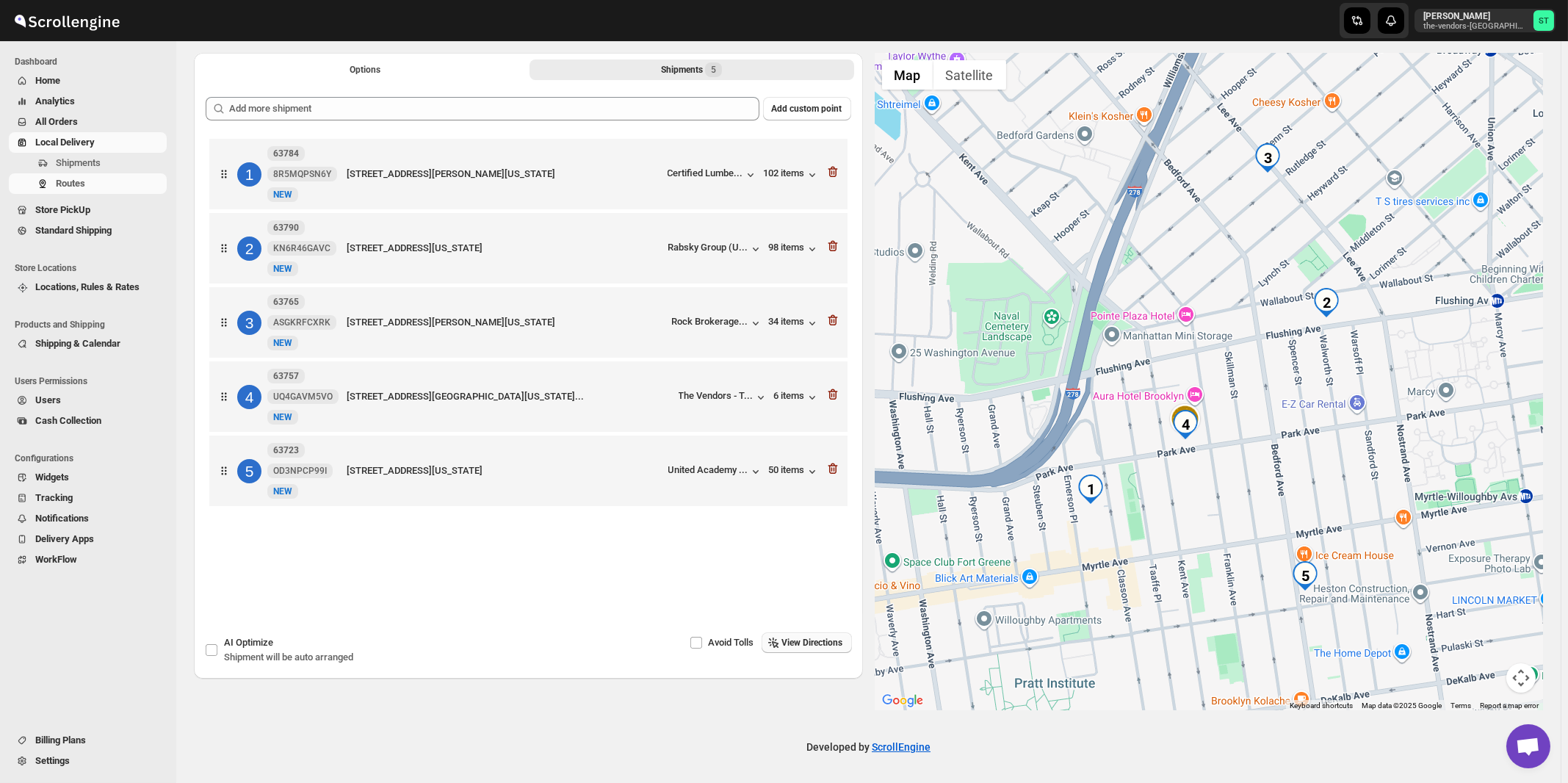
click at [837, 642] on span "View Directions" at bounding box center [813, 642] width 61 height 12
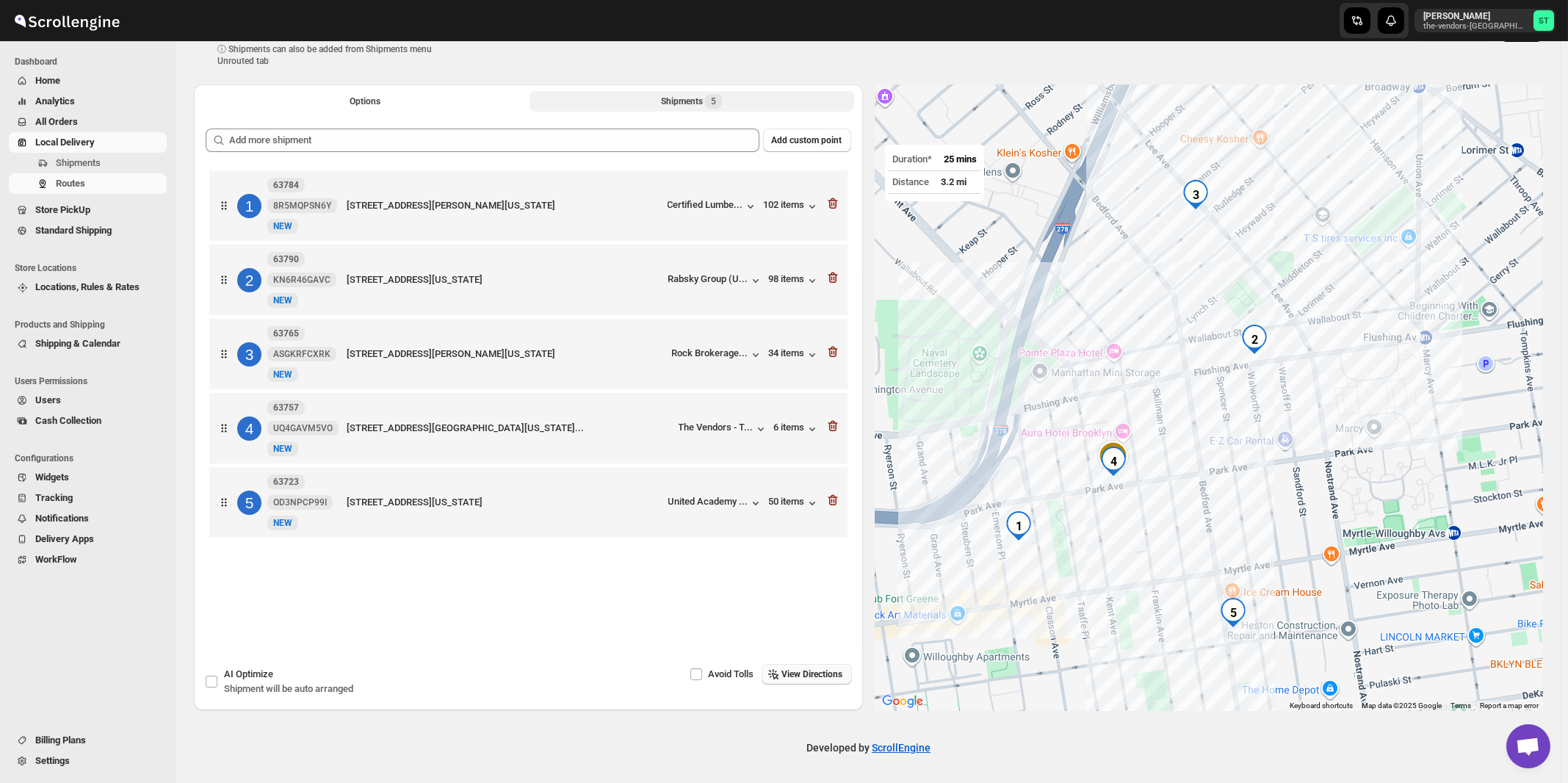
scroll to position [0, 0]
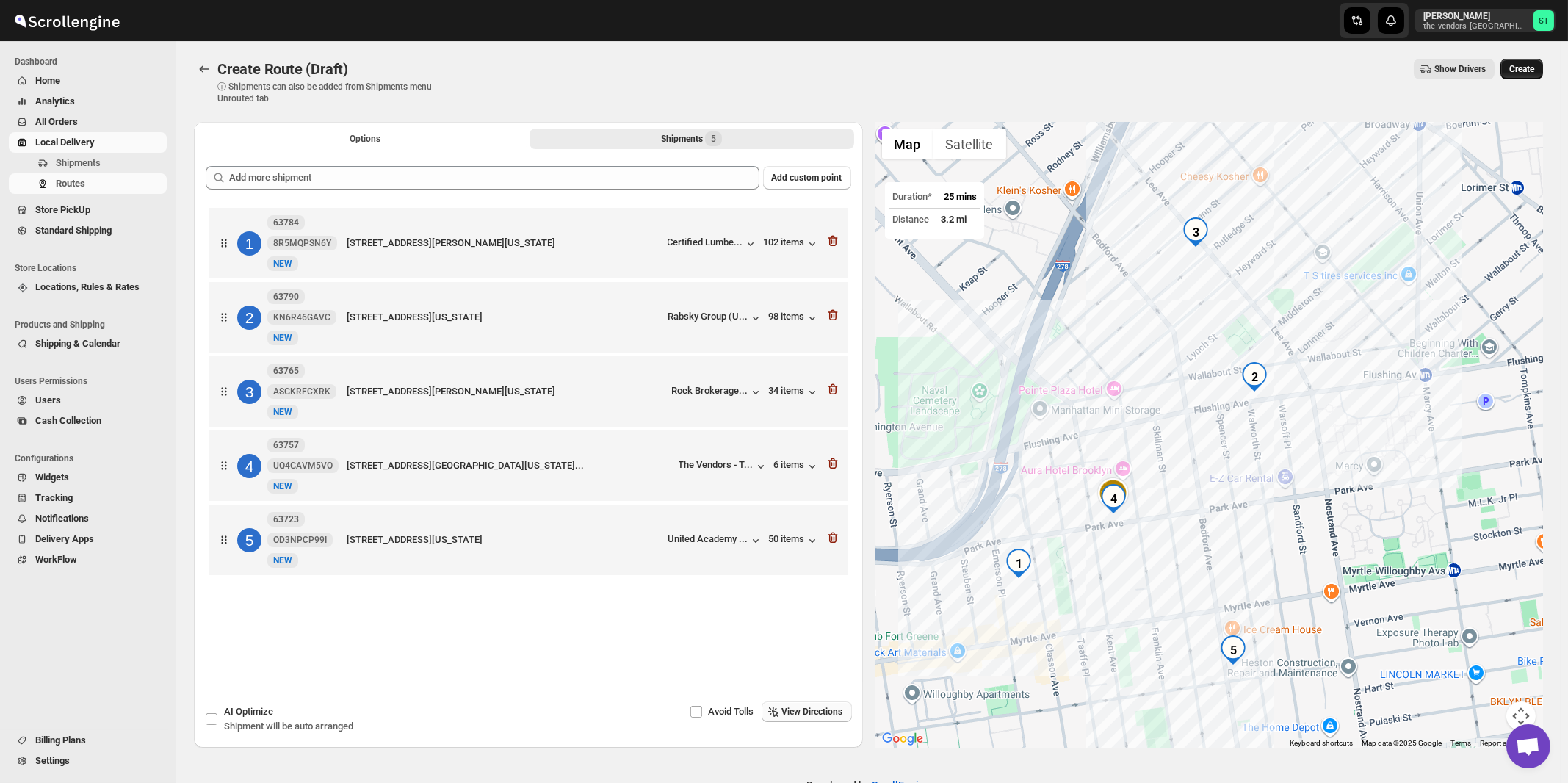
click at [1532, 68] on span "Create" at bounding box center [1521, 68] width 25 height 12
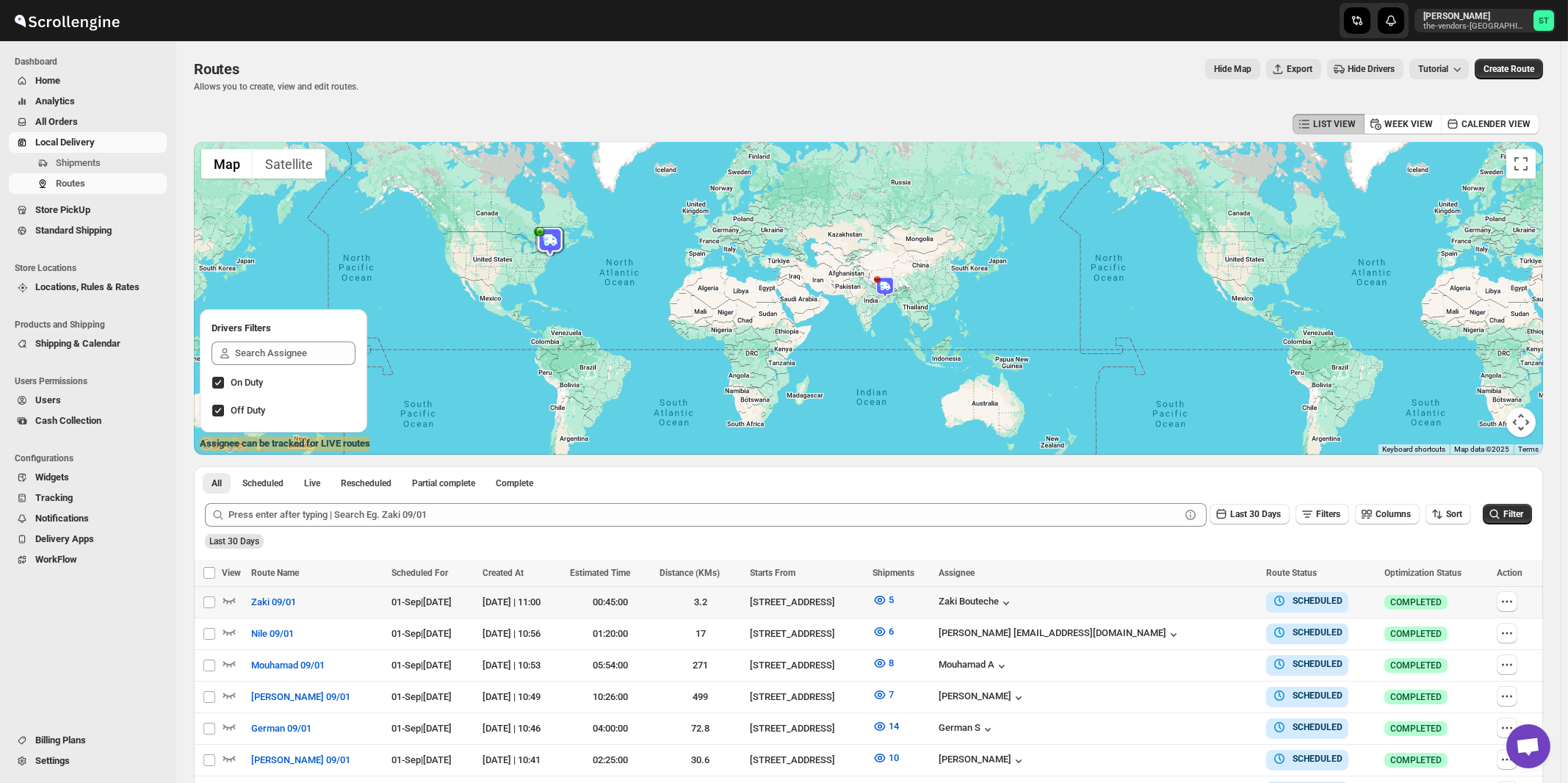
scroll to position [220, 0]
